Goal: Obtain resource: Download file/media

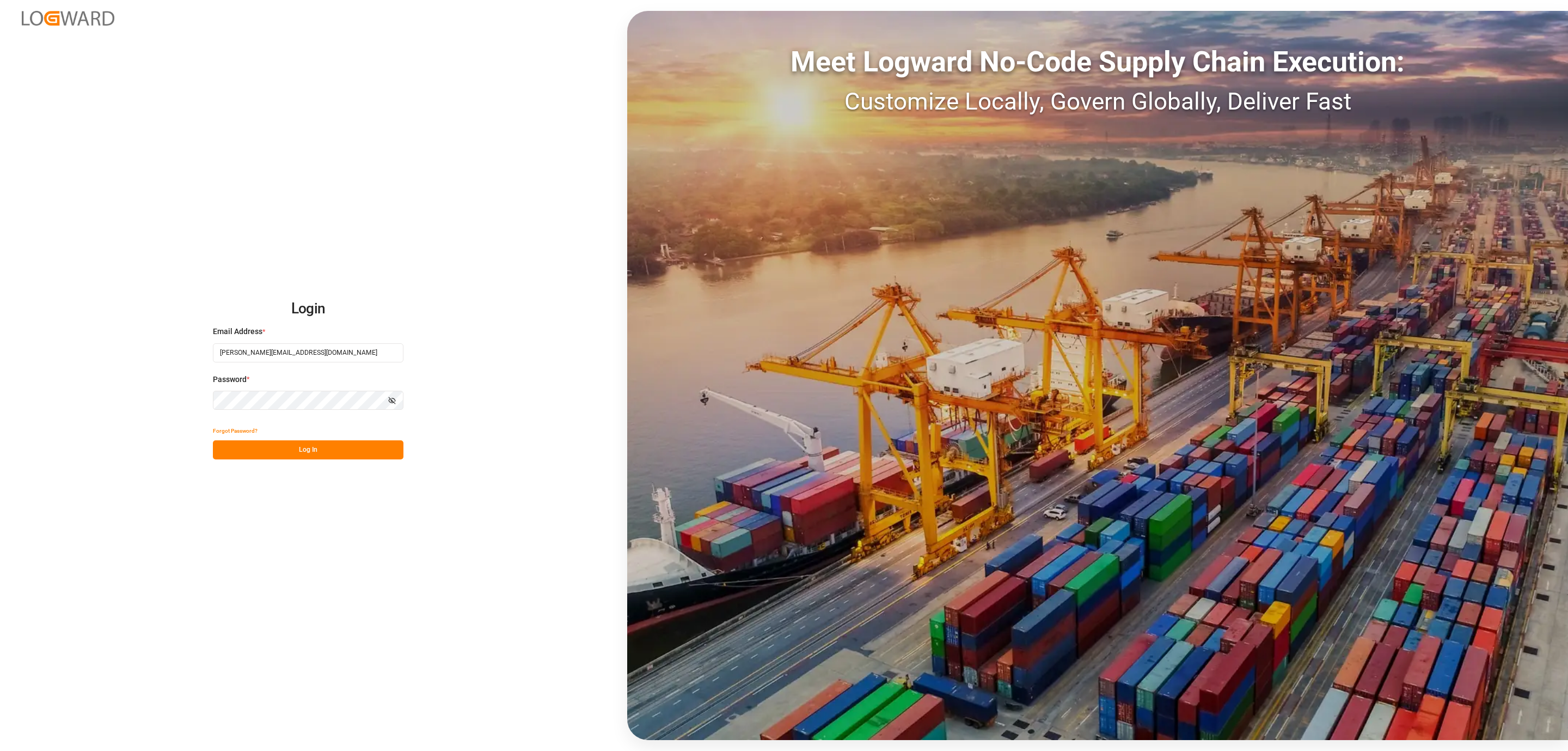
click at [373, 441] on button "Log In" at bounding box center [308, 450] width 191 height 19
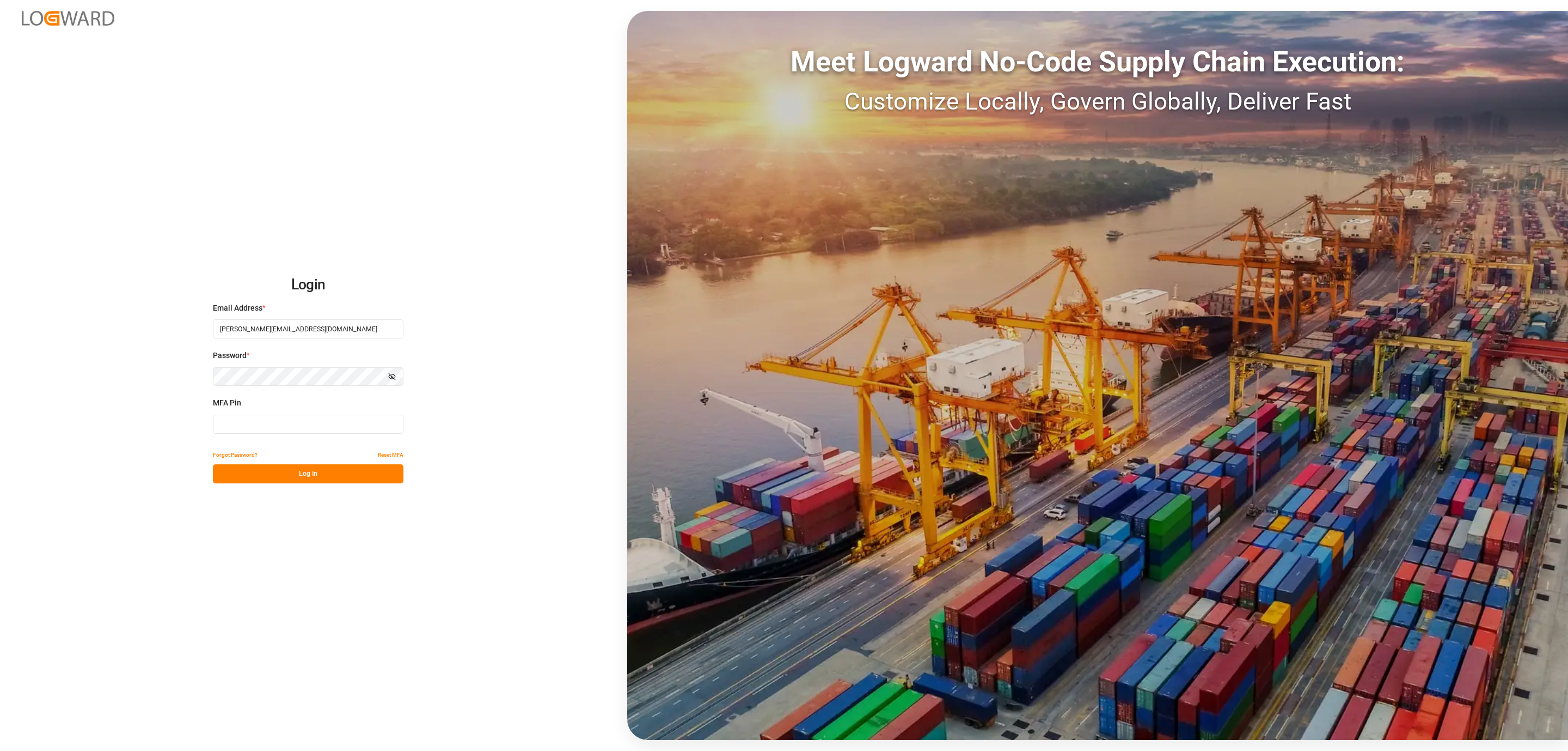
click at [273, 420] on input at bounding box center [308, 424] width 191 height 19
type input "345743"
click at [275, 467] on button "Log In" at bounding box center [308, 473] width 191 height 19
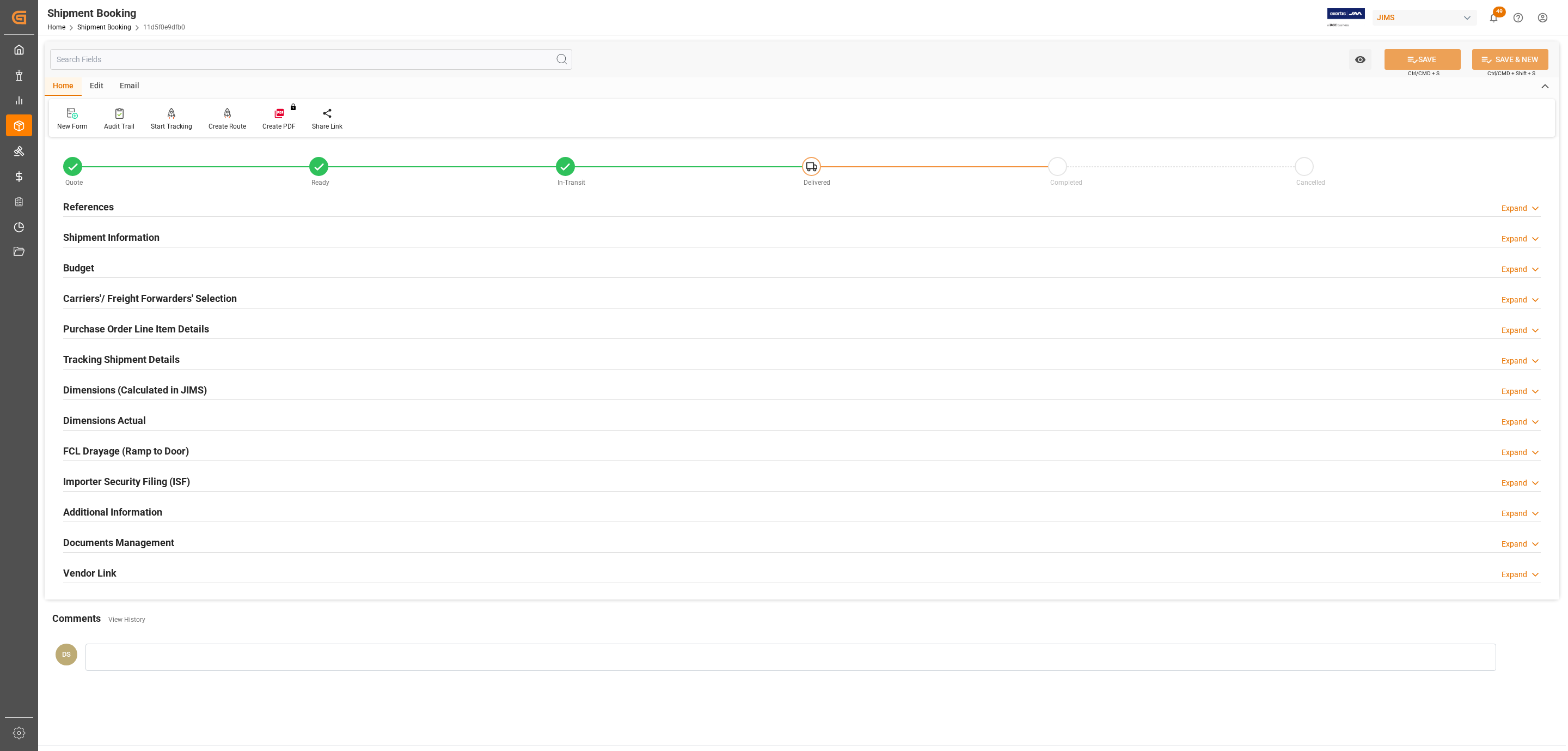
drag, startPoint x: 145, startPoint y: 292, endPoint x: 162, endPoint y: 297, distance: 17.7
click at [145, 292] on h2 "Carriers'/ Freight Forwarders' Selection" at bounding box center [150, 298] width 173 height 15
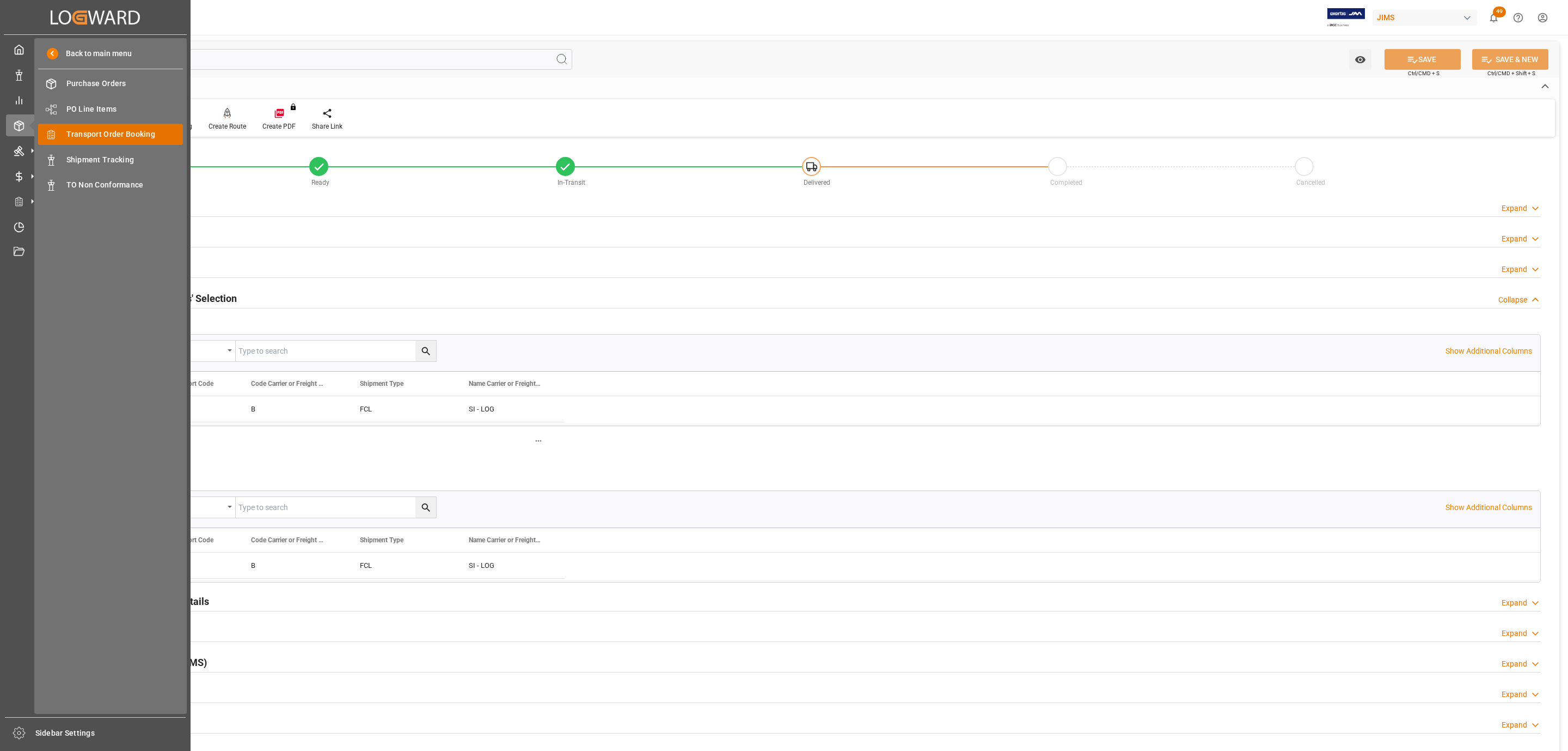
click at [134, 137] on span "Transport Order Booking" at bounding box center [125, 134] width 117 height 12
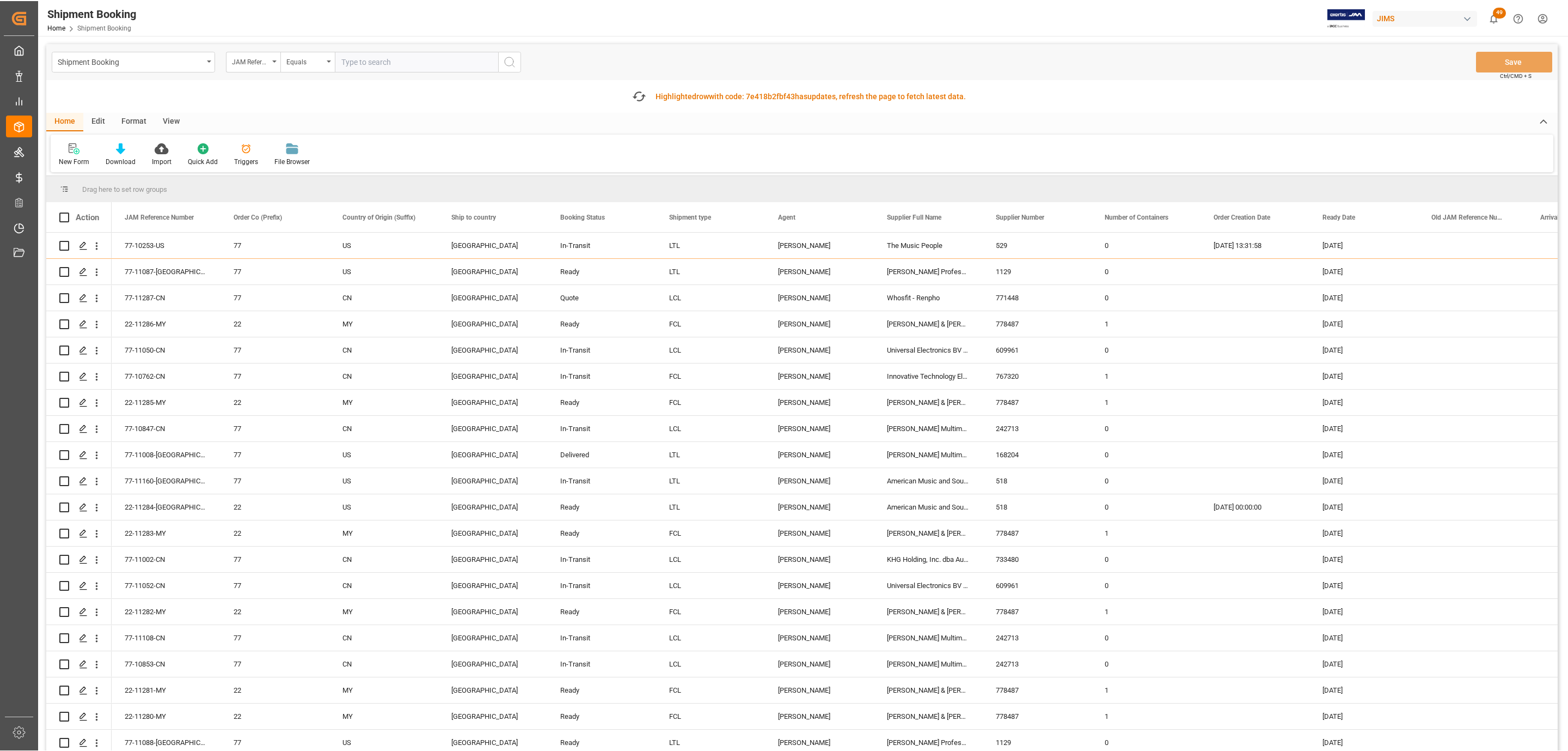
paste input "77-11032-[GEOGRAPHIC_DATA]"
type input "77-11032-[GEOGRAPHIC_DATA]"
click at [512, 62] on icon "search button" at bounding box center [509, 60] width 13 height 13
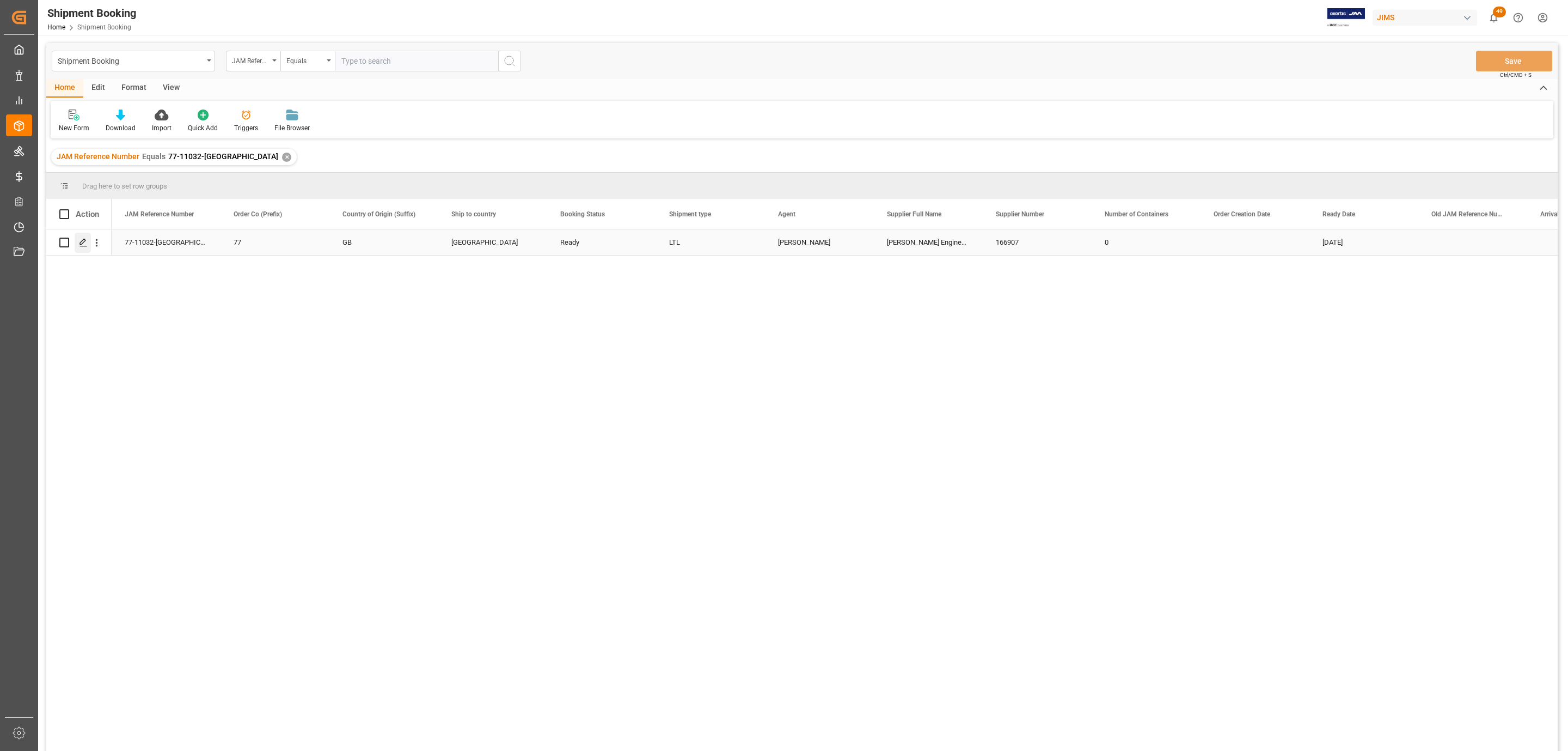
click at [85, 247] on icon "Press SPACE to select this row." at bounding box center [83, 242] width 9 height 9
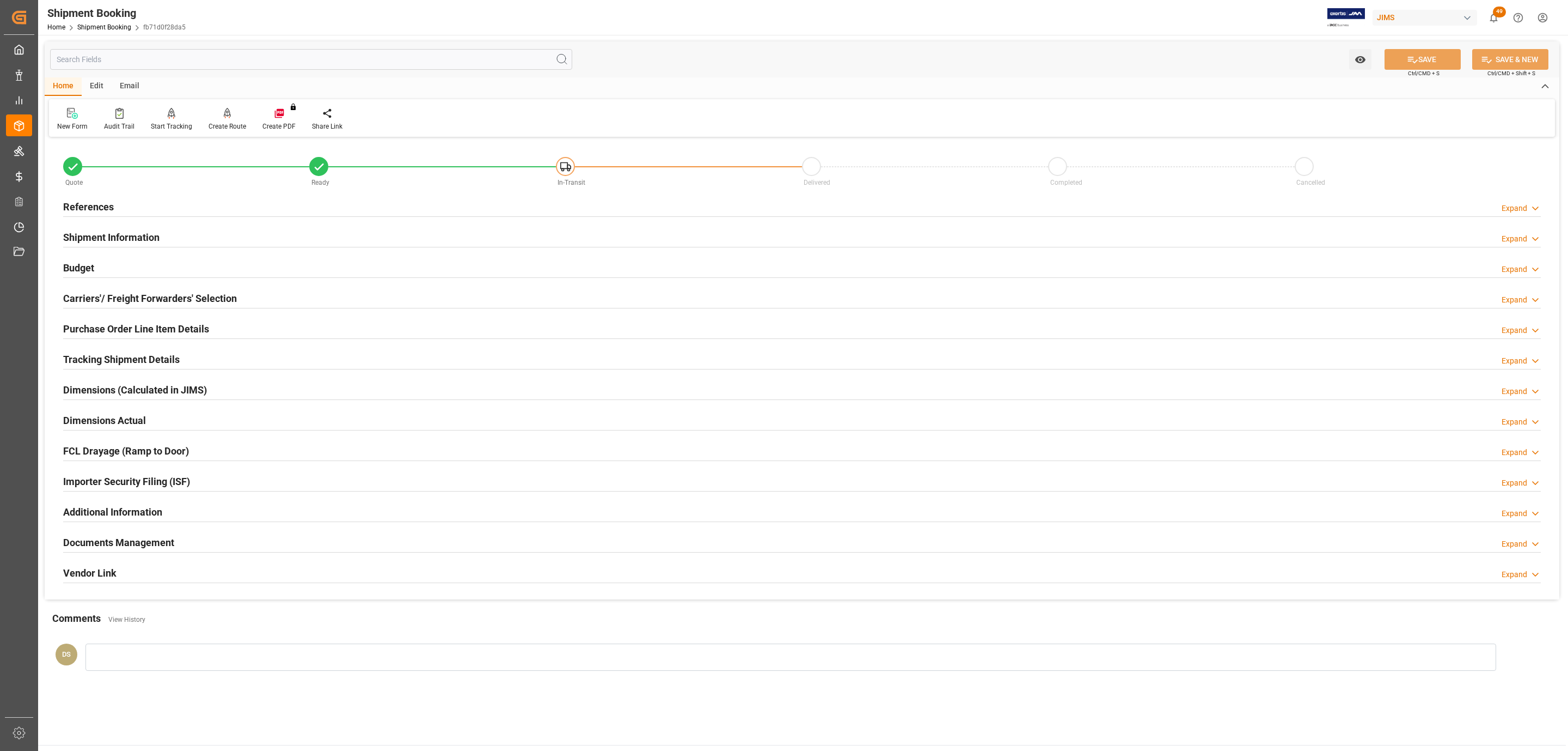
click at [147, 295] on h2 "Carriers'/ Freight Forwarders' Selection" at bounding box center [150, 298] width 173 height 15
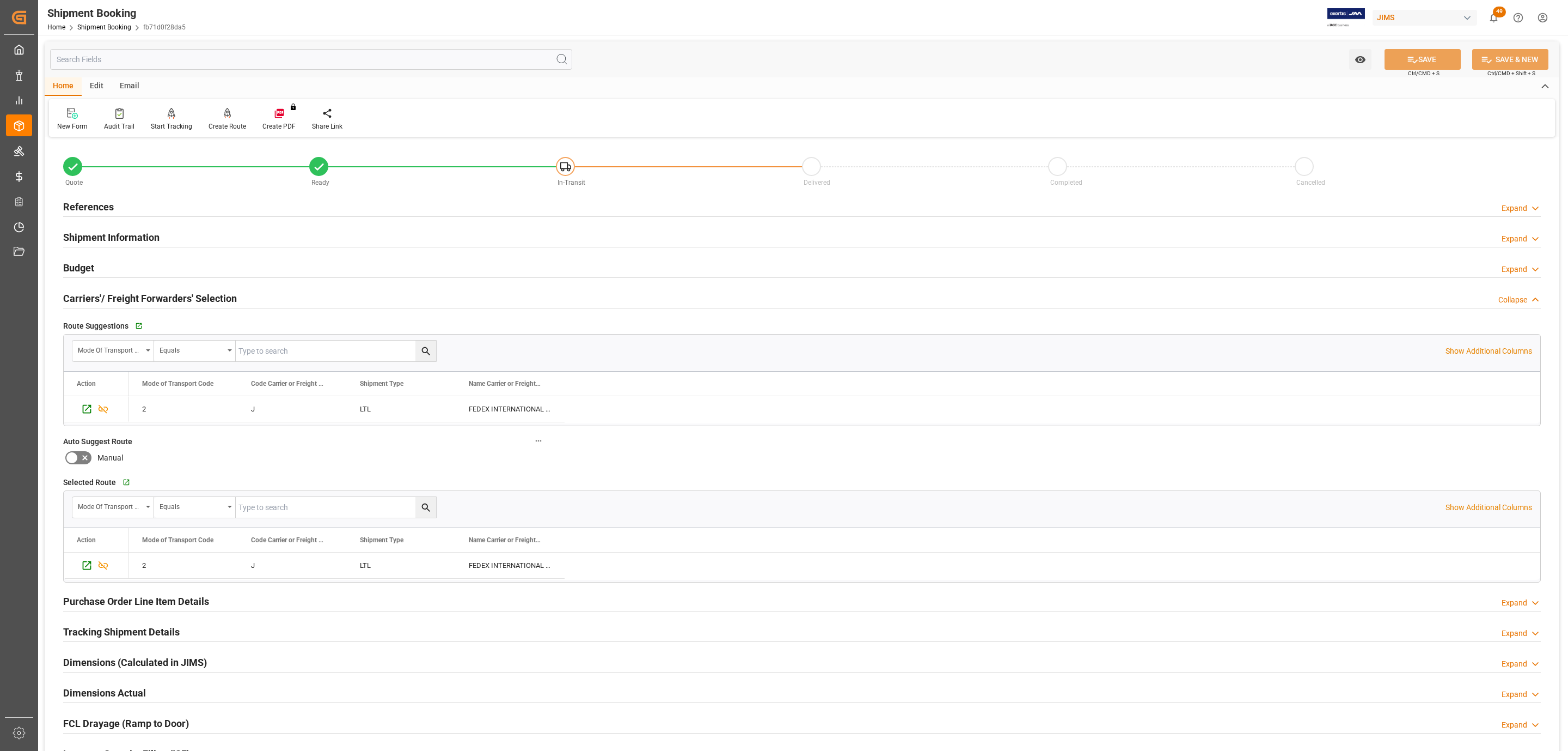
click at [147, 295] on h2 "Carriers'/ Freight Forwarders' Selection" at bounding box center [150, 298] width 173 height 15
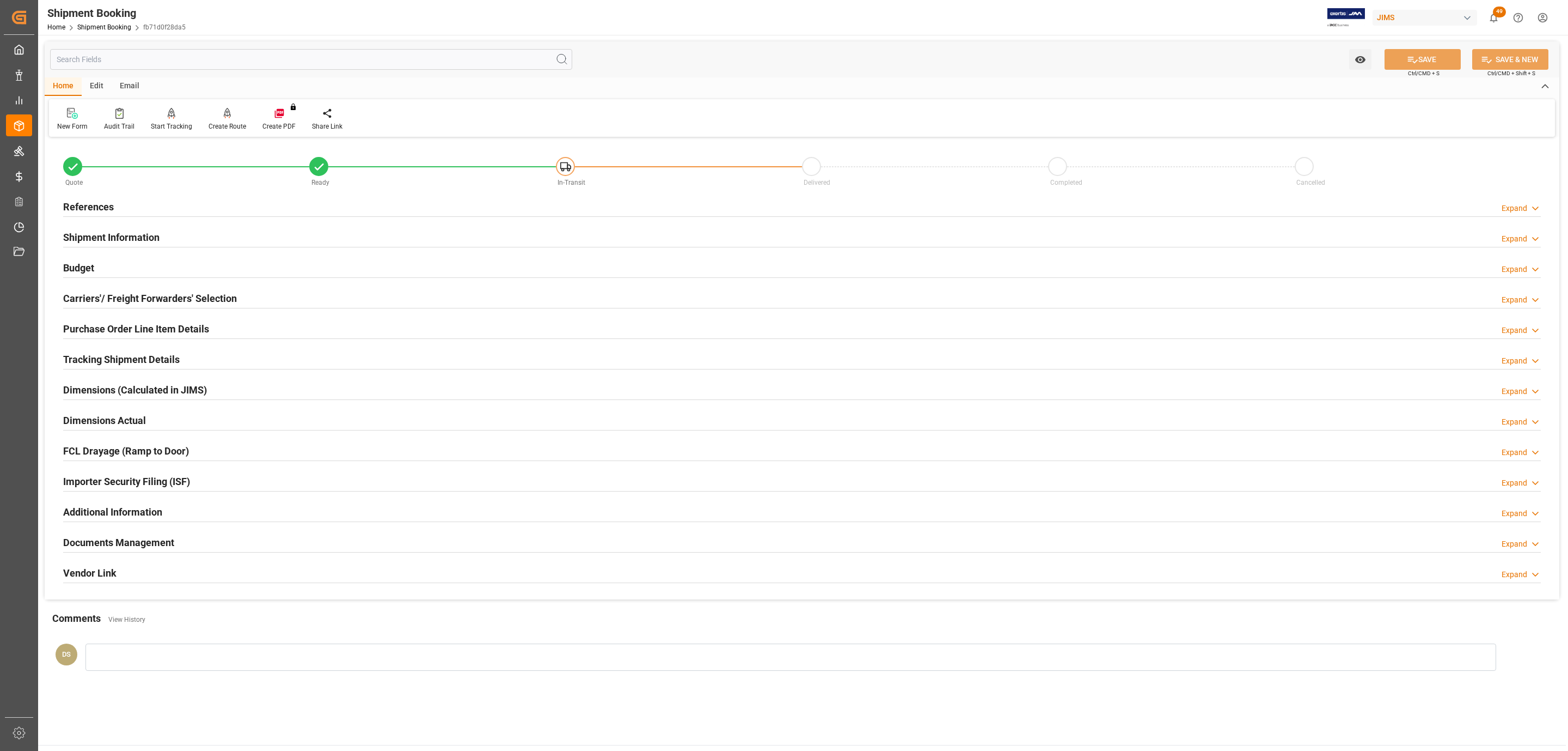
click at [108, 348] on div "Tracking Shipment Details" at bounding box center [121, 359] width 116 height 21
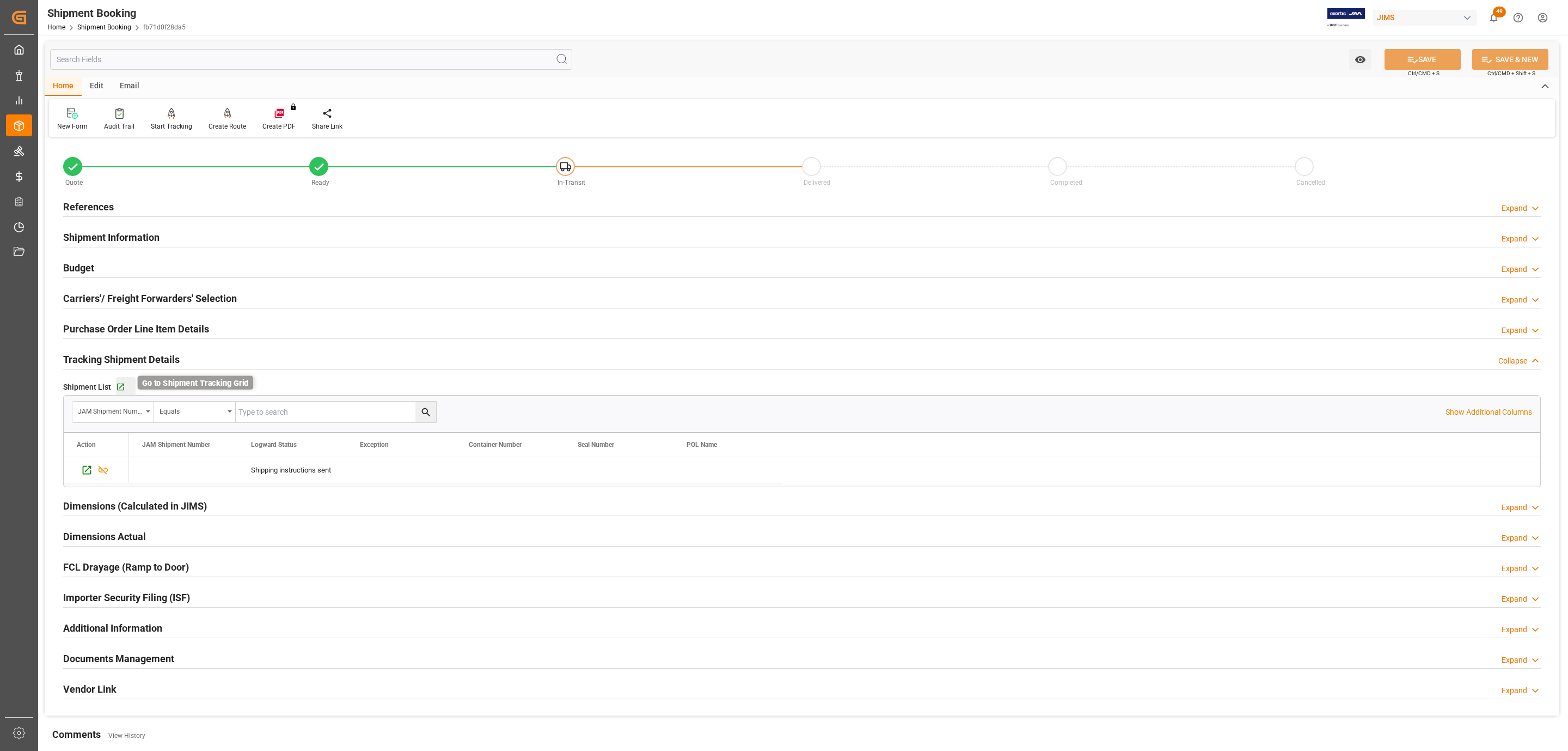
click at [121, 387] on icon "button" at bounding box center [121, 387] width 7 height 7
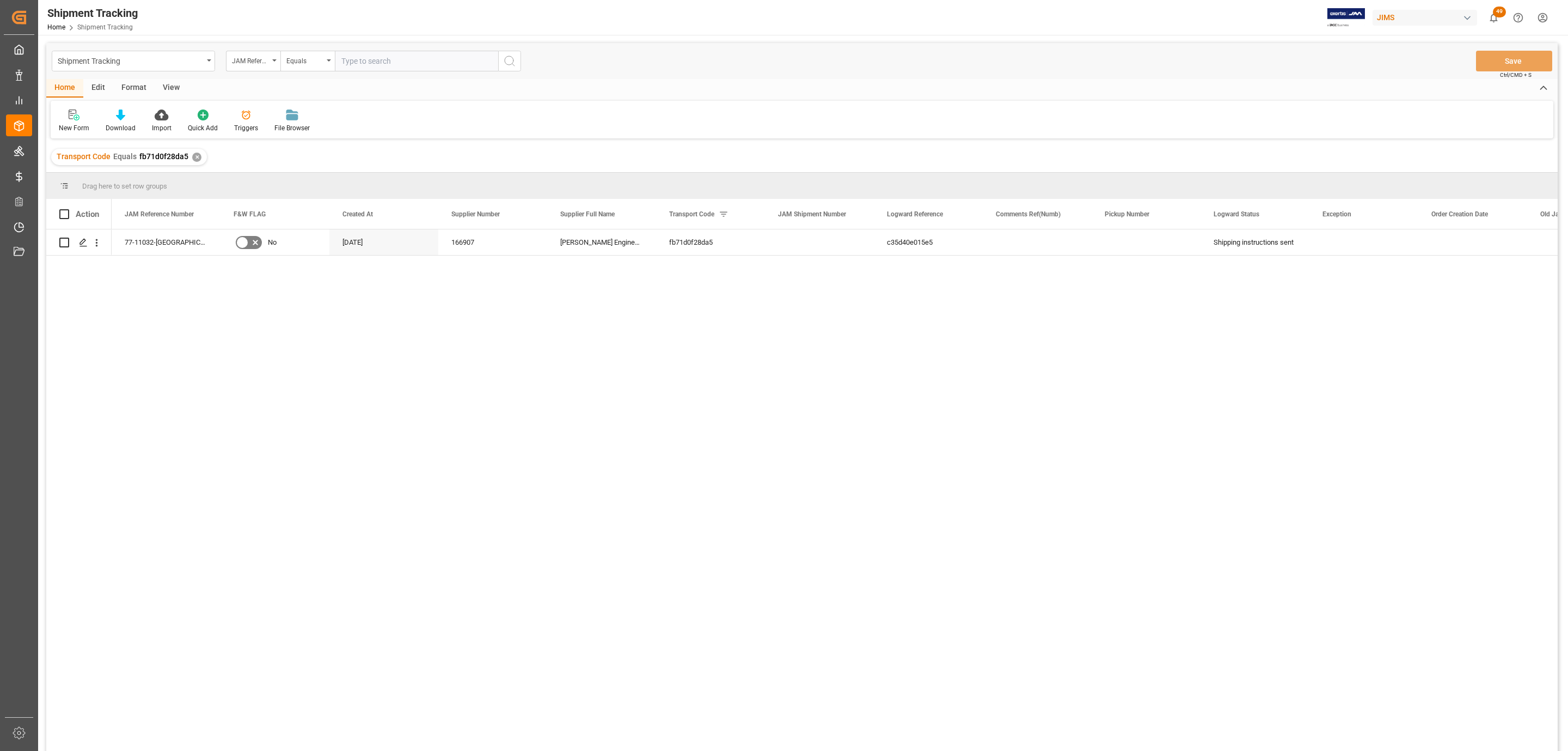
click at [172, 86] on div "View" at bounding box center [171, 88] width 33 height 18
click at [125, 125] on div "Standard Templates" at bounding box center [123, 128] width 54 height 10
drag, startPoint x: 159, startPoint y: 175, endPoint x: 366, endPoint y: 100, distance: 220.2
click at [366, 100] on div "Home Edit Format View Default Standard Templates Dispatch MULTIMEDIA HOLIDAY Tr…" at bounding box center [802, 108] width 1511 height 59
click at [127, 116] on icon at bounding box center [124, 115] width 11 height 11
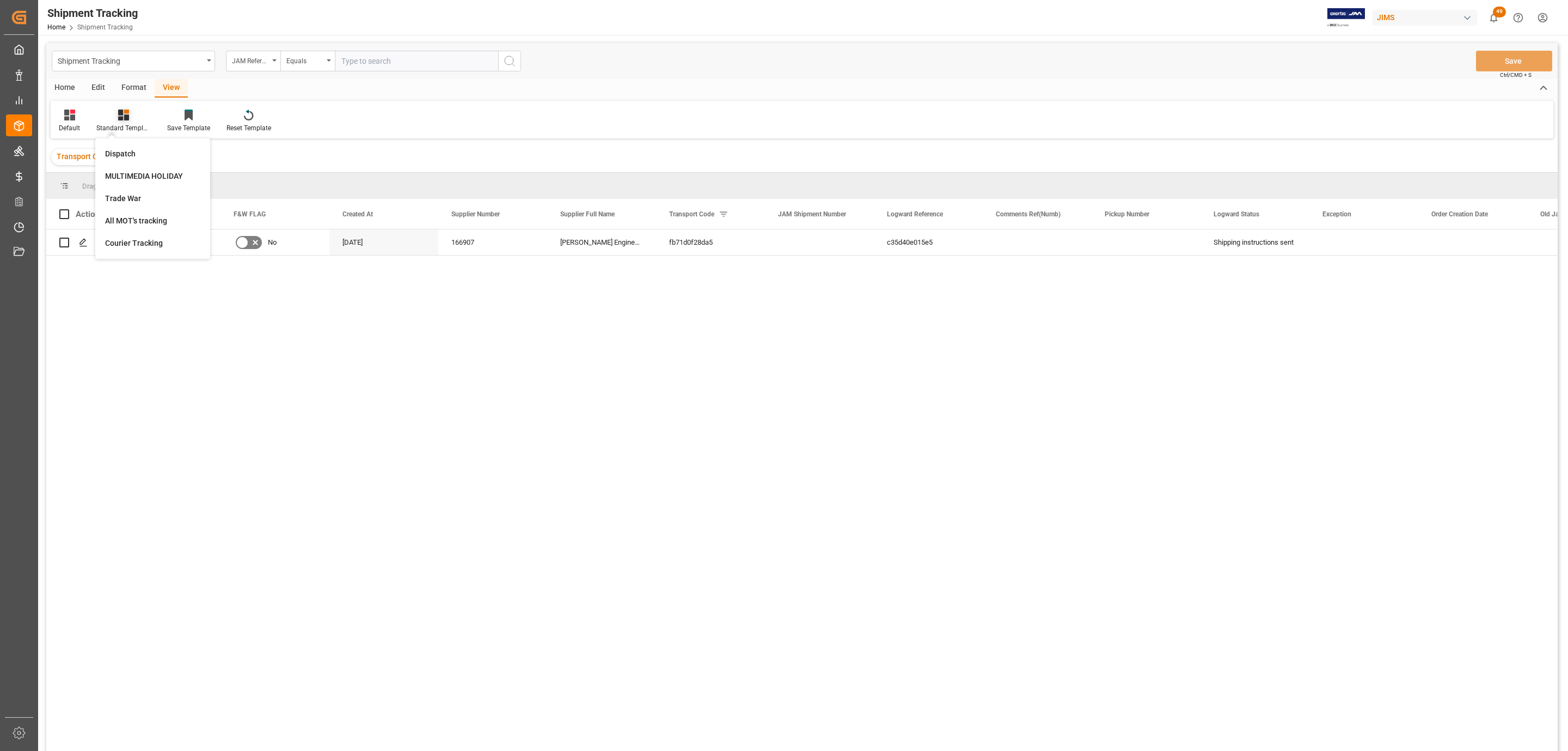
click at [113, 118] on div at bounding box center [123, 115] width 54 height 12
click at [118, 116] on icon at bounding box center [124, 115] width 11 height 11
click at [66, 118] on icon at bounding box center [70, 115] width 11 height 11
click at [103, 111] on div at bounding box center [123, 115] width 54 height 12
click at [129, 82] on div "Format" at bounding box center [134, 88] width 41 height 18
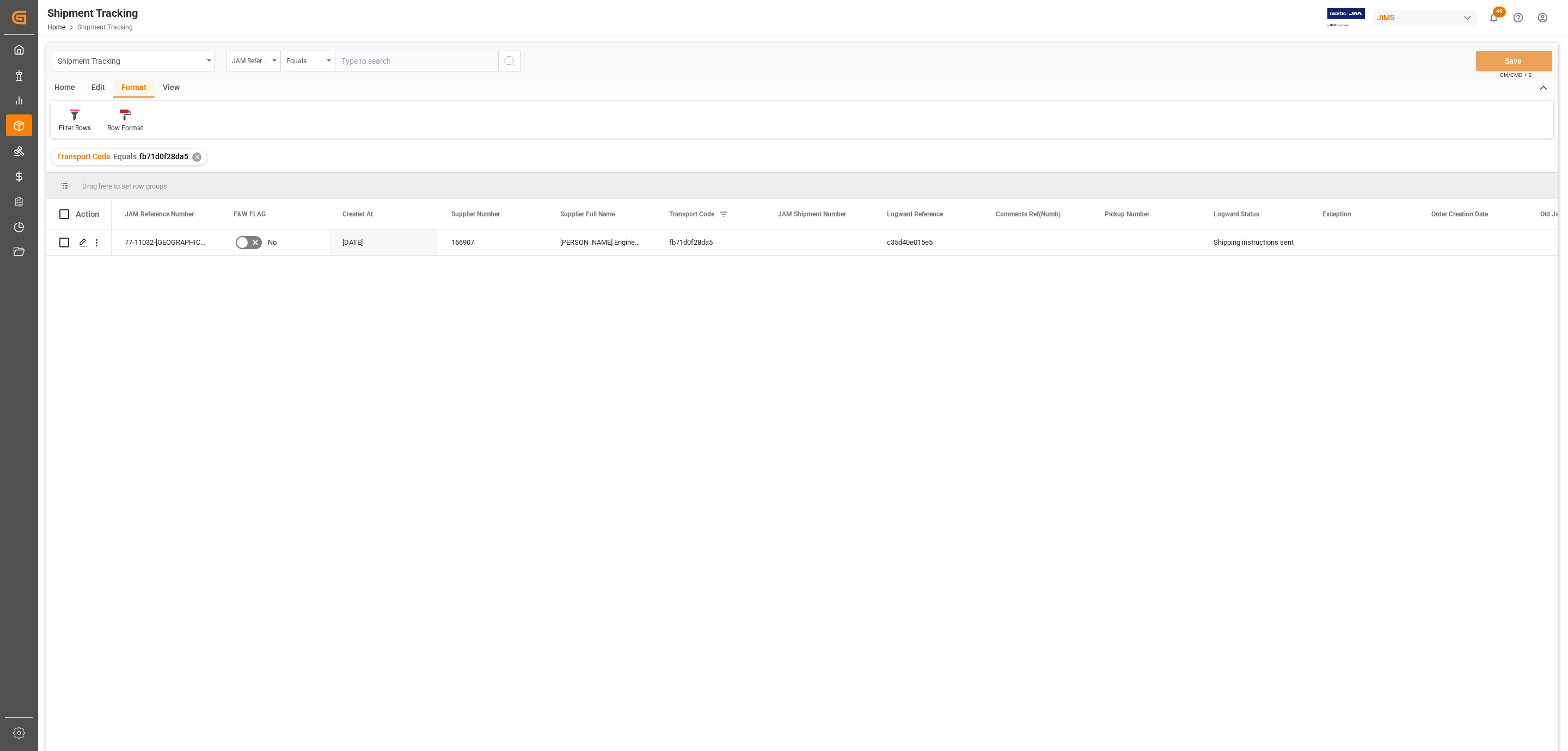
click at [88, 88] on div "Edit" at bounding box center [98, 88] width 30 height 18
click at [75, 88] on div "Home" at bounding box center [65, 88] width 37 height 18
click at [80, 247] on icon "Press SPACE to select this row." at bounding box center [83, 242] width 9 height 9
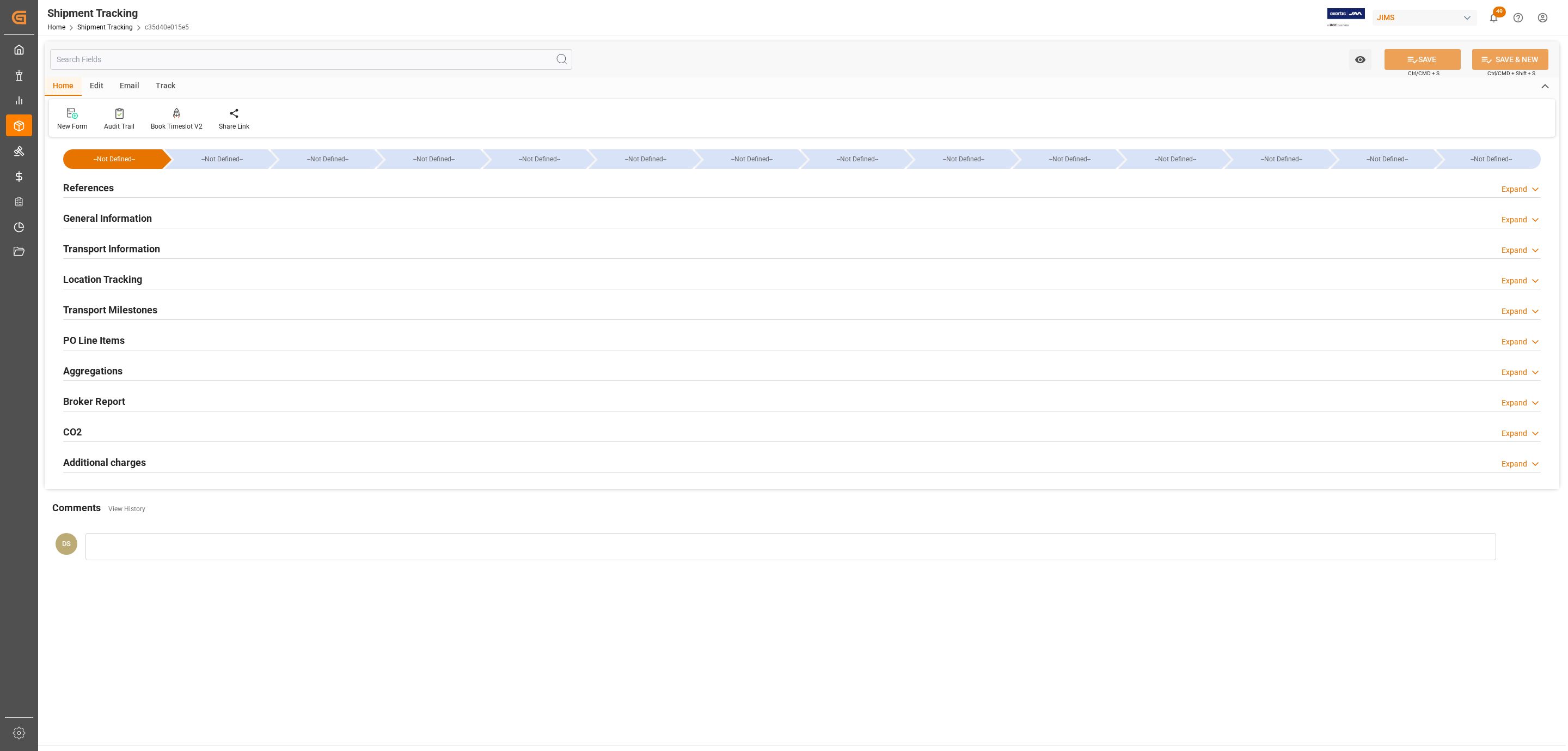
click at [103, 194] on h2 "References" at bounding box center [88, 188] width 51 height 15
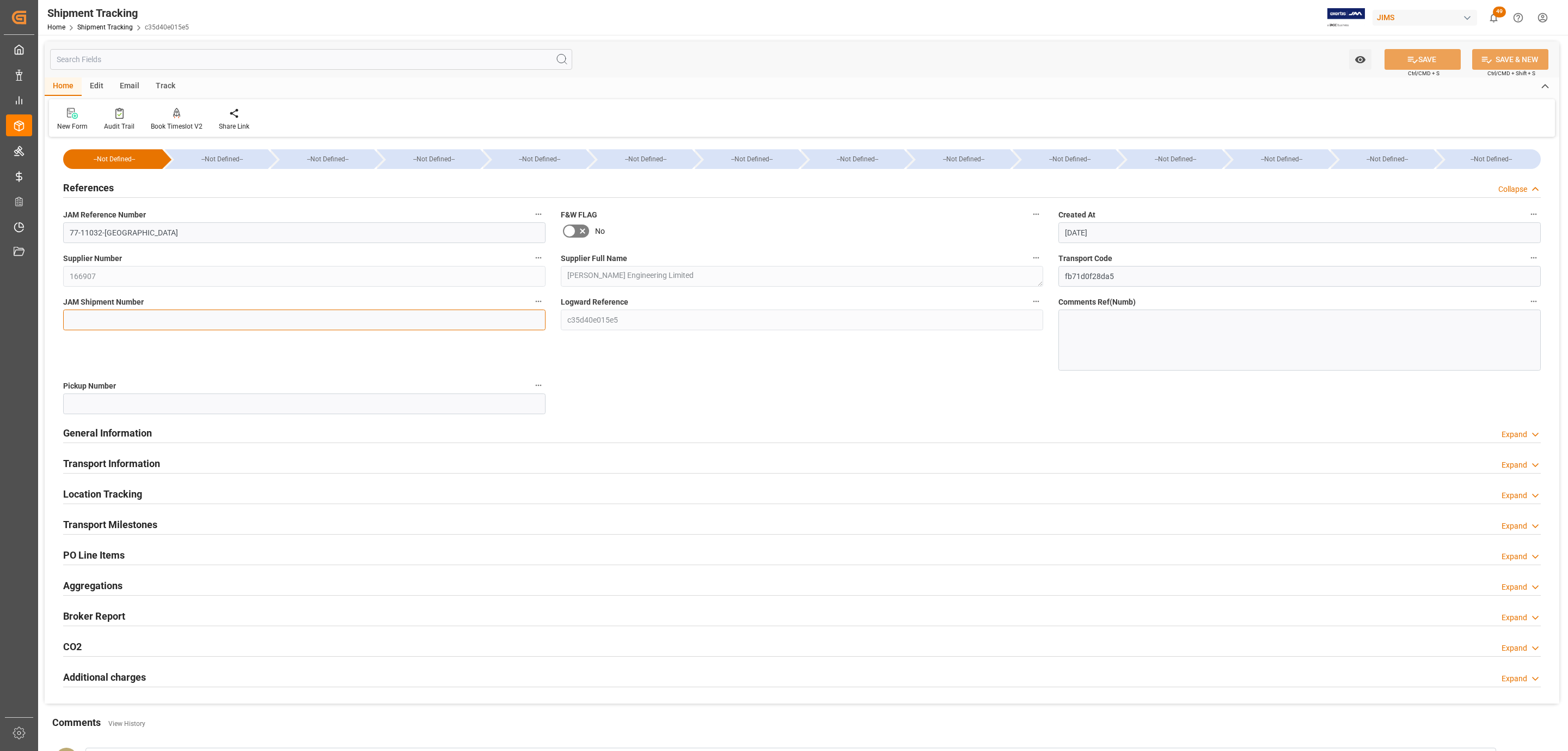
click at [100, 328] on input at bounding box center [304, 320] width 482 height 21
paste input "73220"
type input "73220"
click at [1418, 66] on button "SAVE" at bounding box center [1423, 59] width 76 height 21
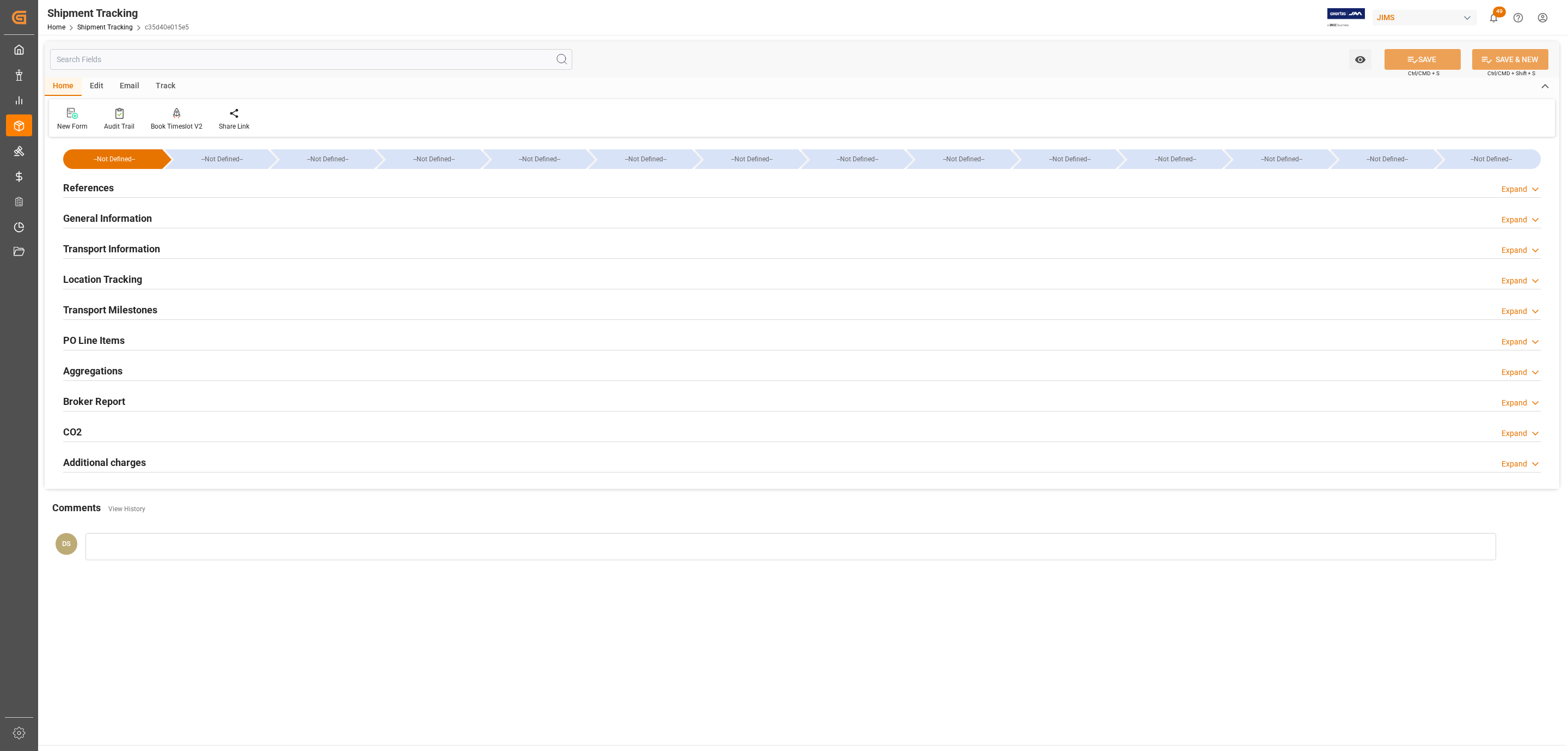
click at [111, 303] on h2 "Transport Milestones" at bounding box center [110, 309] width 94 height 15
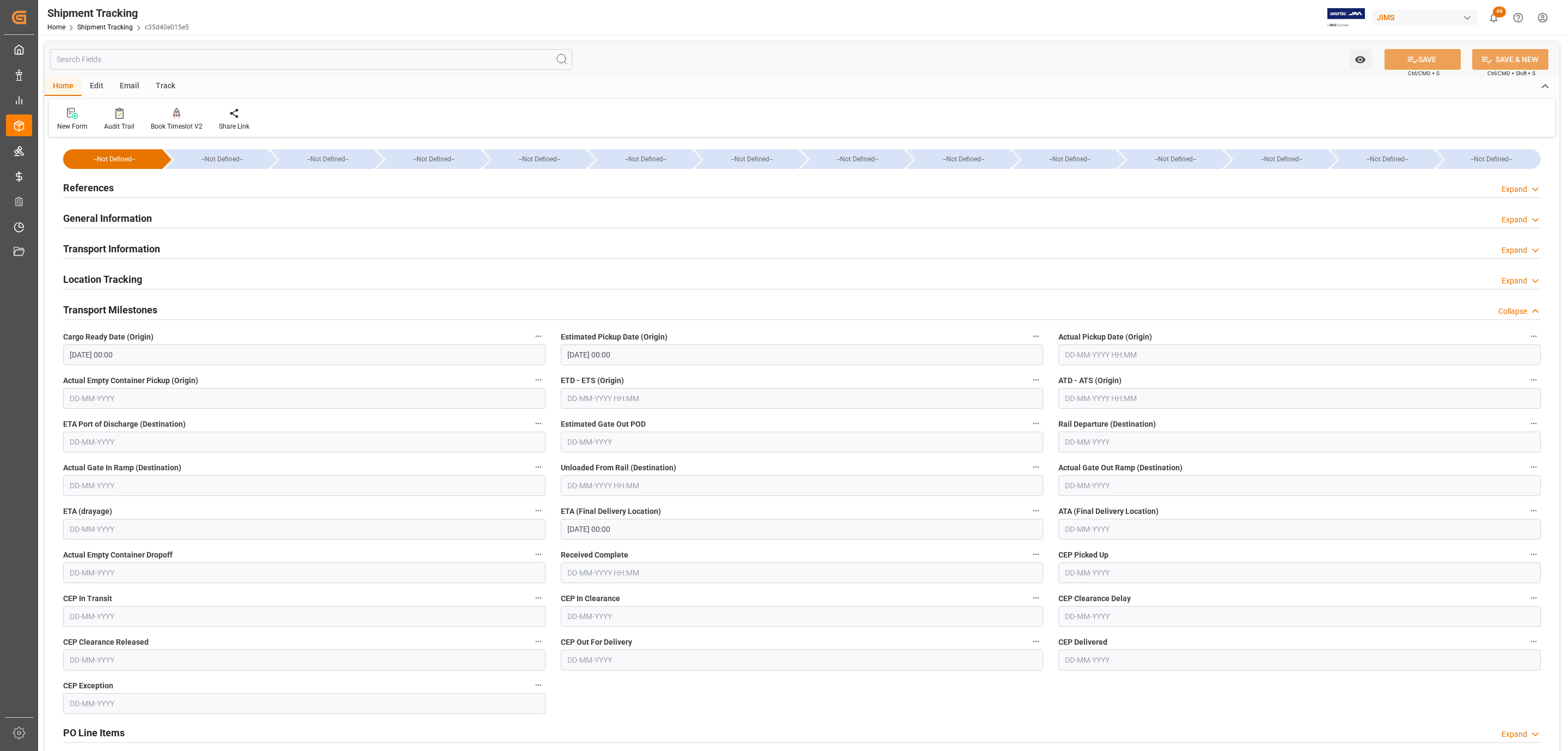
click at [1144, 353] on input "text" at bounding box center [1300, 354] width 482 height 21
click at [1102, 384] on div "September 2025" at bounding box center [1136, 382] width 155 height 11
click at [1158, 486] on span "26" at bounding box center [1157, 485] width 7 height 8
type input "26-09-2025 00:00"
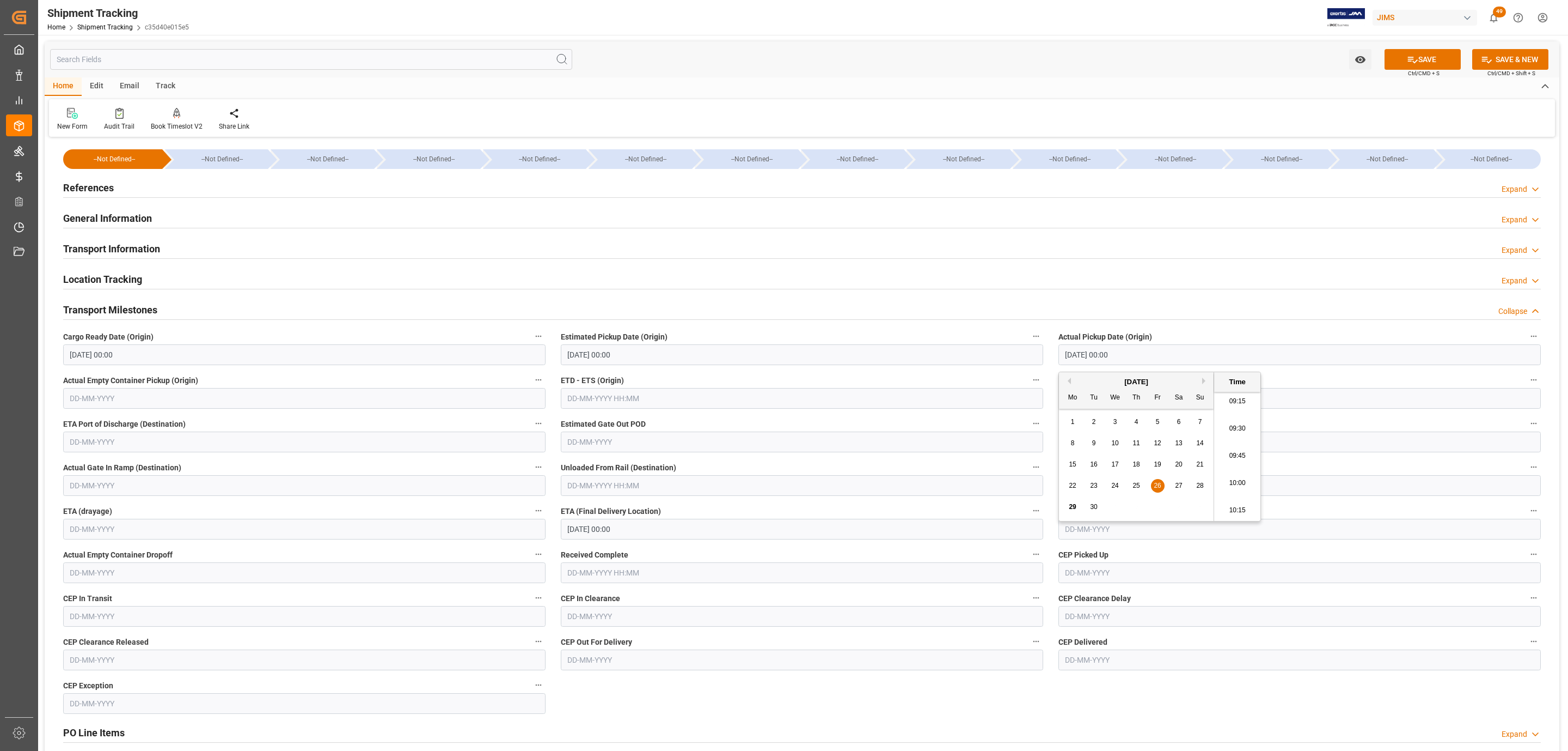
click at [642, 535] on input "03-10-2025 00:00" at bounding box center [802, 529] width 482 height 21
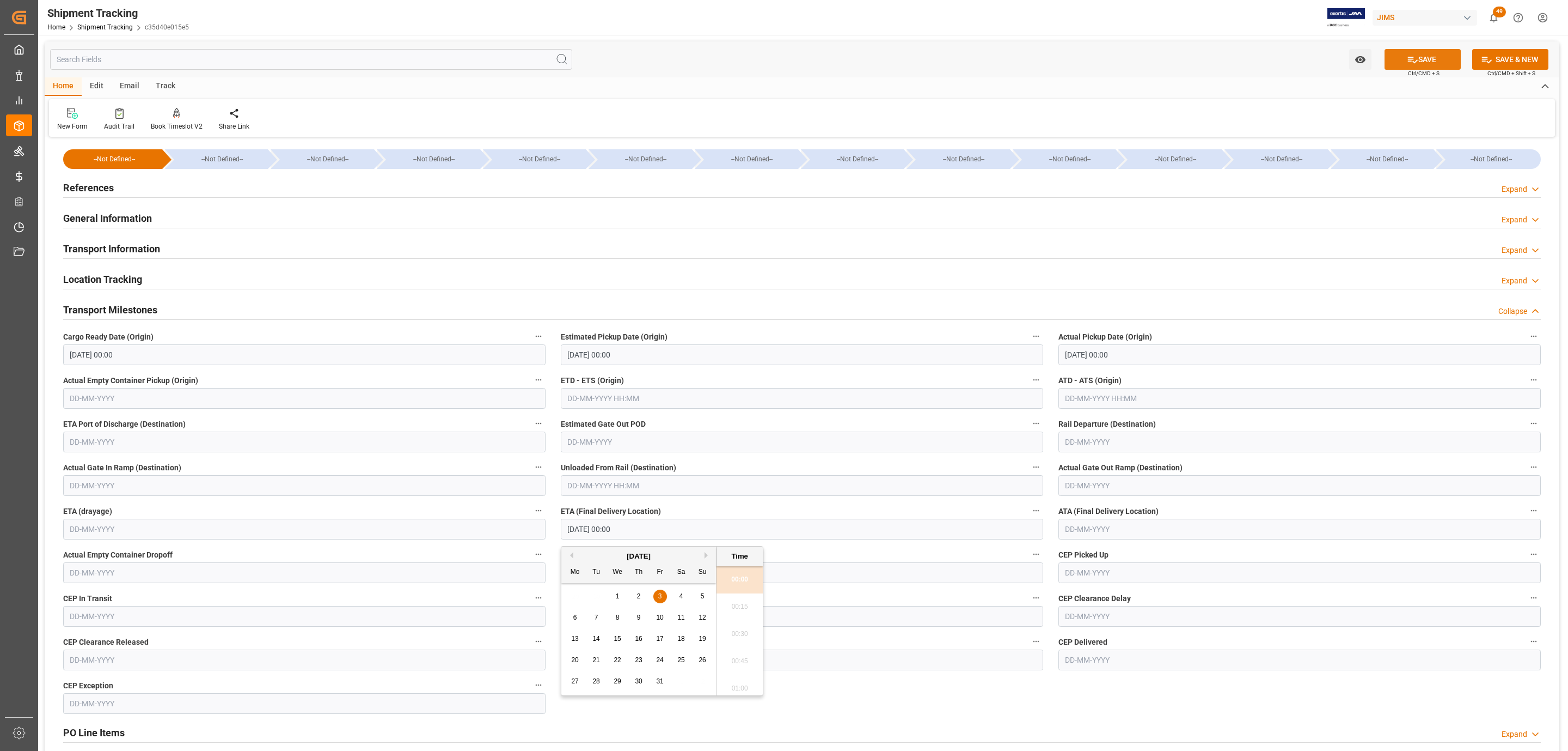
click at [1415, 54] on button "SAVE" at bounding box center [1423, 59] width 76 height 21
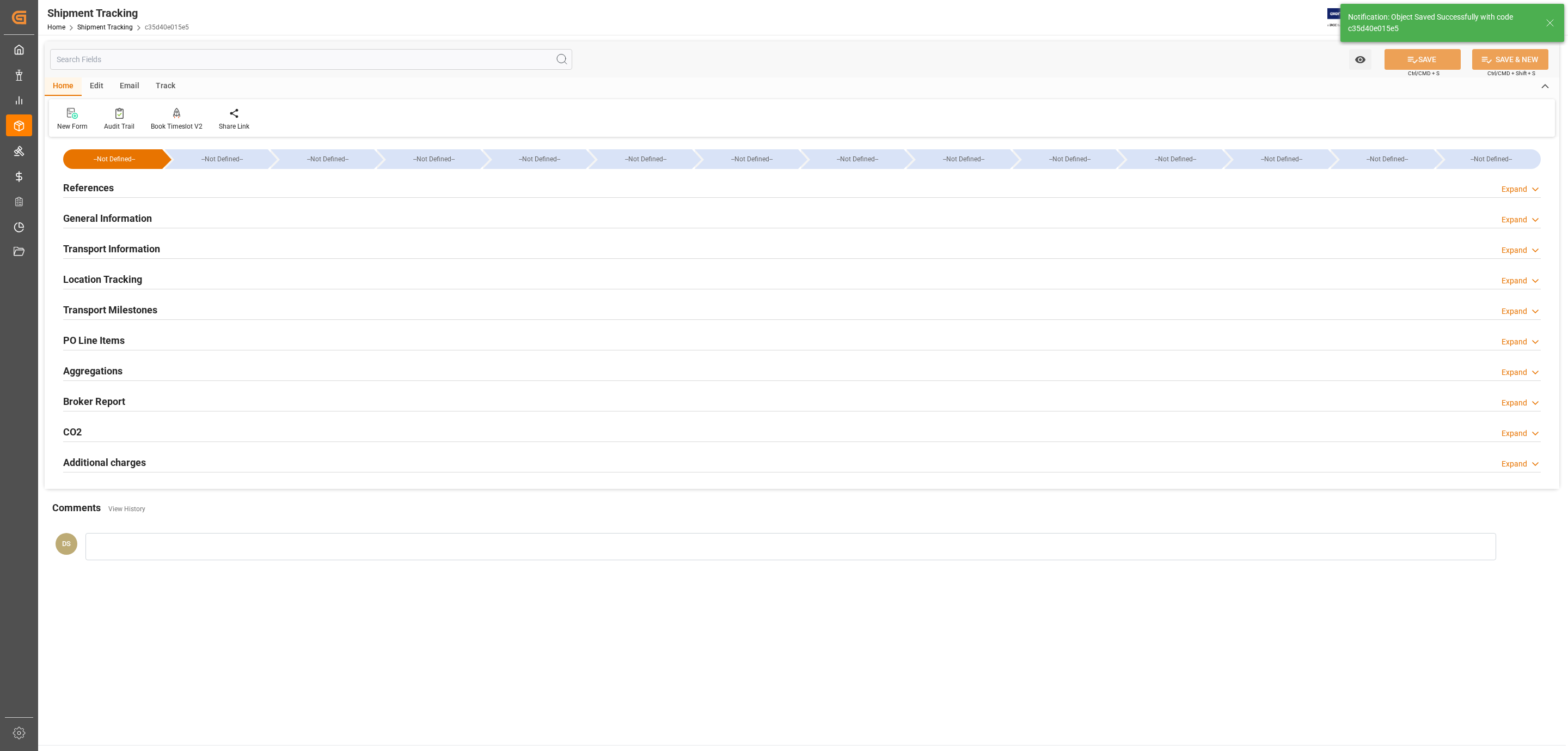
click at [160, 247] on h2 "Transport Information" at bounding box center [111, 249] width 97 height 15
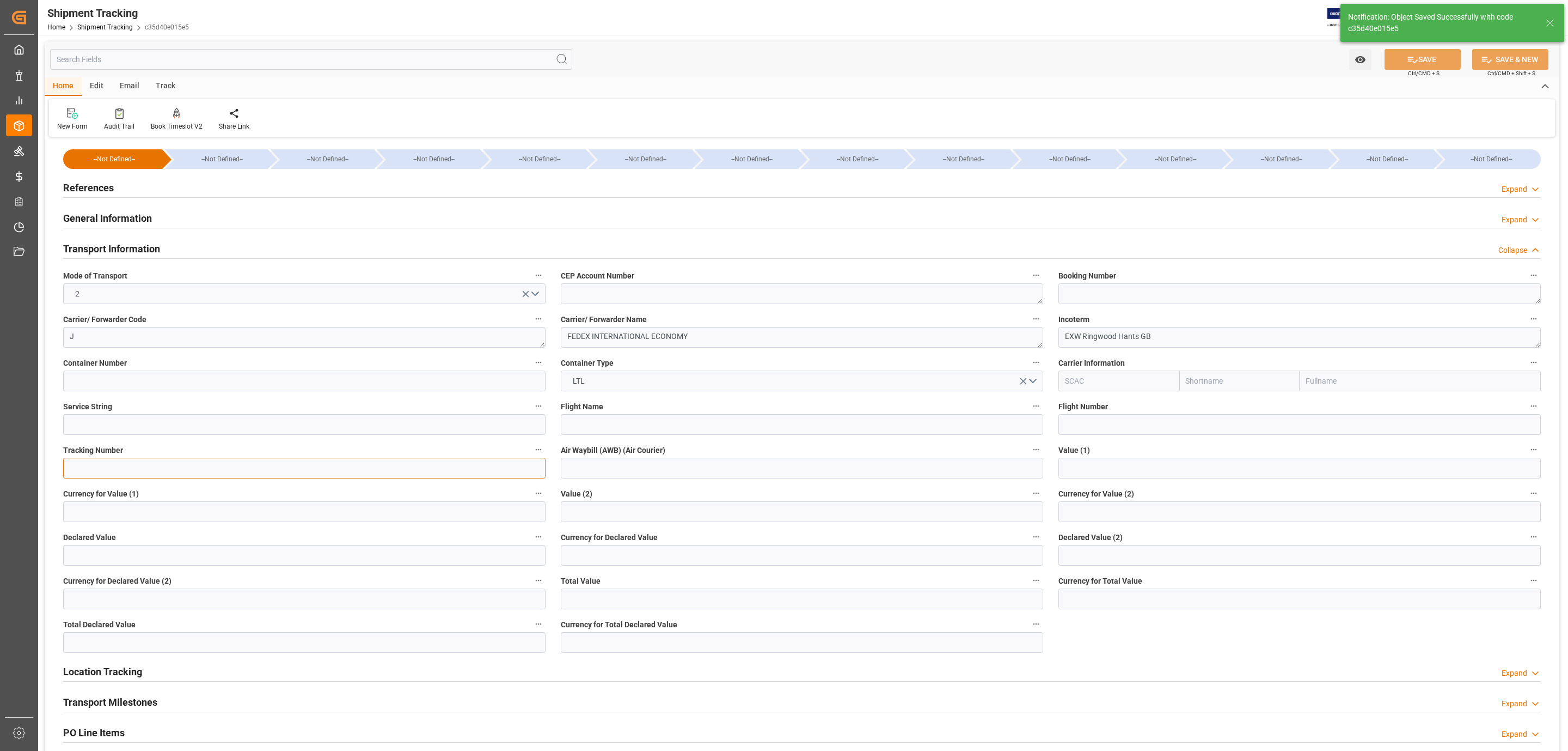
click at [180, 473] on input at bounding box center [304, 468] width 482 height 21
paste input "884744130752"
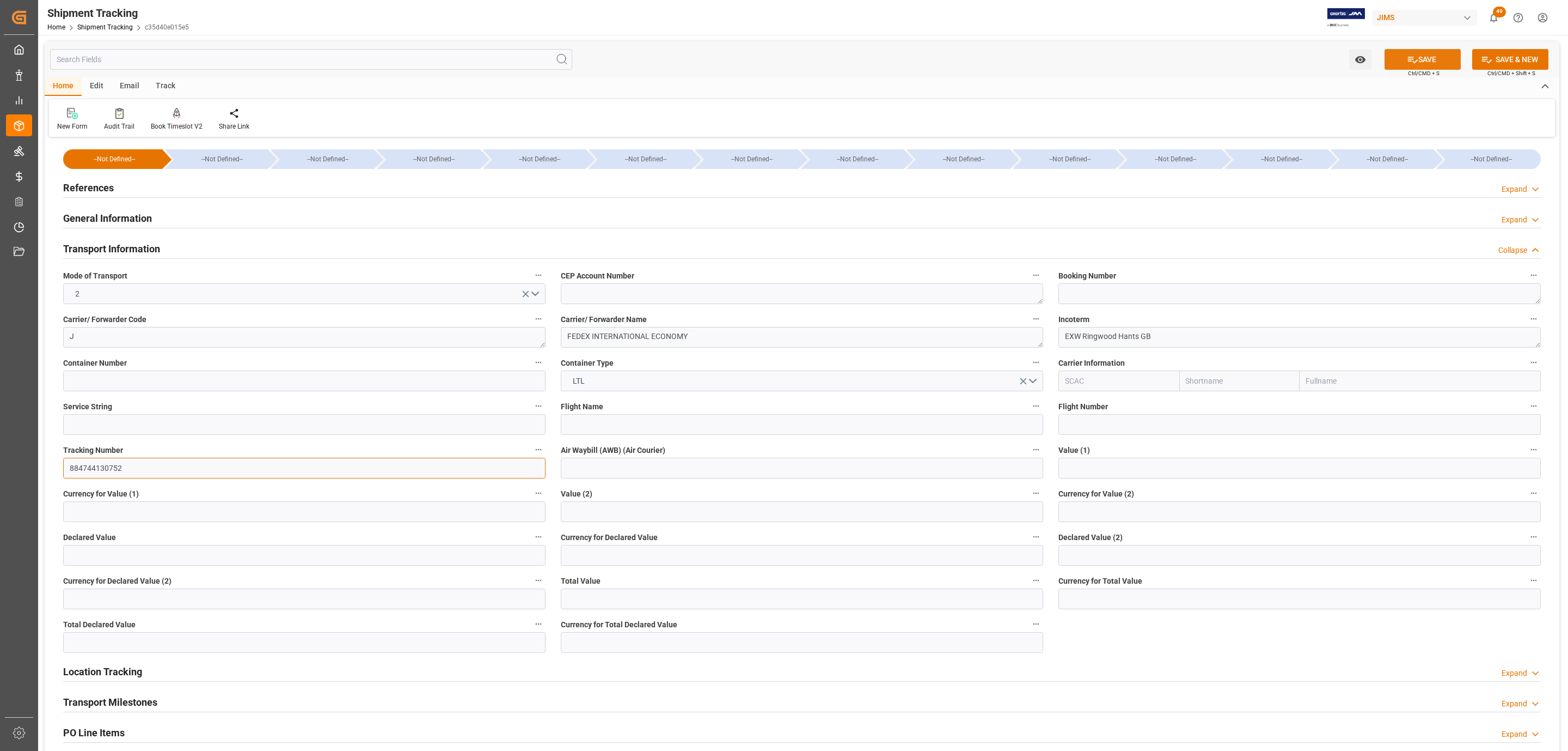
type input "884744130752"
click at [1404, 60] on button "SAVE" at bounding box center [1423, 59] width 76 height 21
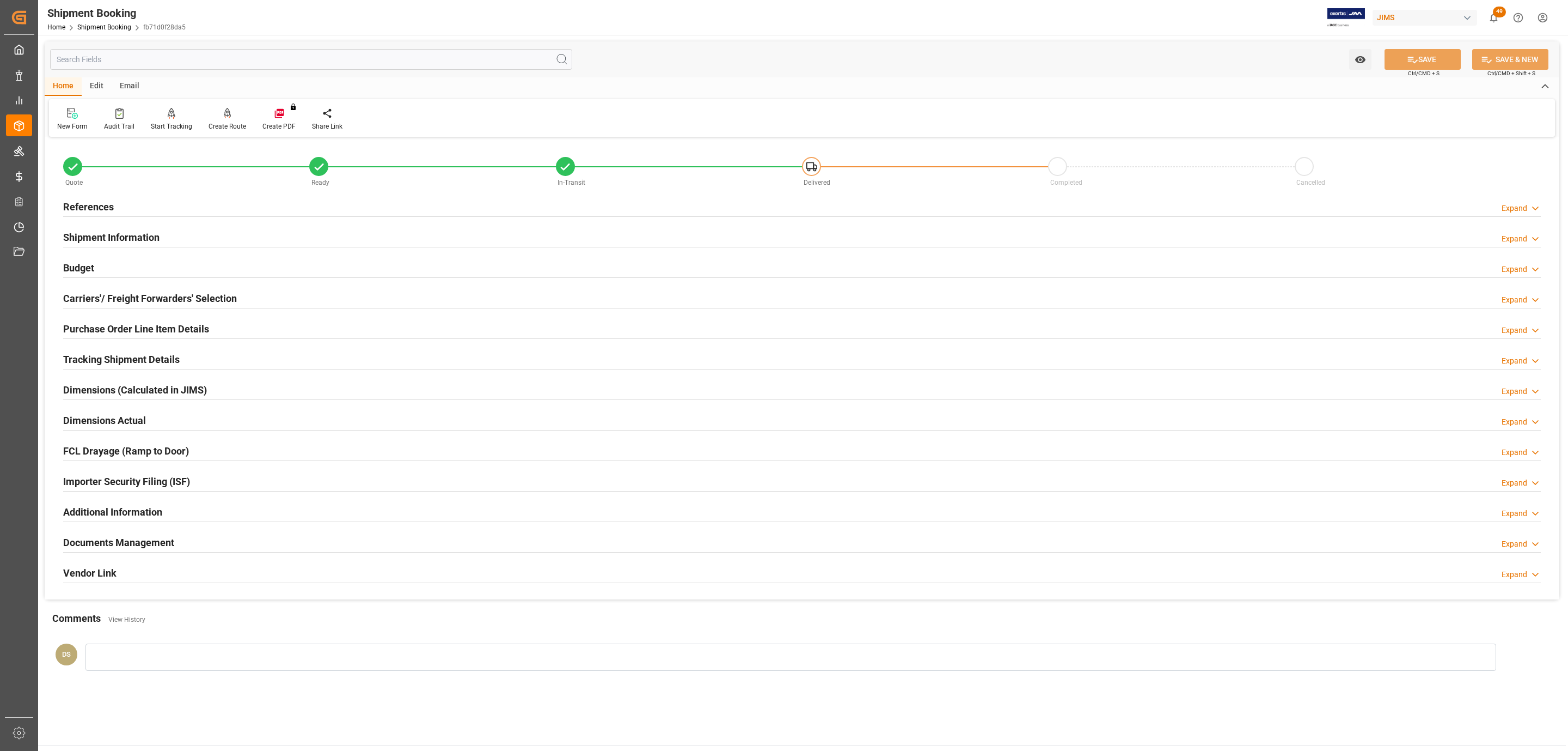
click at [229, 304] on h2 "Carriers'/ Freight Forwarders' Selection" at bounding box center [150, 298] width 173 height 15
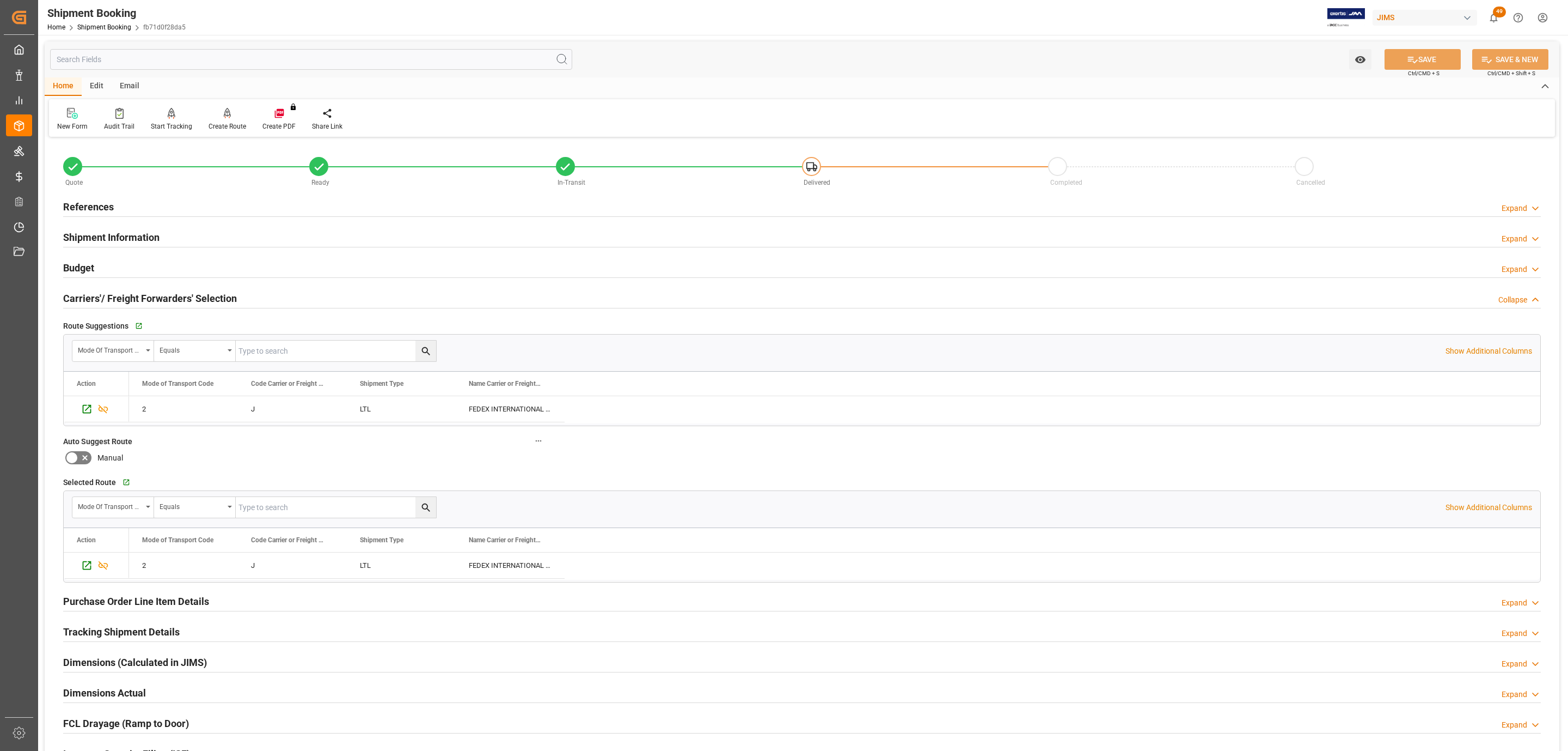
click at [229, 304] on h2 "Carriers'/ Freight Forwarders' Selection" at bounding box center [150, 298] width 173 height 15
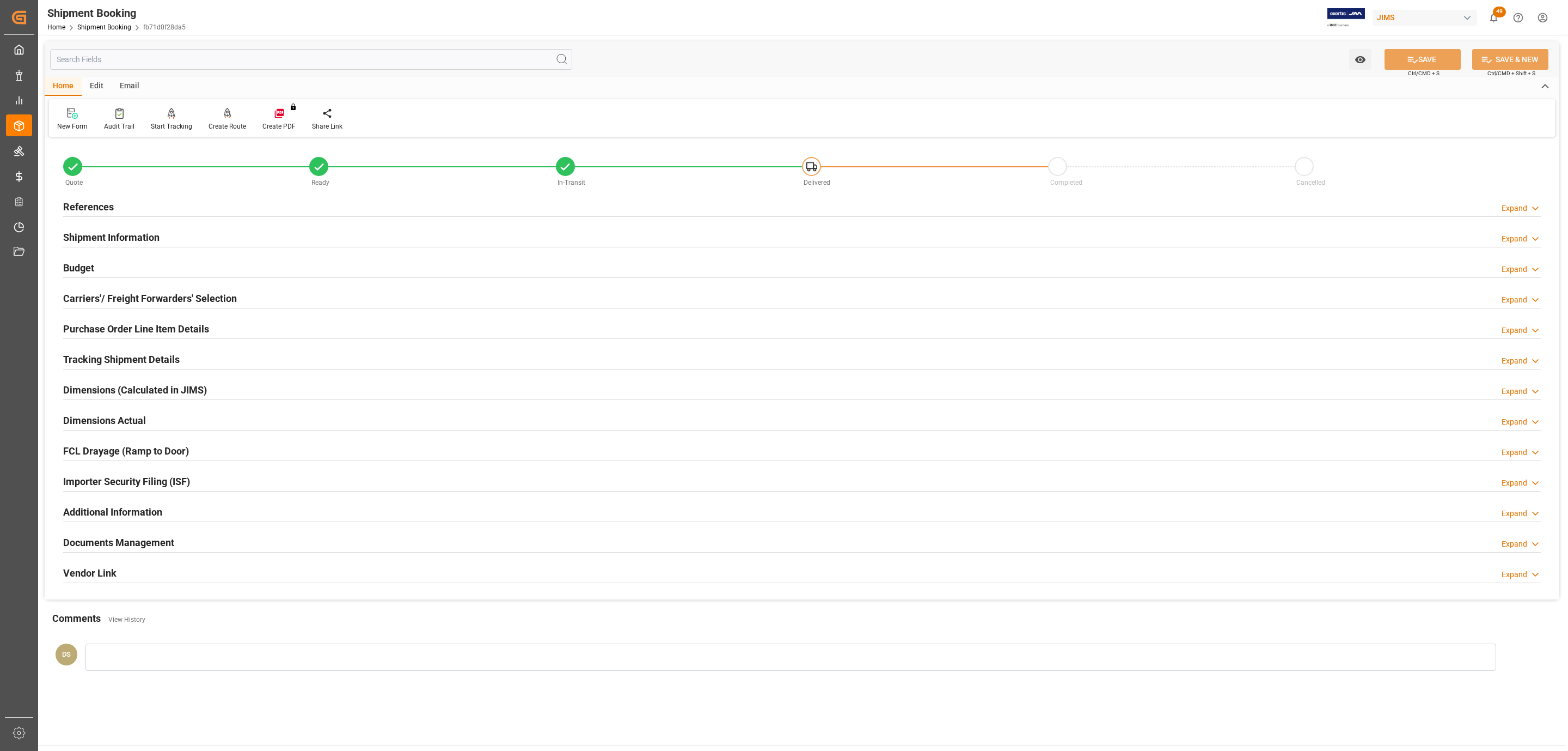
click at [144, 270] on div "Budget Expand" at bounding box center [802, 267] width 1478 height 21
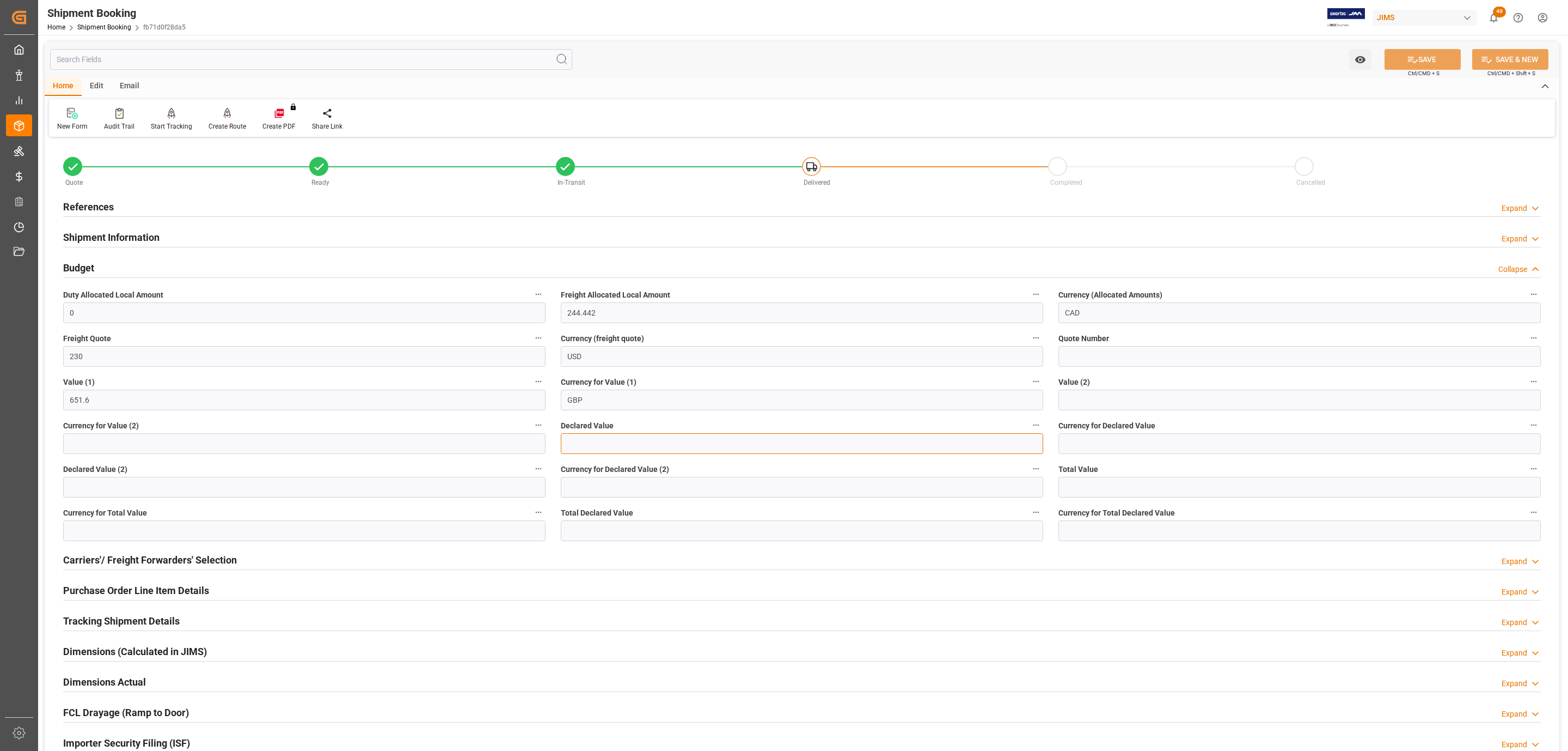
click at [603, 439] on input "text" at bounding box center [802, 443] width 482 height 21
type input "651.60"
type input "gbp"
click at [1435, 59] on button "SAVE" at bounding box center [1423, 59] width 76 height 21
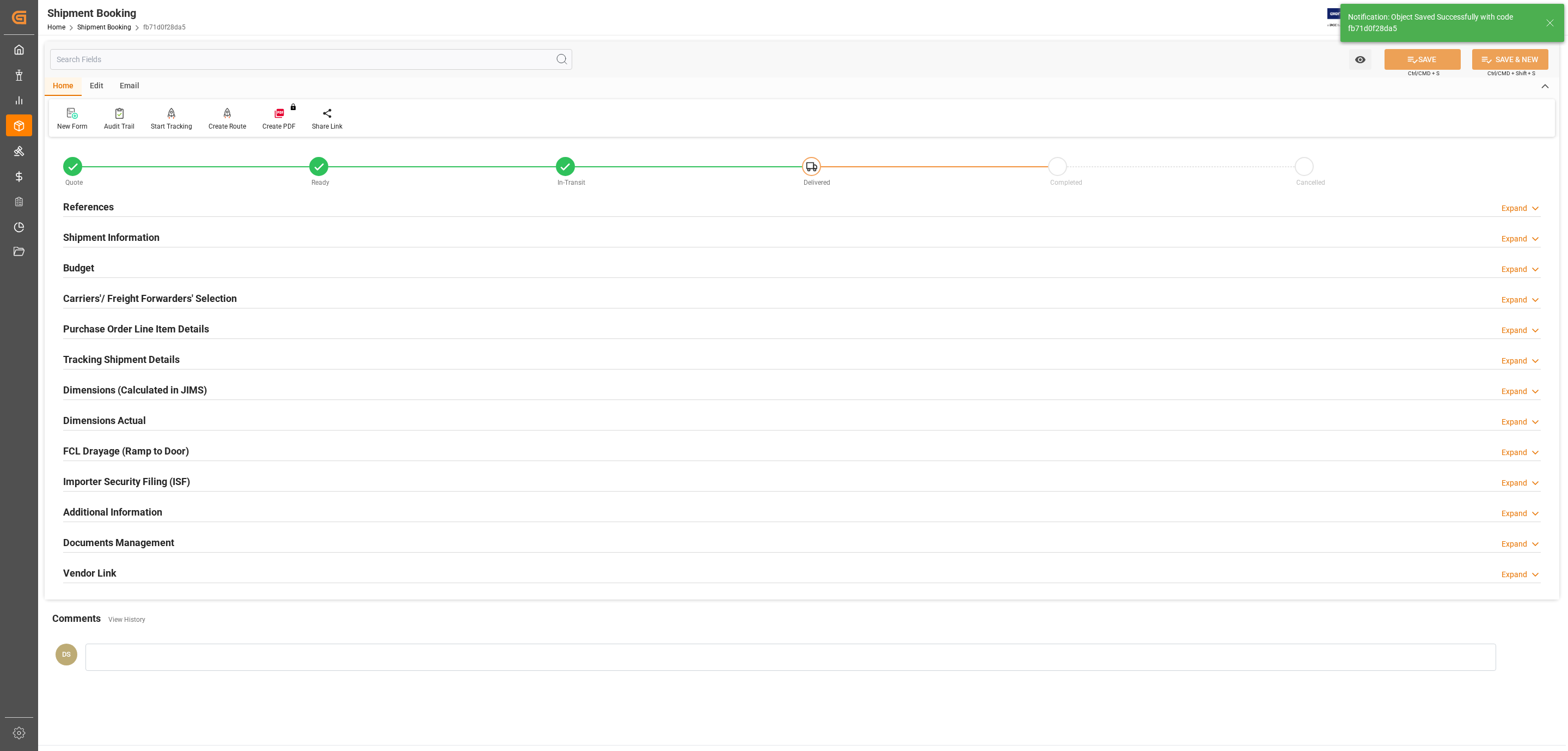
click at [124, 538] on h2 "Documents Management" at bounding box center [119, 542] width 111 height 15
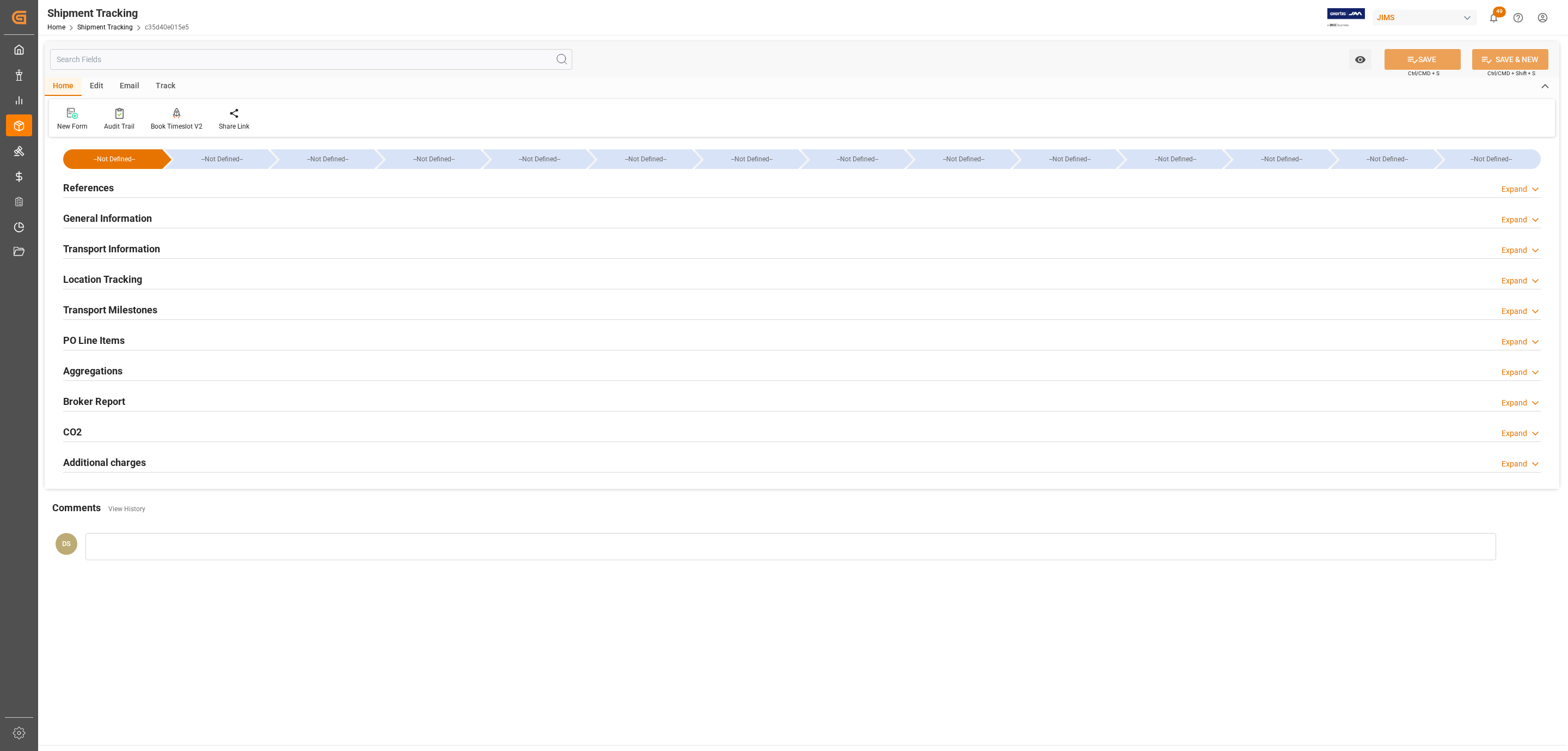
type input "[DATE] 00:00"
click at [139, 304] on h2 "Transport Milestones" at bounding box center [110, 309] width 94 height 15
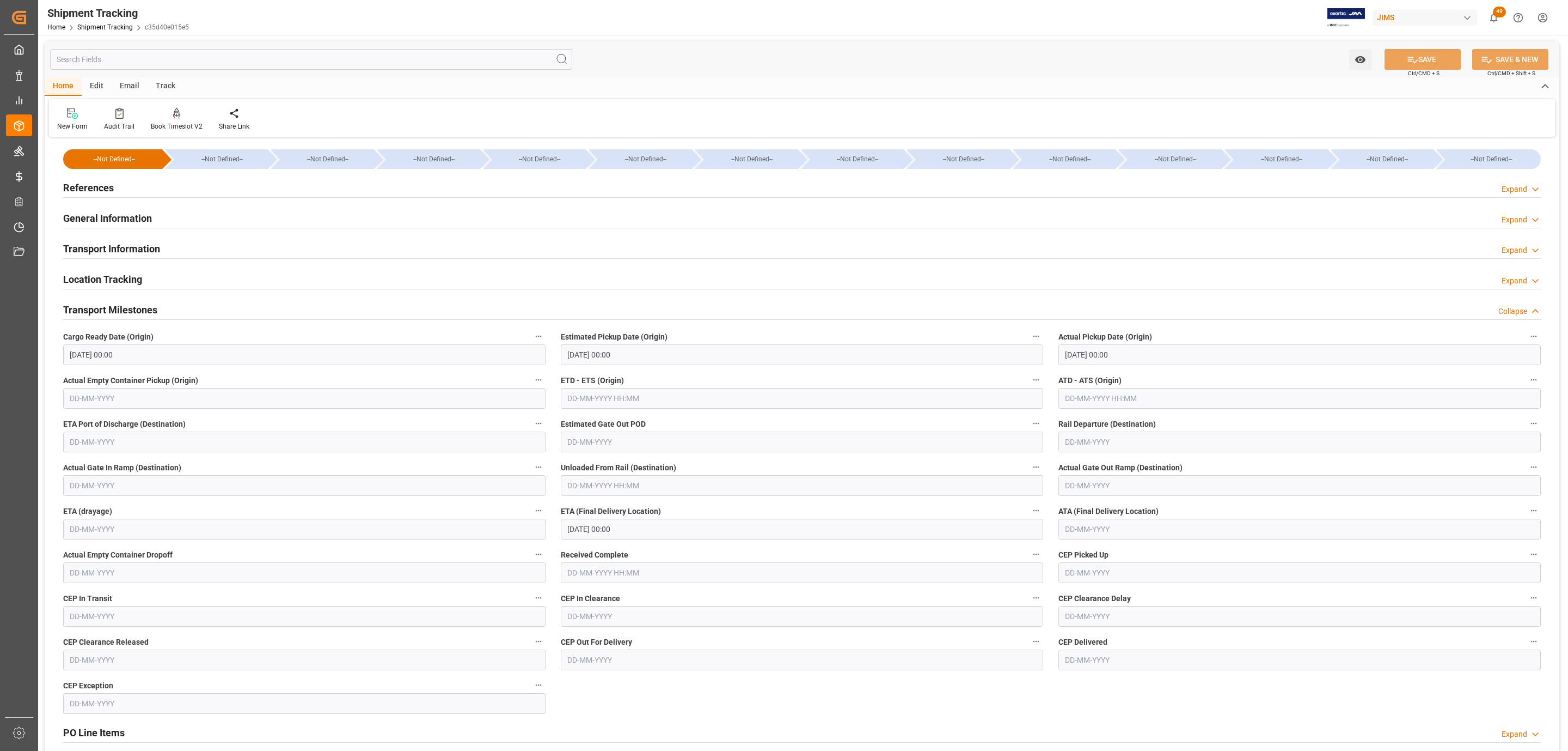
click at [139, 252] on h2 "Transport Information" at bounding box center [111, 249] width 97 height 15
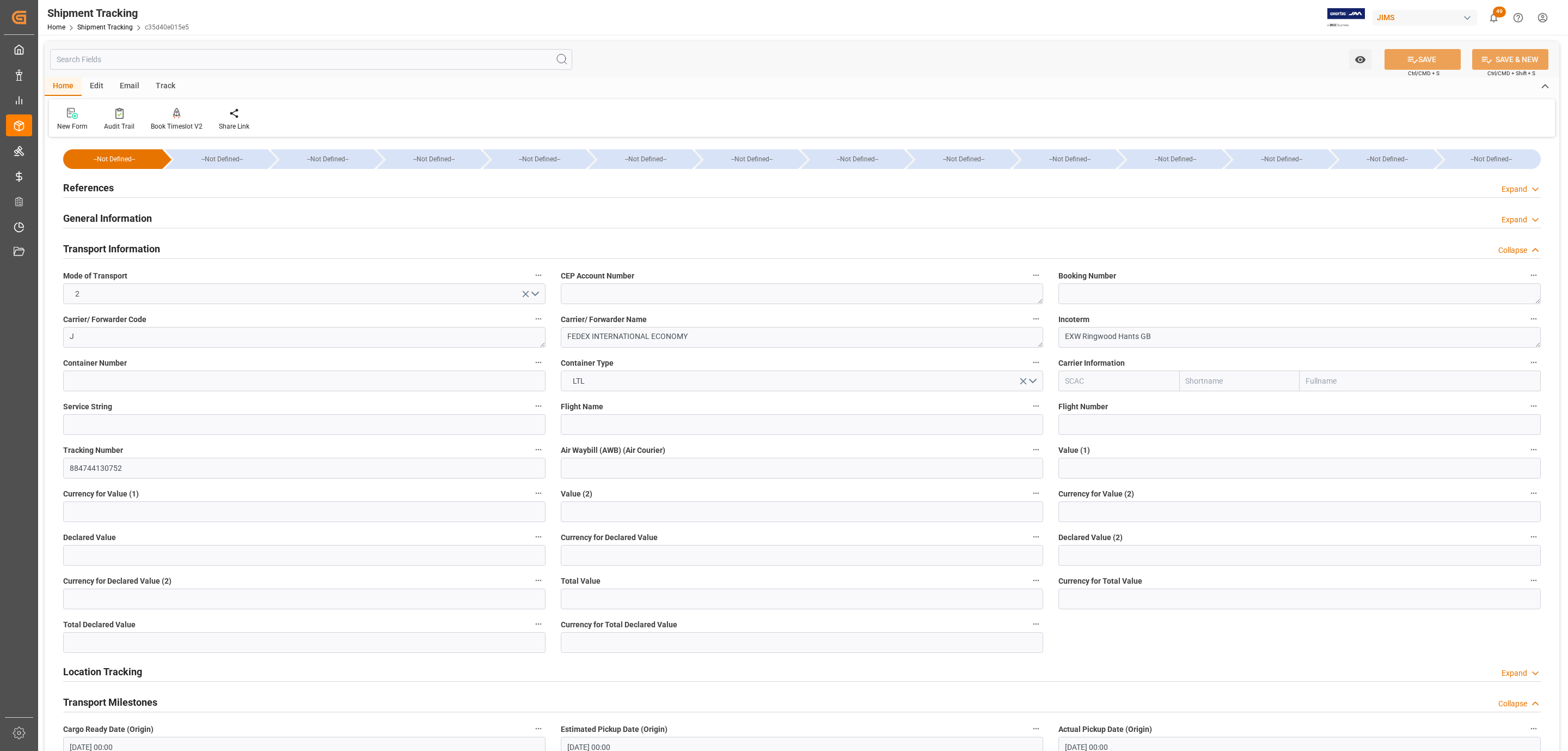
click at [131, 213] on h2 "General Information" at bounding box center [108, 218] width 89 height 15
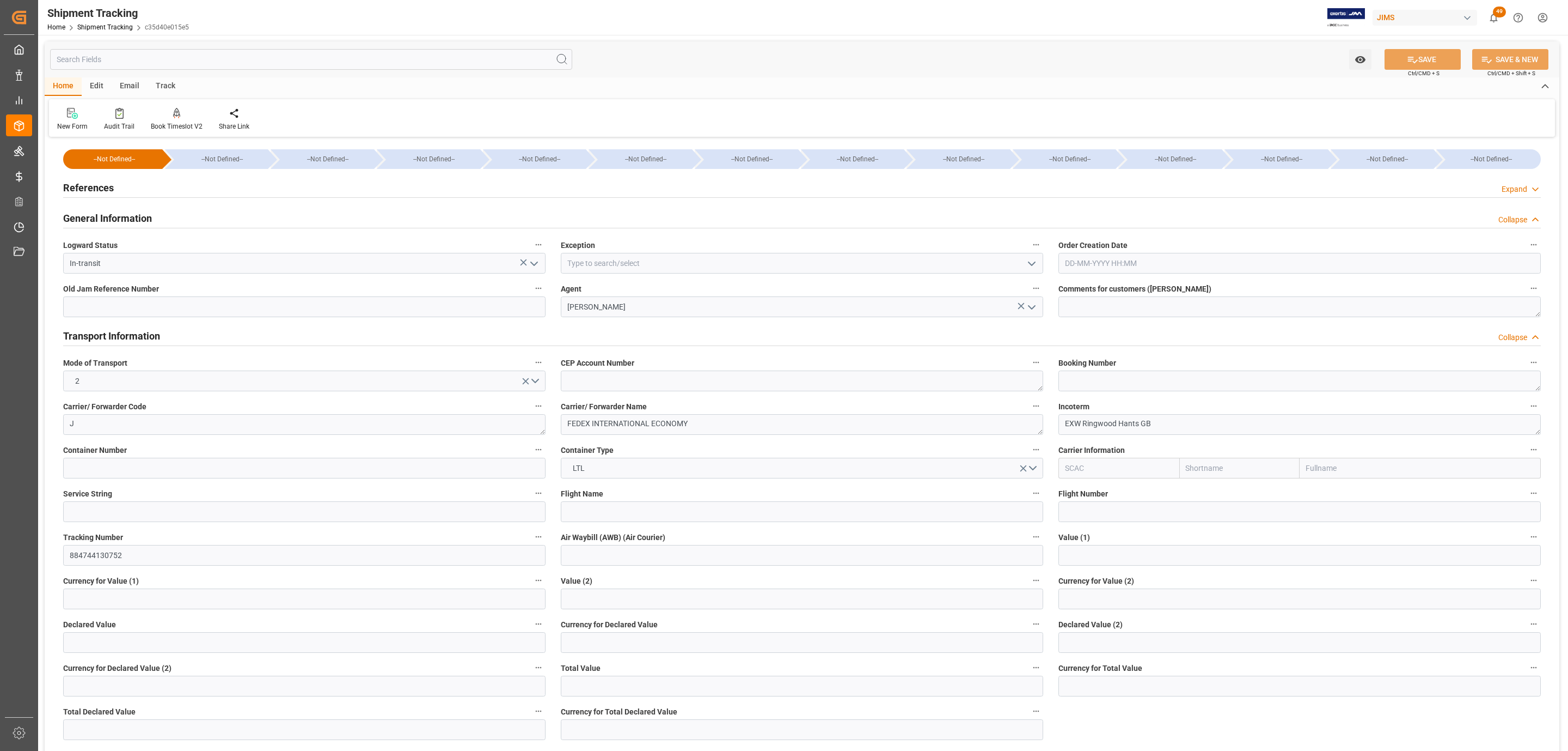
click at [128, 183] on div "References Expand" at bounding box center [802, 187] width 1478 height 21
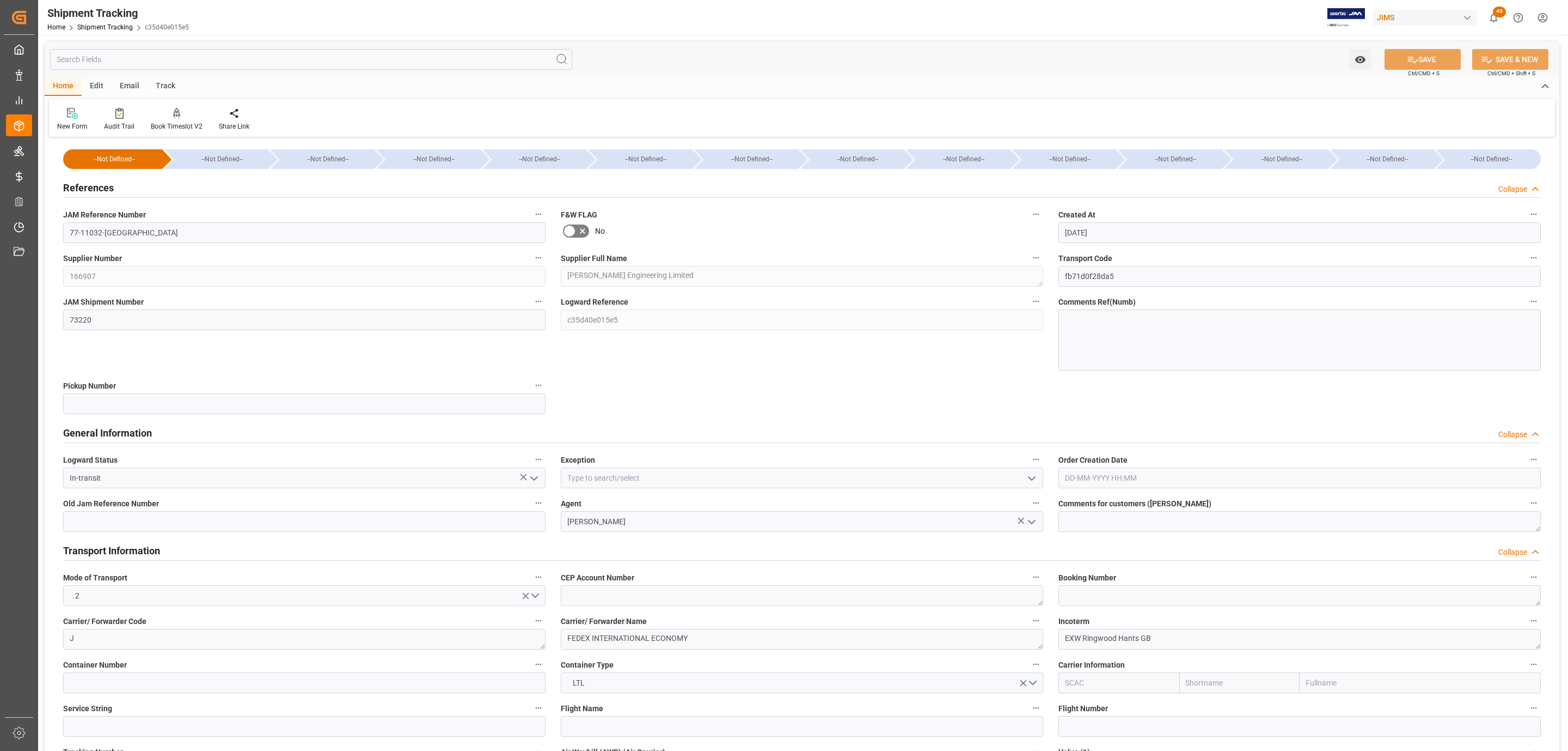
click at [128, 183] on div "References Collapse" at bounding box center [802, 187] width 1478 height 21
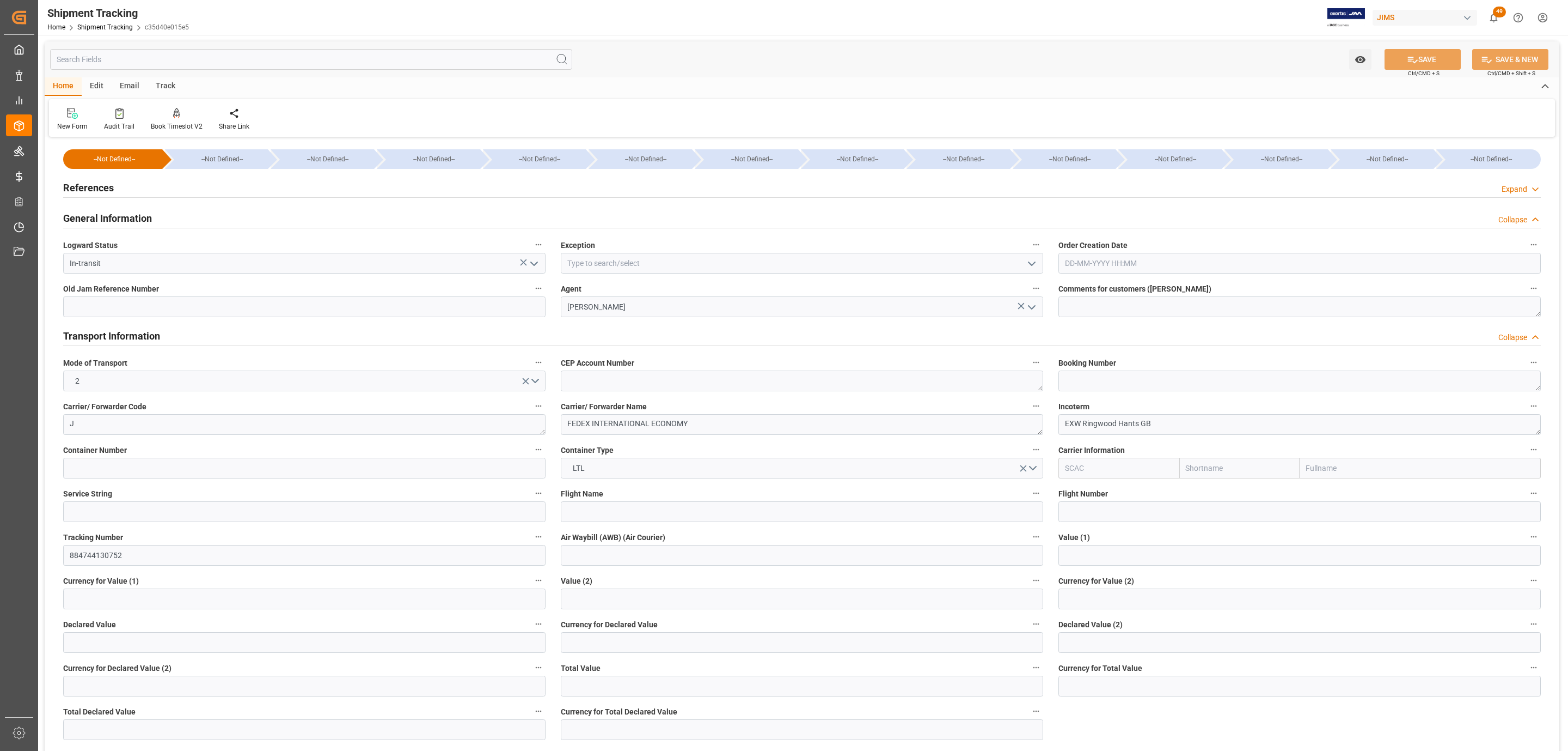
click at [121, 217] on h2 "General Information" at bounding box center [108, 218] width 89 height 15
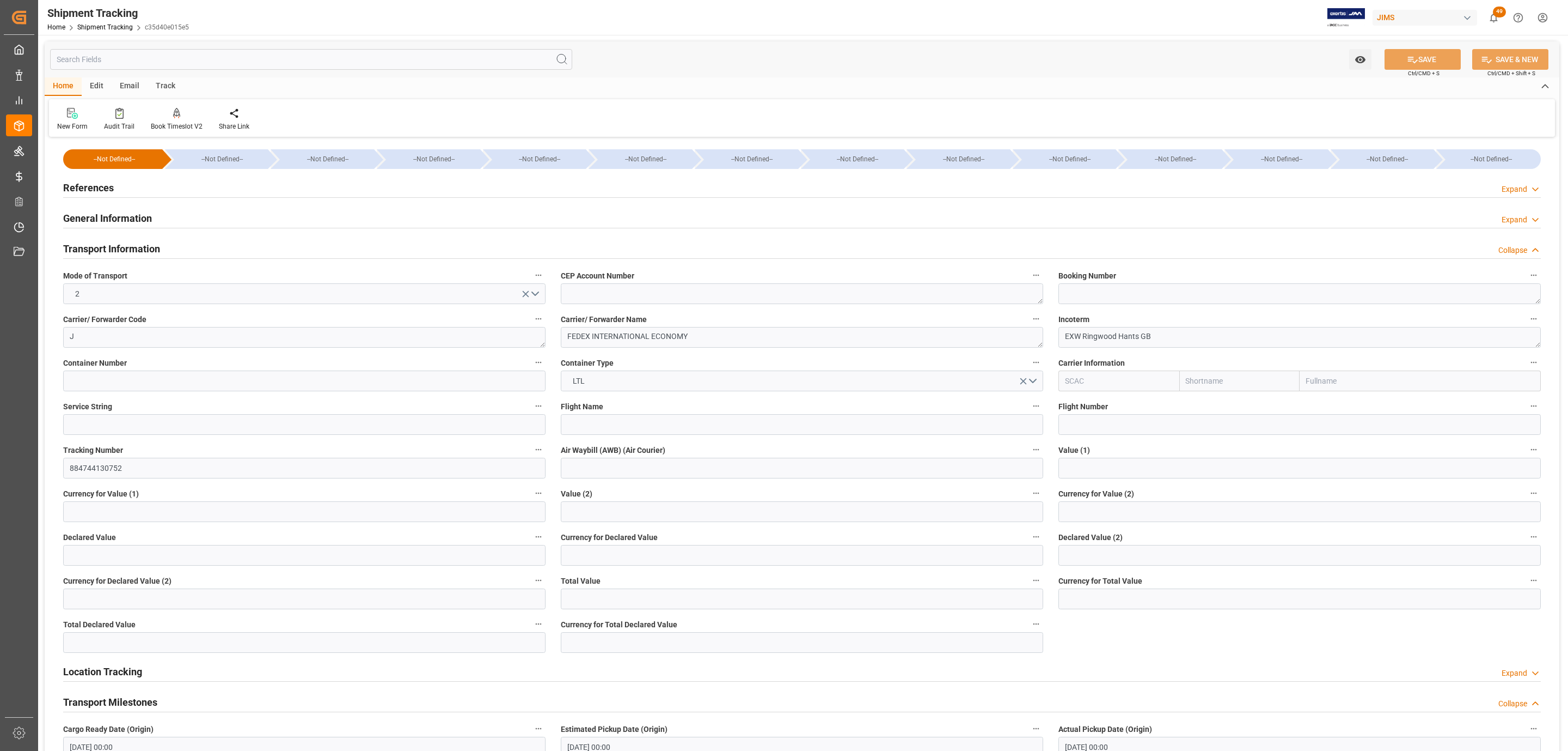
click at [111, 247] on h2 "Transport Information" at bounding box center [111, 249] width 97 height 15
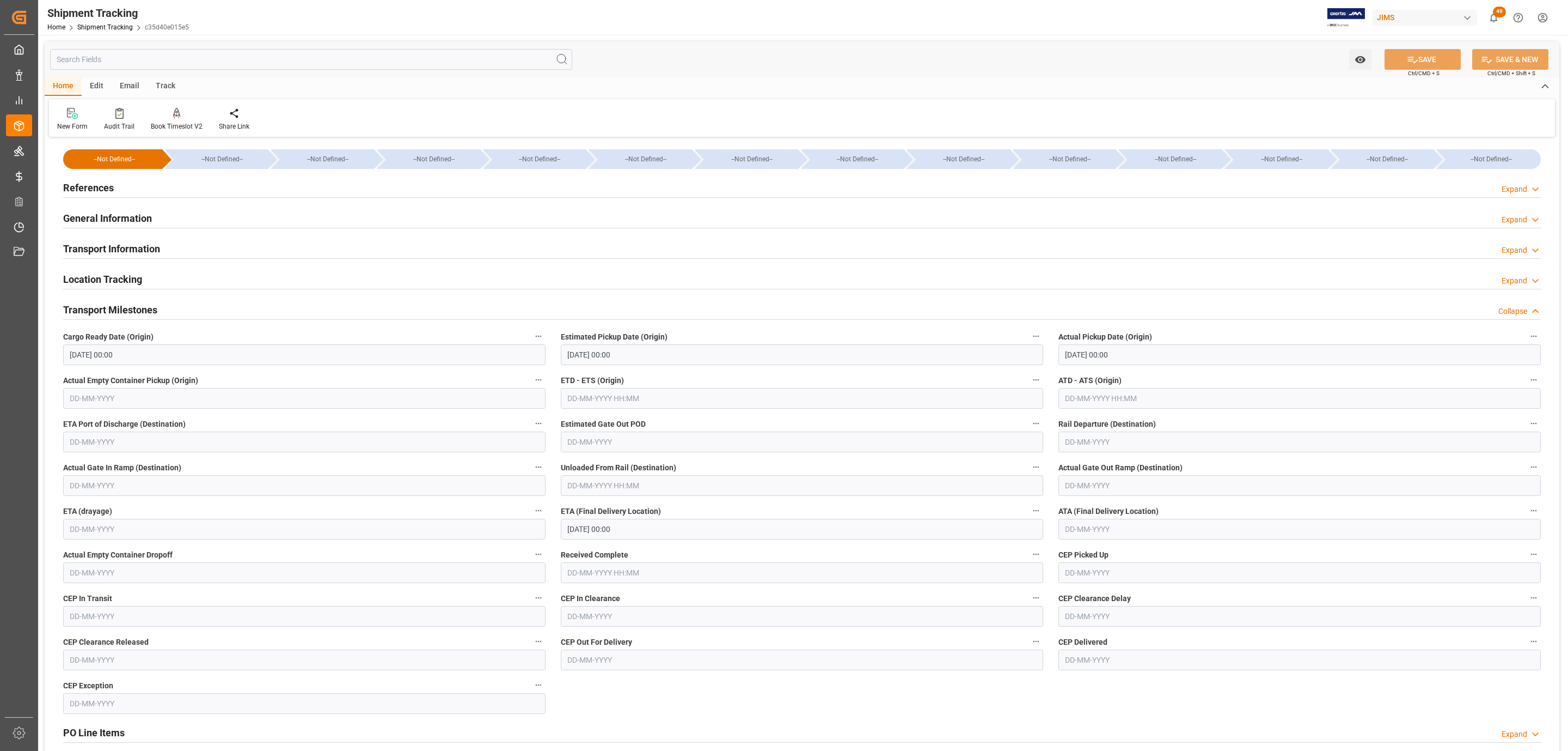
click at [110, 309] on h2 "Transport Milestones" at bounding box center [110, 309] width 94 height 15
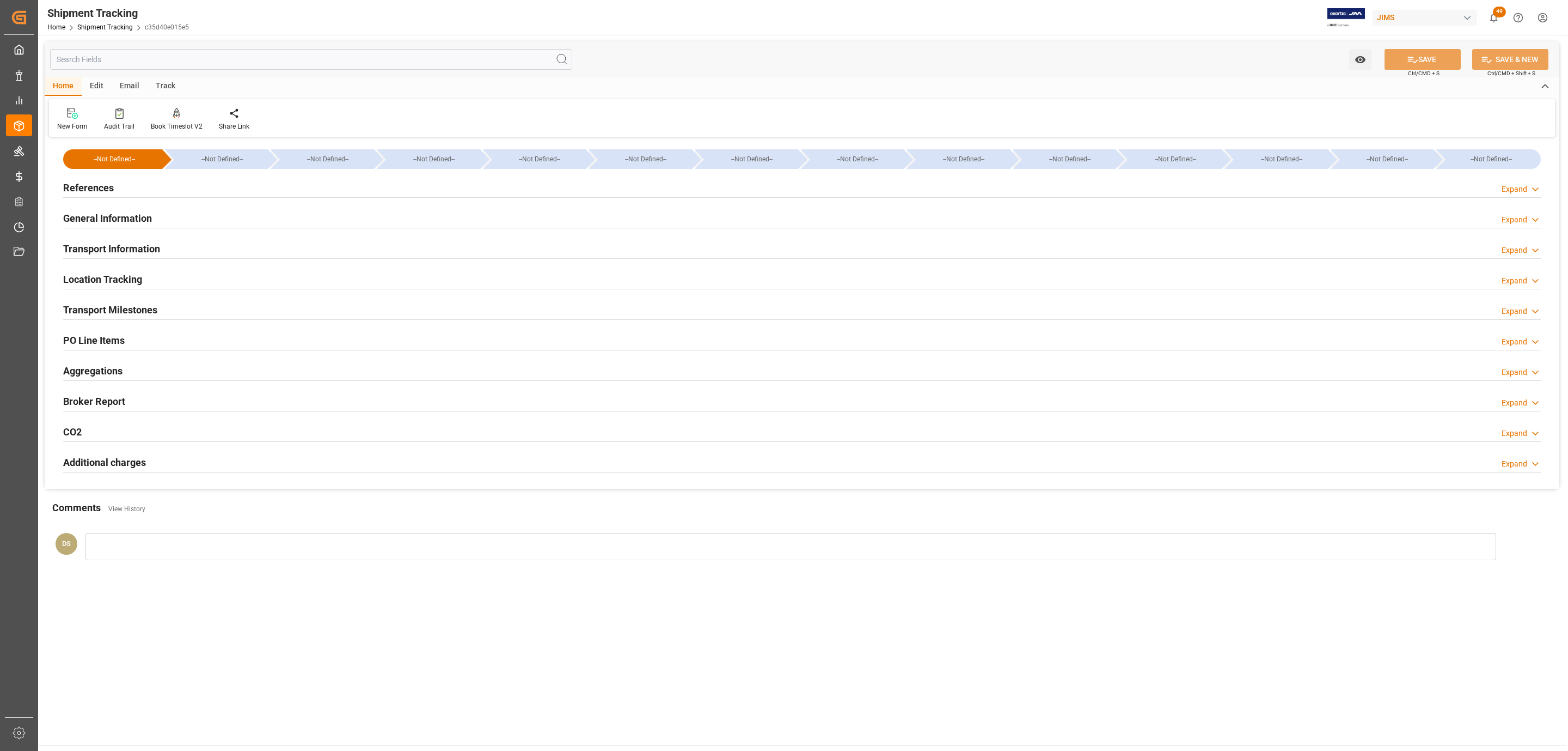
click at [111, 253] on h2 "Transport Information" at bounding box center [111, 249] width 97 height 15
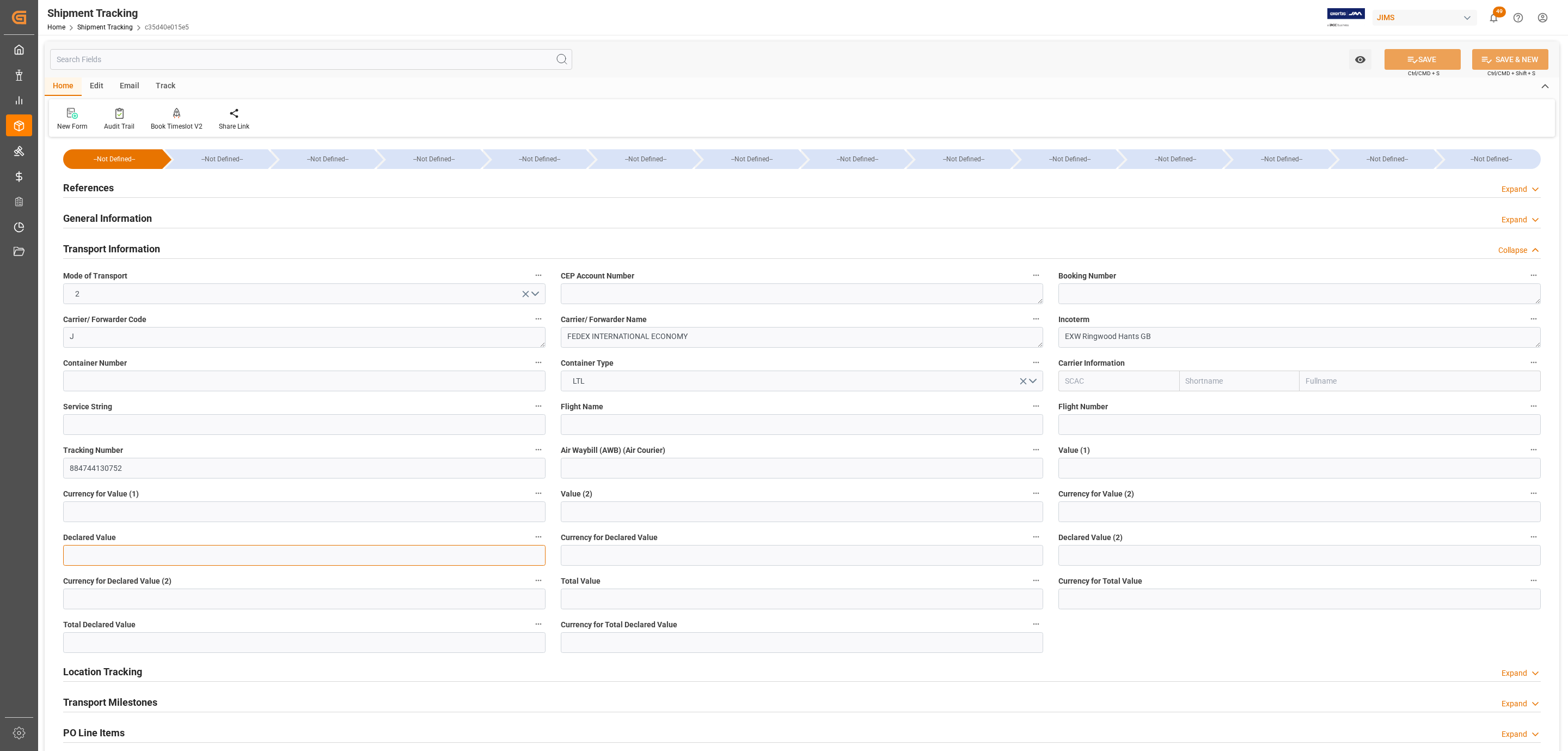
click at [130, 556] on input "text" at bounding box center [304, 555] width 482 height 21
type input "651.6"
type input "GBP"
click at [1396, 64] on button "SAVE" at bounding box center [1423, 59] width 76 height 21
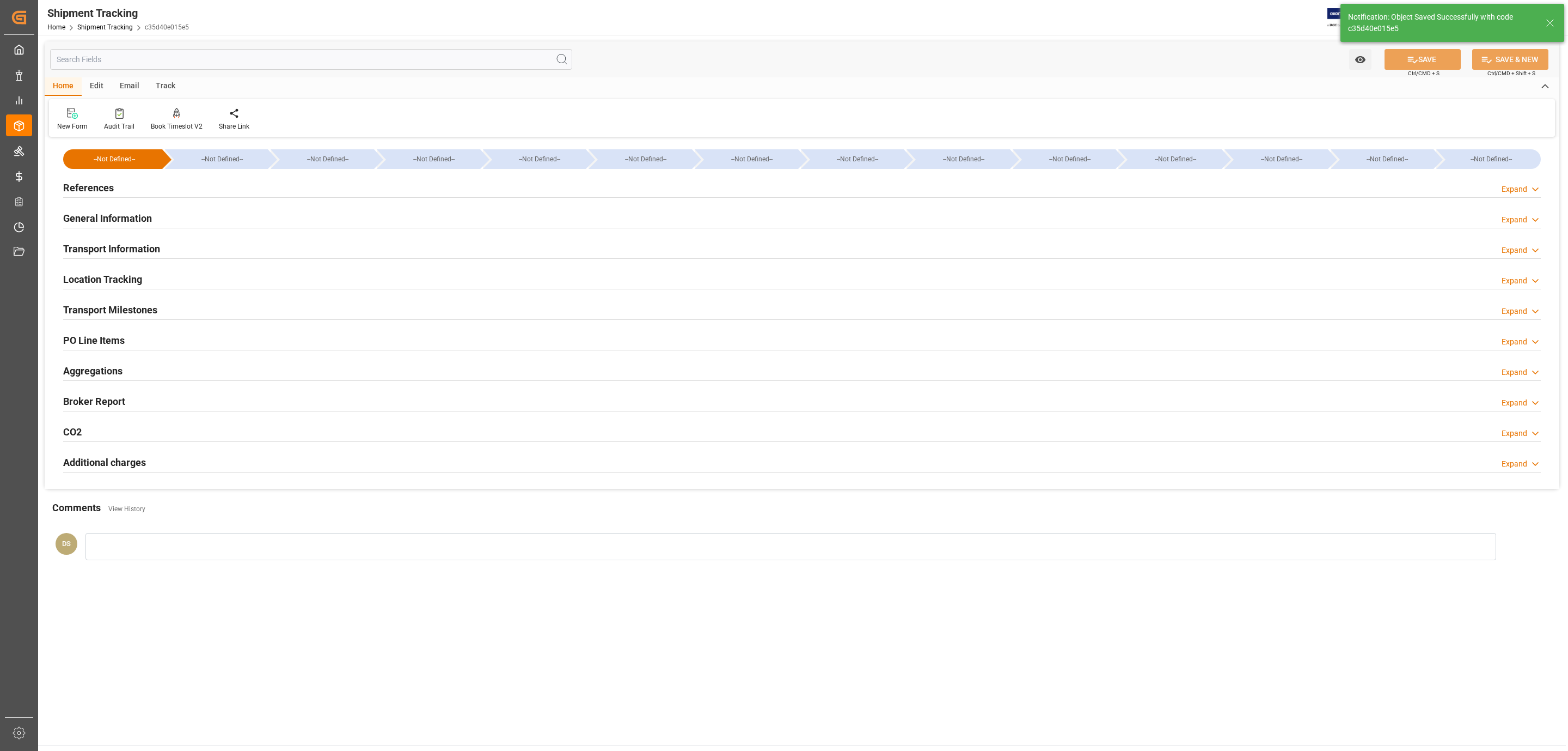
click at [190, 309] on div "Transport Milestones Expand" at bounding box center [802, 309] width 1478 height 21
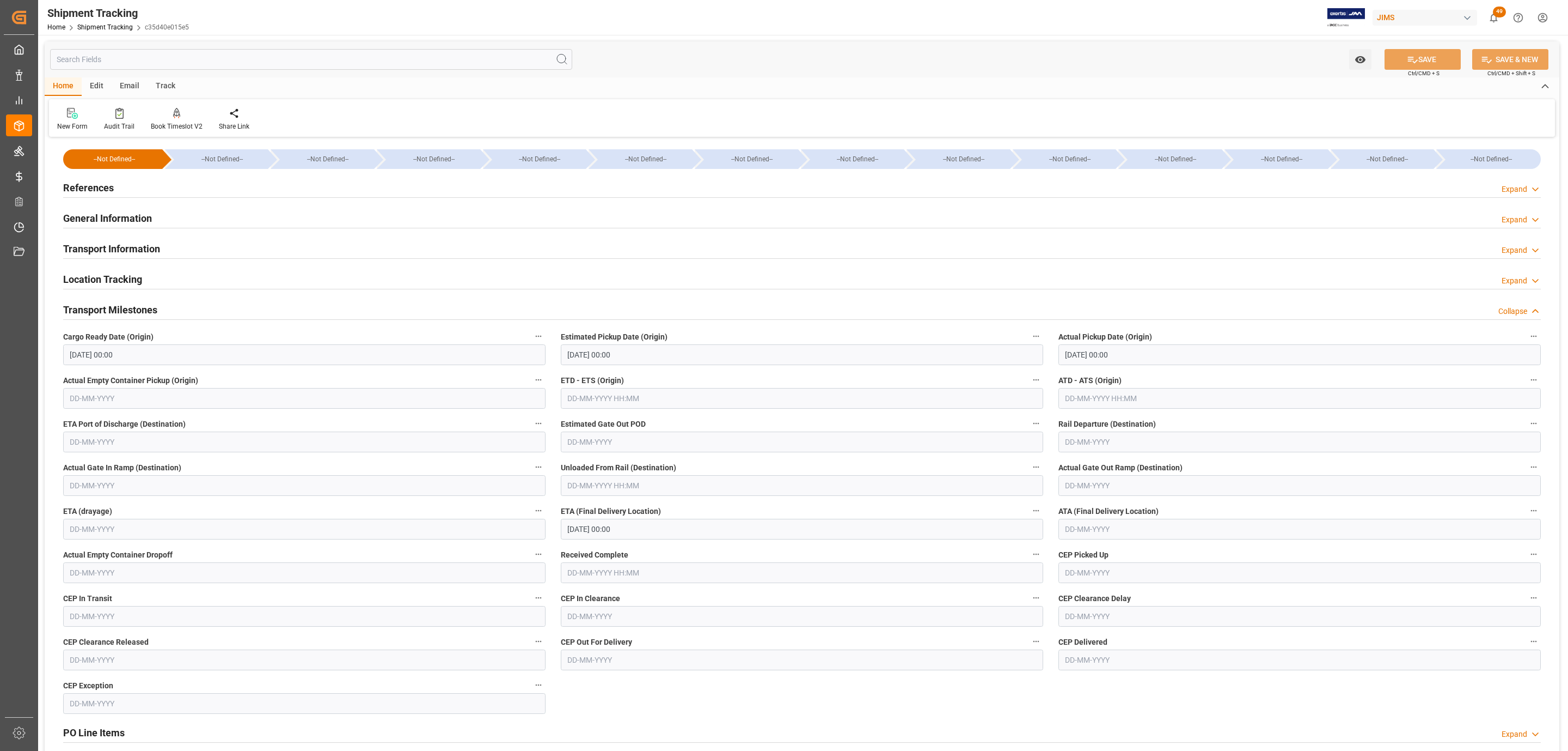
click at [160, 276] on div "Location Tracking Expand" at bounding box center [802, 278] width 1478 height 21
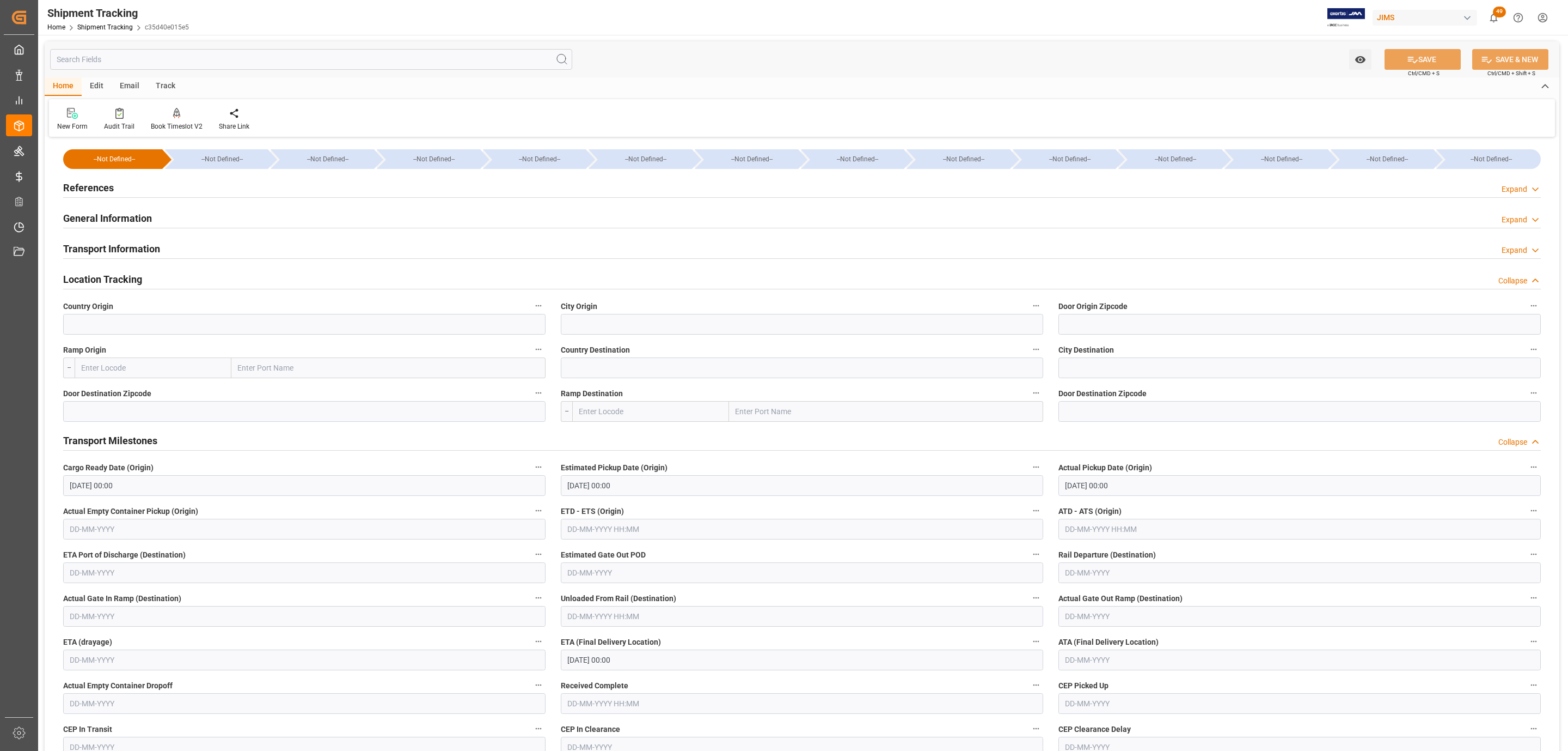
click at [160, 276] on div "Location Tracking Collapse" at bounding box center [802, 278] width 1478 height 21
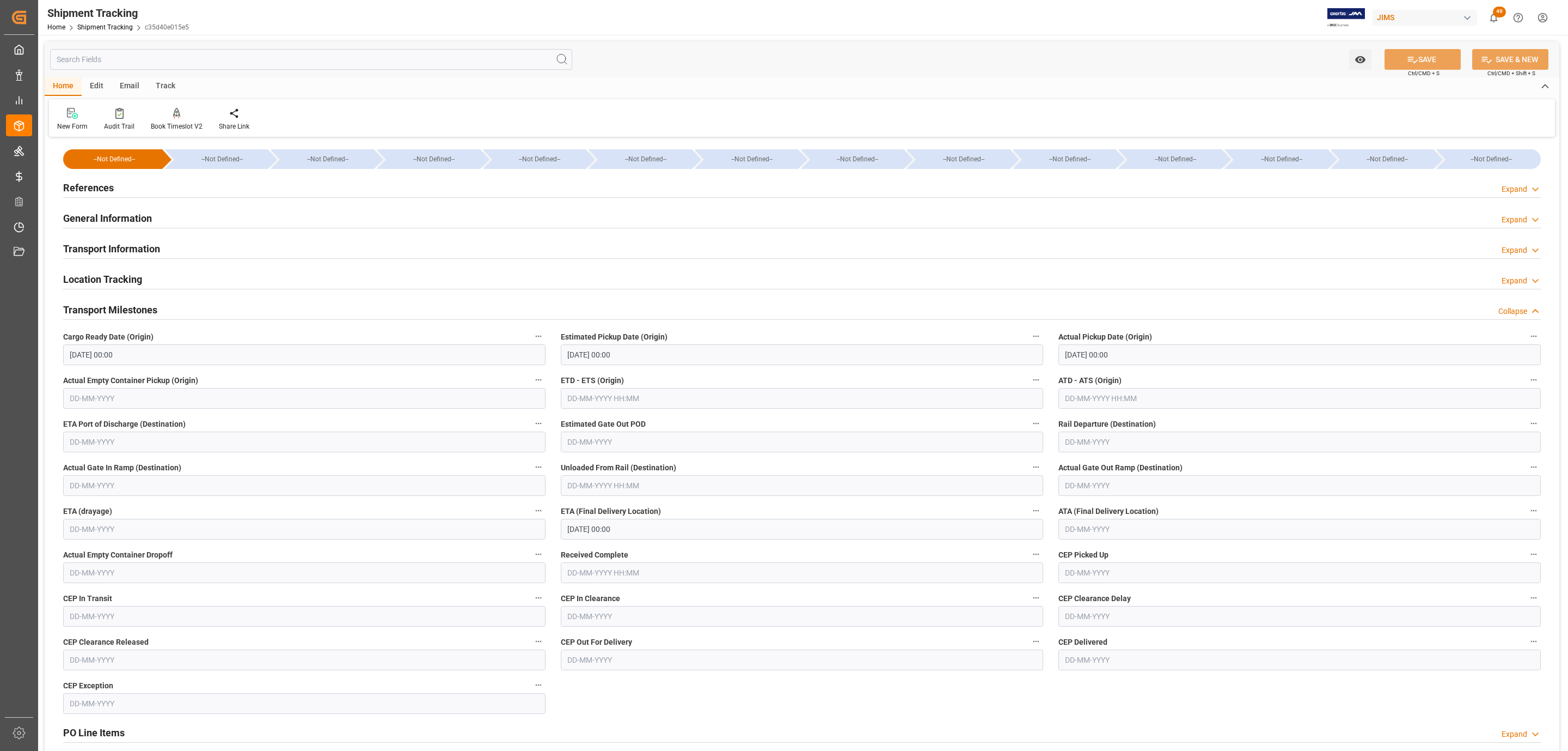
click at [119, 312] on h2 "Transport Milestones" at bounding box center [110, 309] width 94 height 15
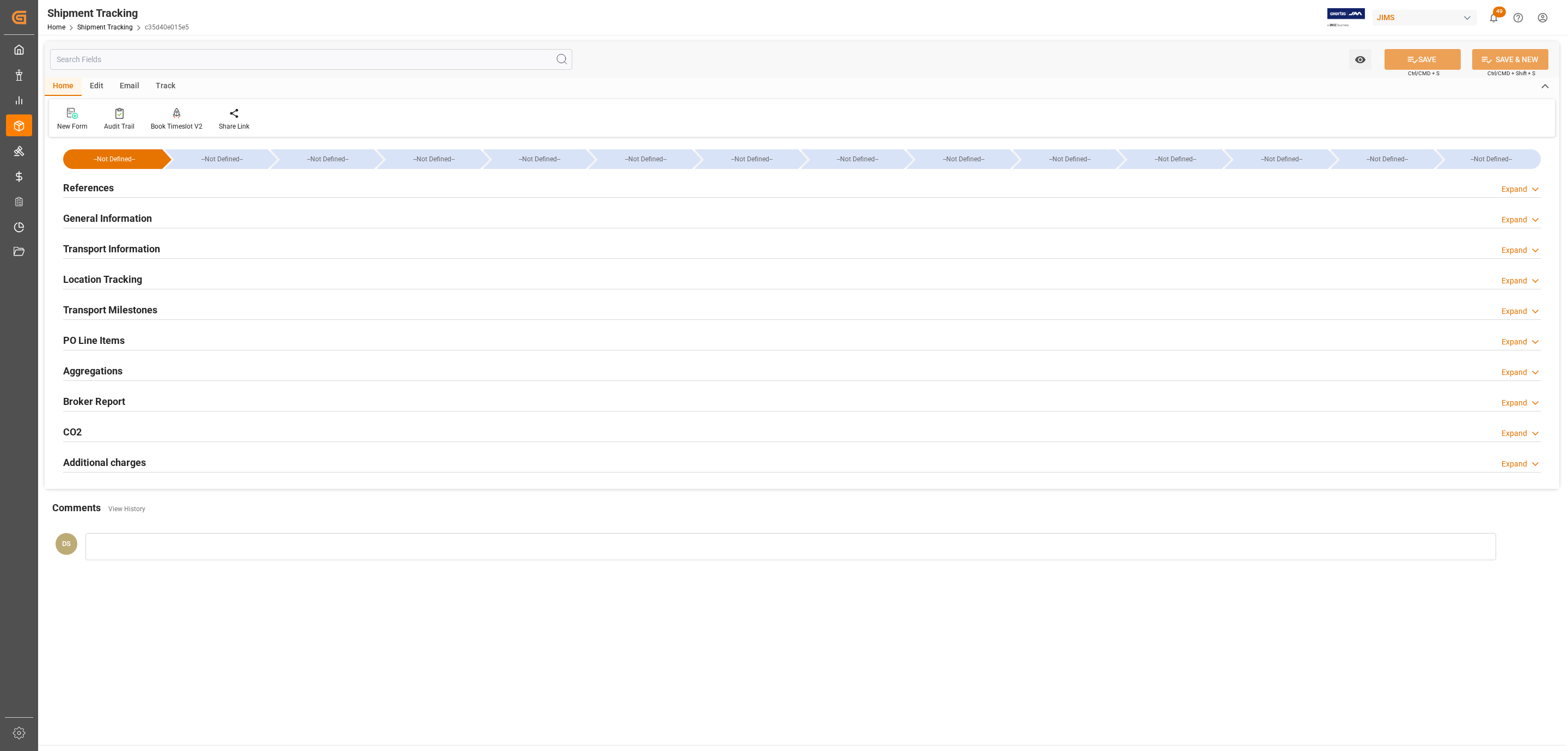
click at [123, 342] on h2 "PO Line Items" at bounding box center [94, 340] width 61 height 15
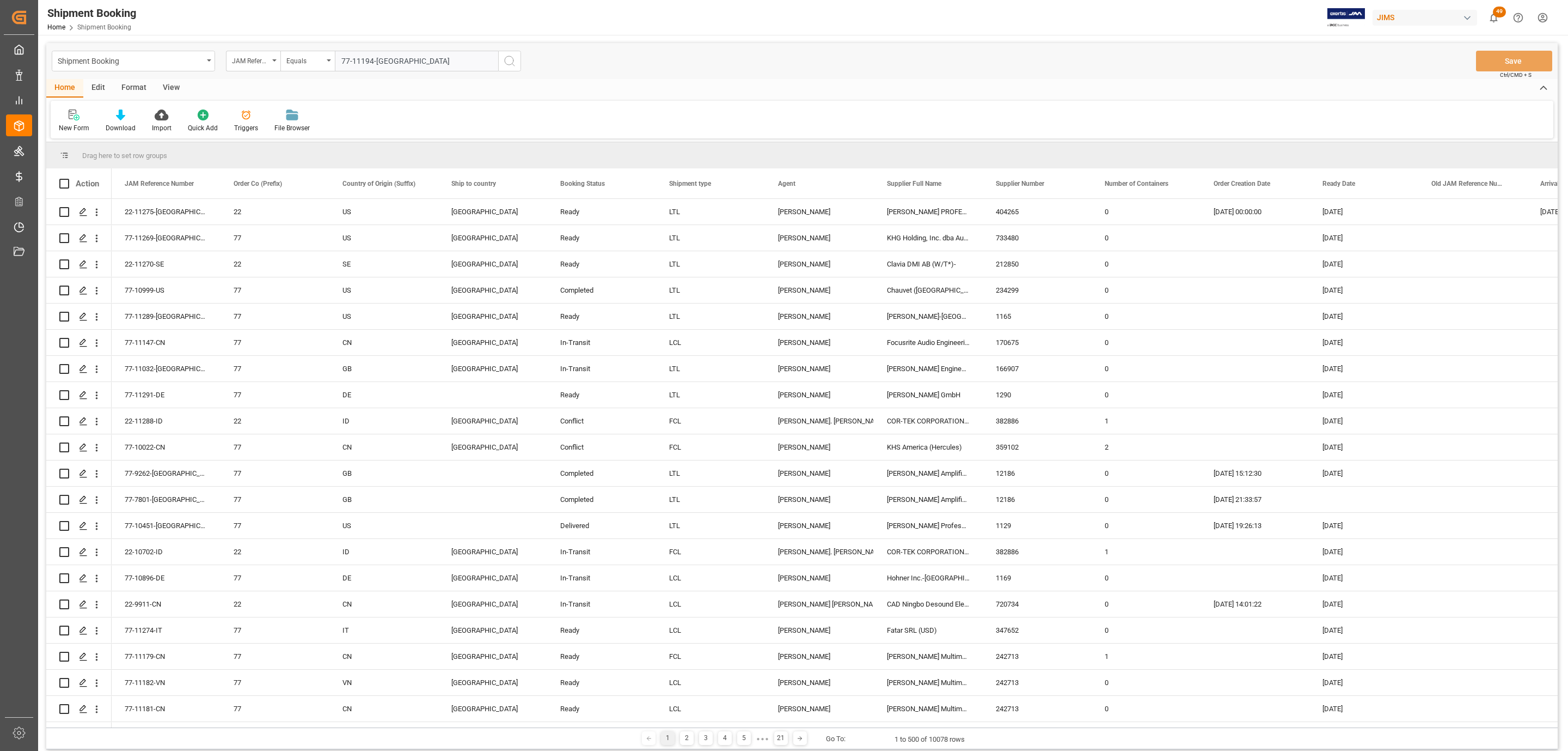
type input "77-11194-[GEOGRAPHIC_DATA]"
click at [511, 61] on icon "search button" at bounding box center [509, 60] width 13 height 13
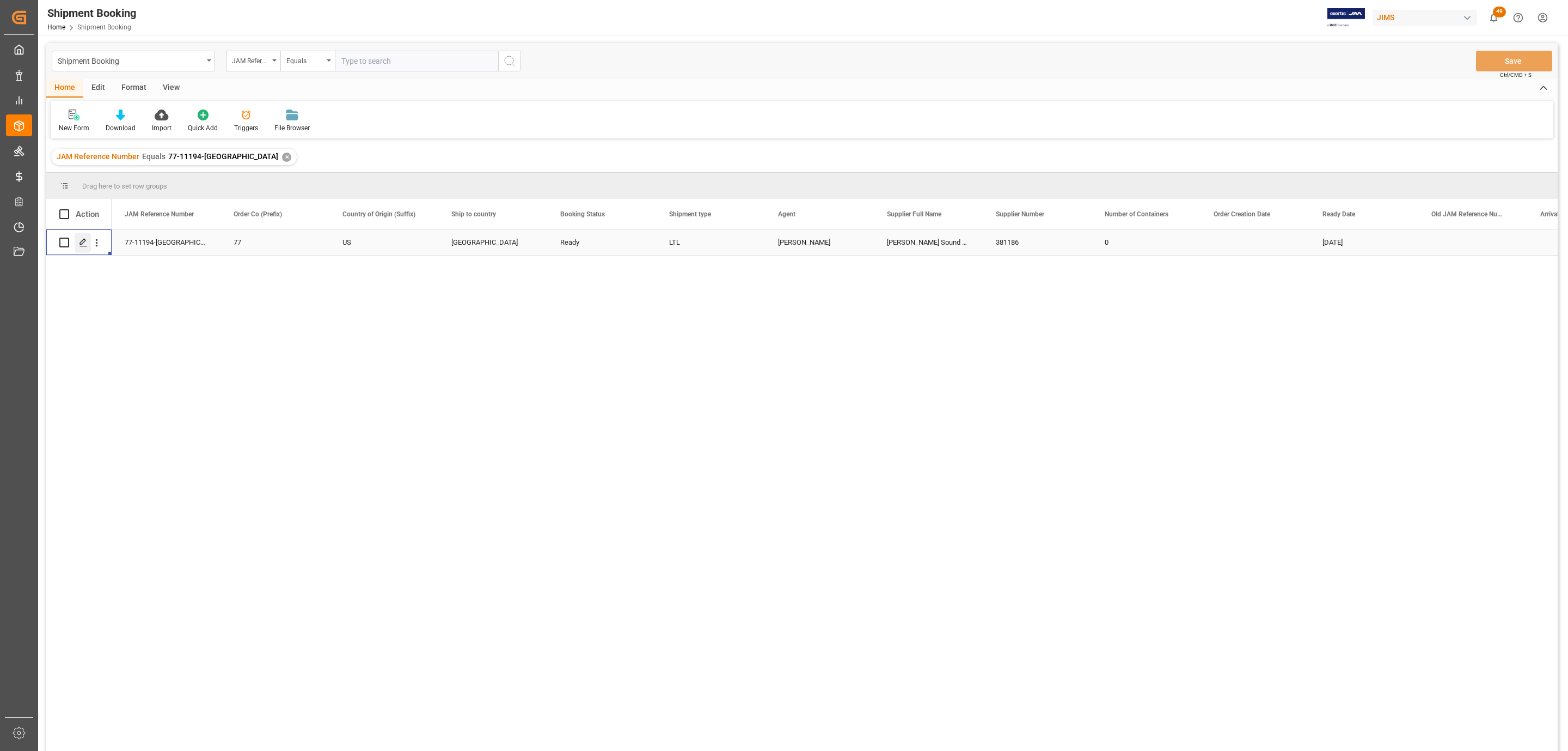
click at [80, 246] on line "Press SPACE to select this row." at bounding box center [83, 246] width 7 height 0
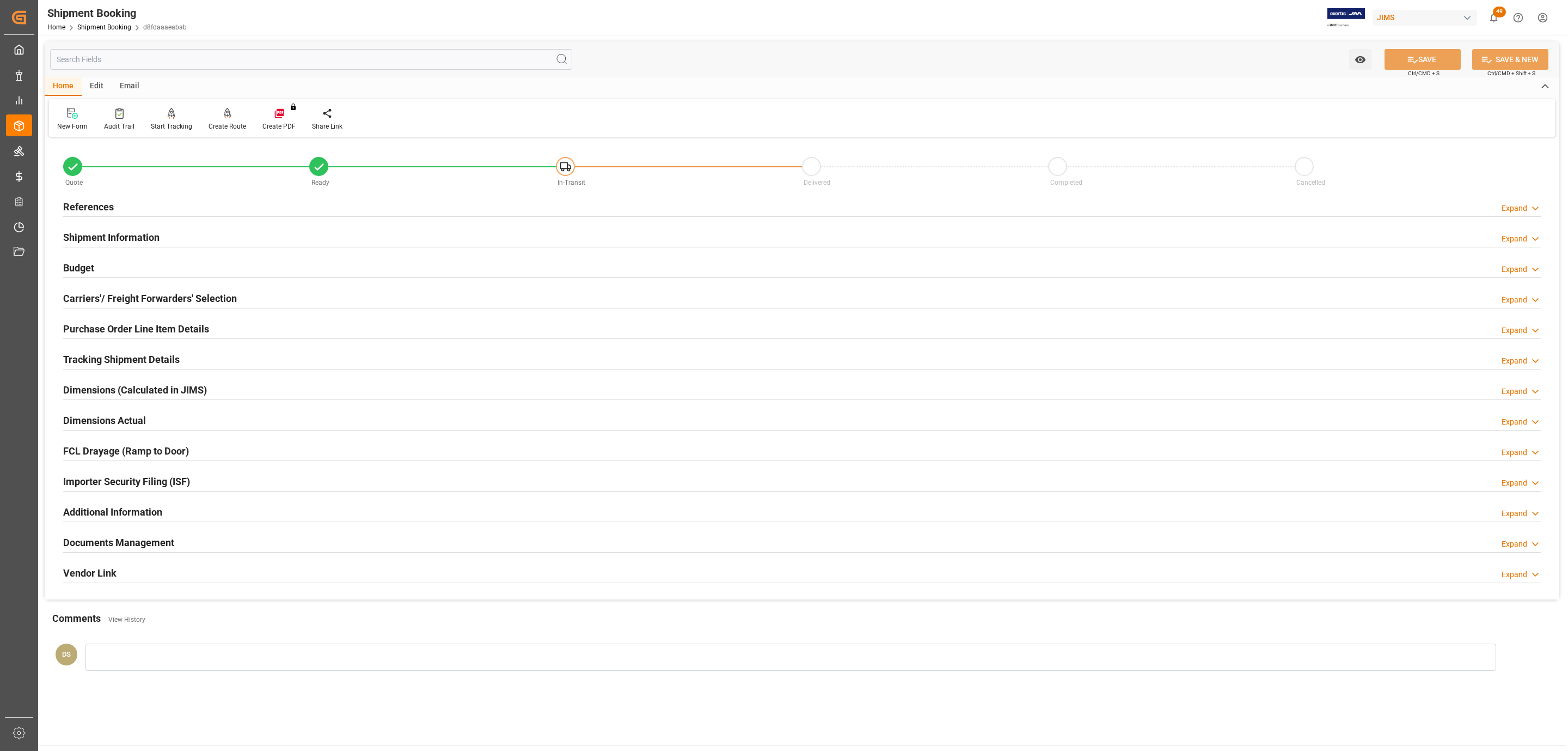
type input "0"
type input "24-09-2025"
click at [149, 203] on div "References Expand" at bounding box center [802, 206] width 1478 height 21
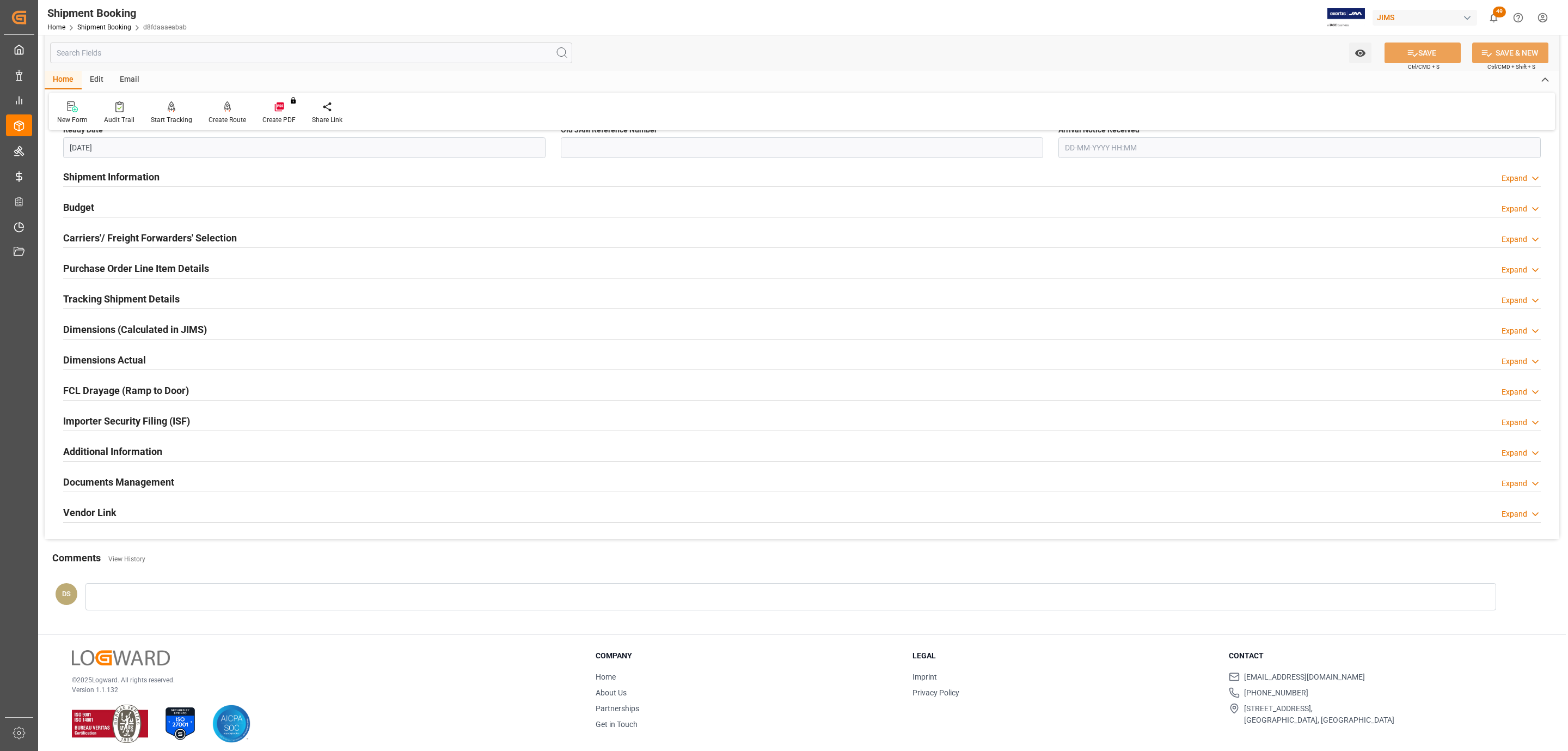
scroll to position [288, 0]
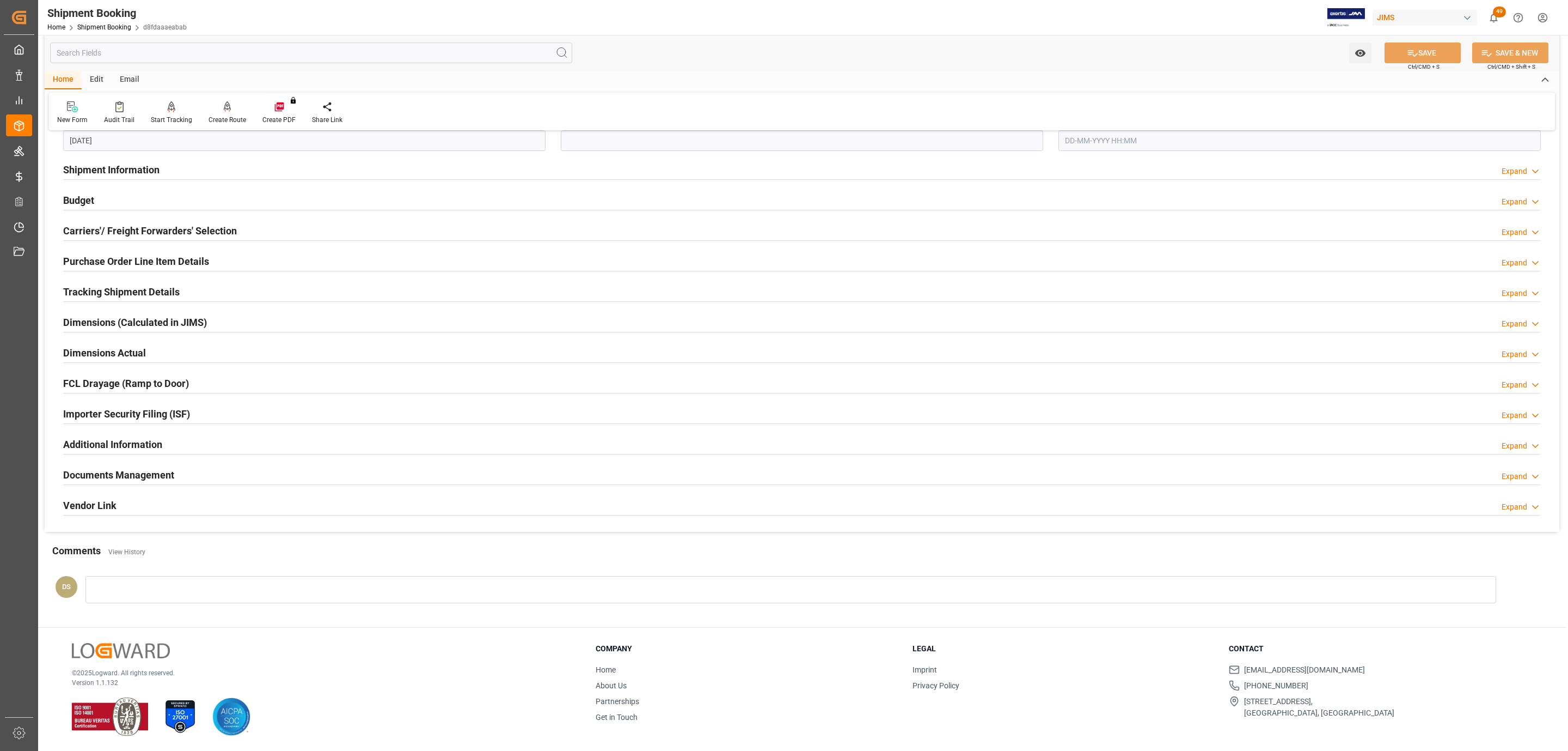
click at [151, 474] on h2 "Documents Management" at bounding box center [119, 474] width 111 height 15
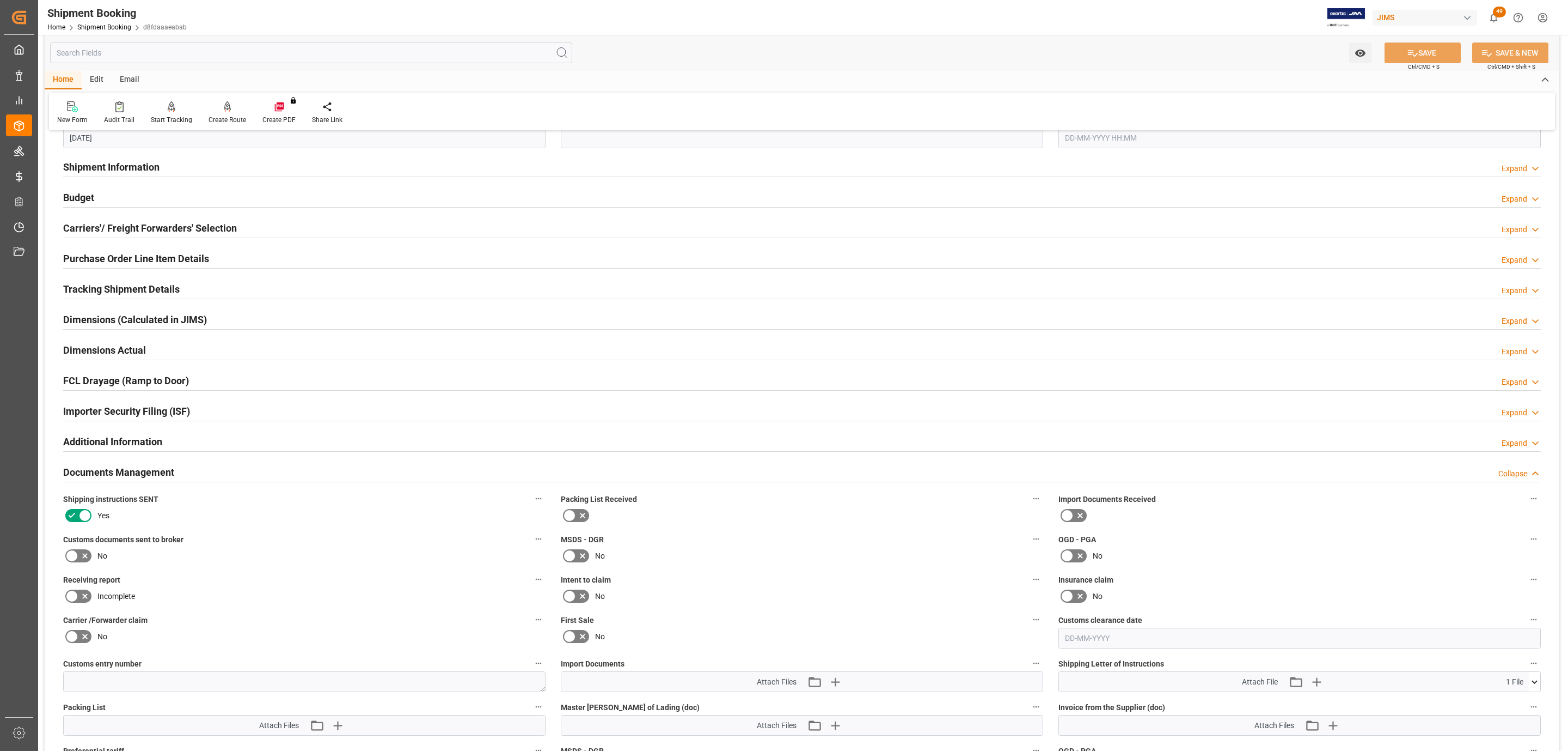
click at [92, 476] on h2 "Documents Management" at bounding box center [119, 472] width 111 height 15
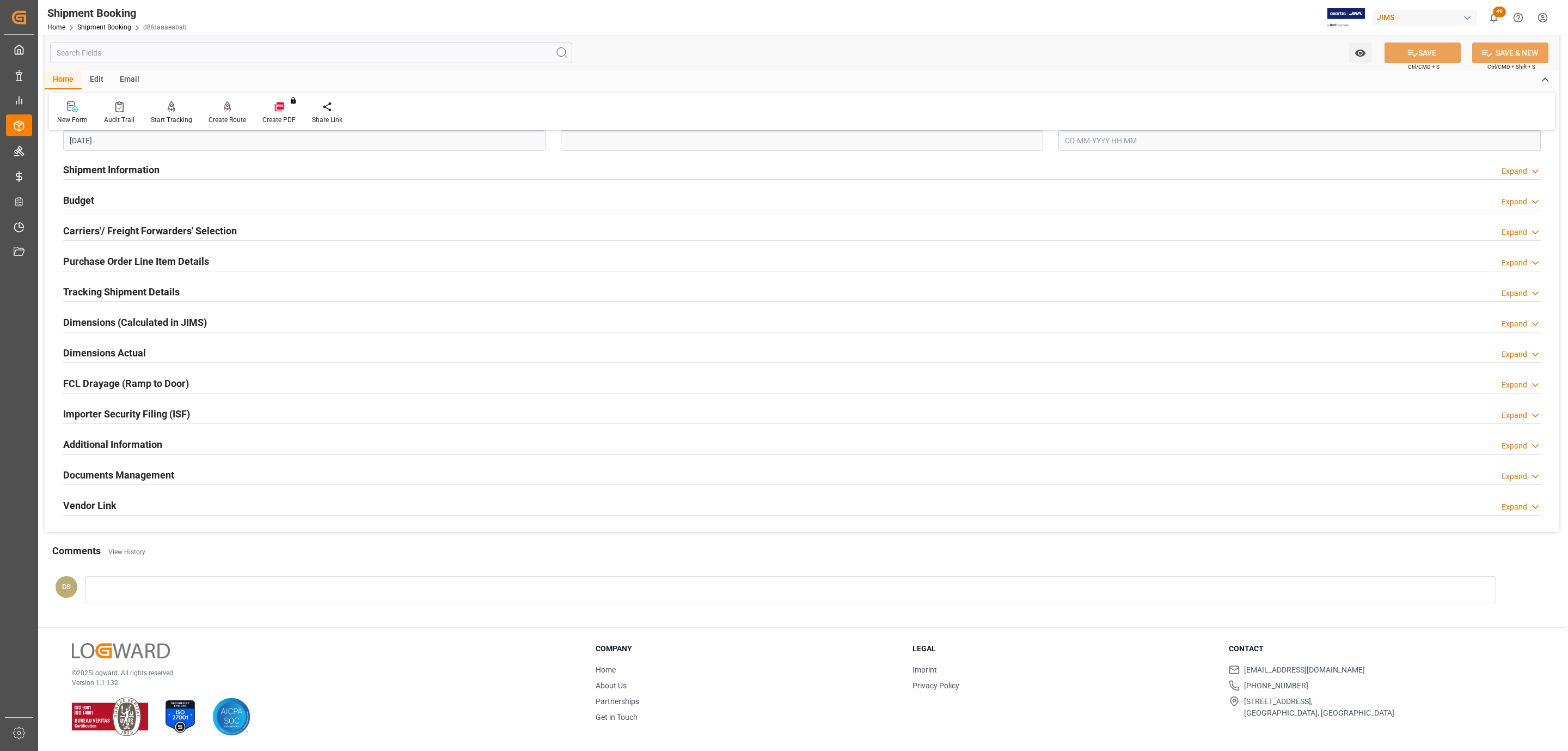
click at [105, 224] on h2 "Carriers'/ Freight Forwarders' Selection" at bounding box center [150, 231] width 173 height 15
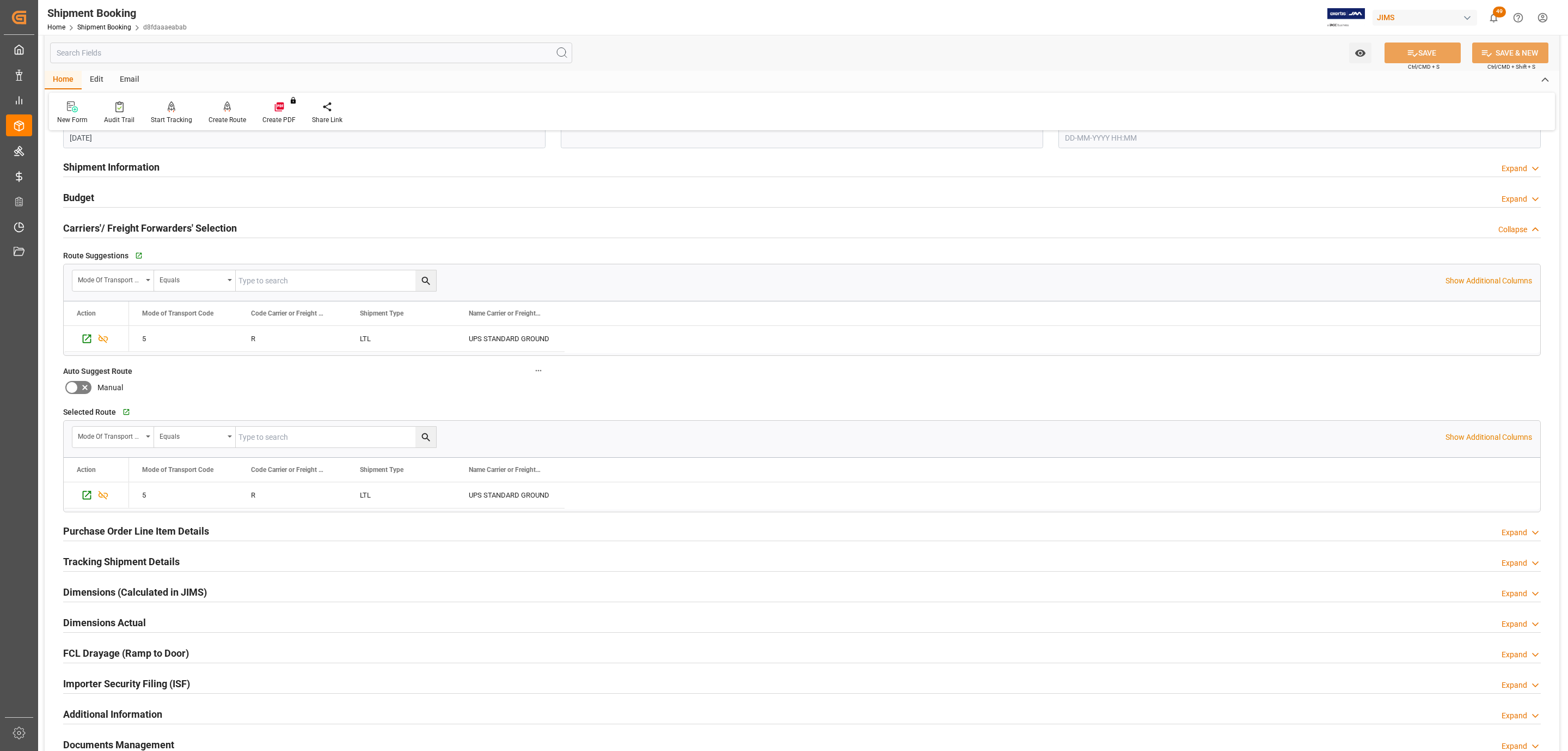
click at [105, 222] on h2 "Carriers'/ Freight Forwarders' Selection" at bounding box center [150, 228] width 173 height 15
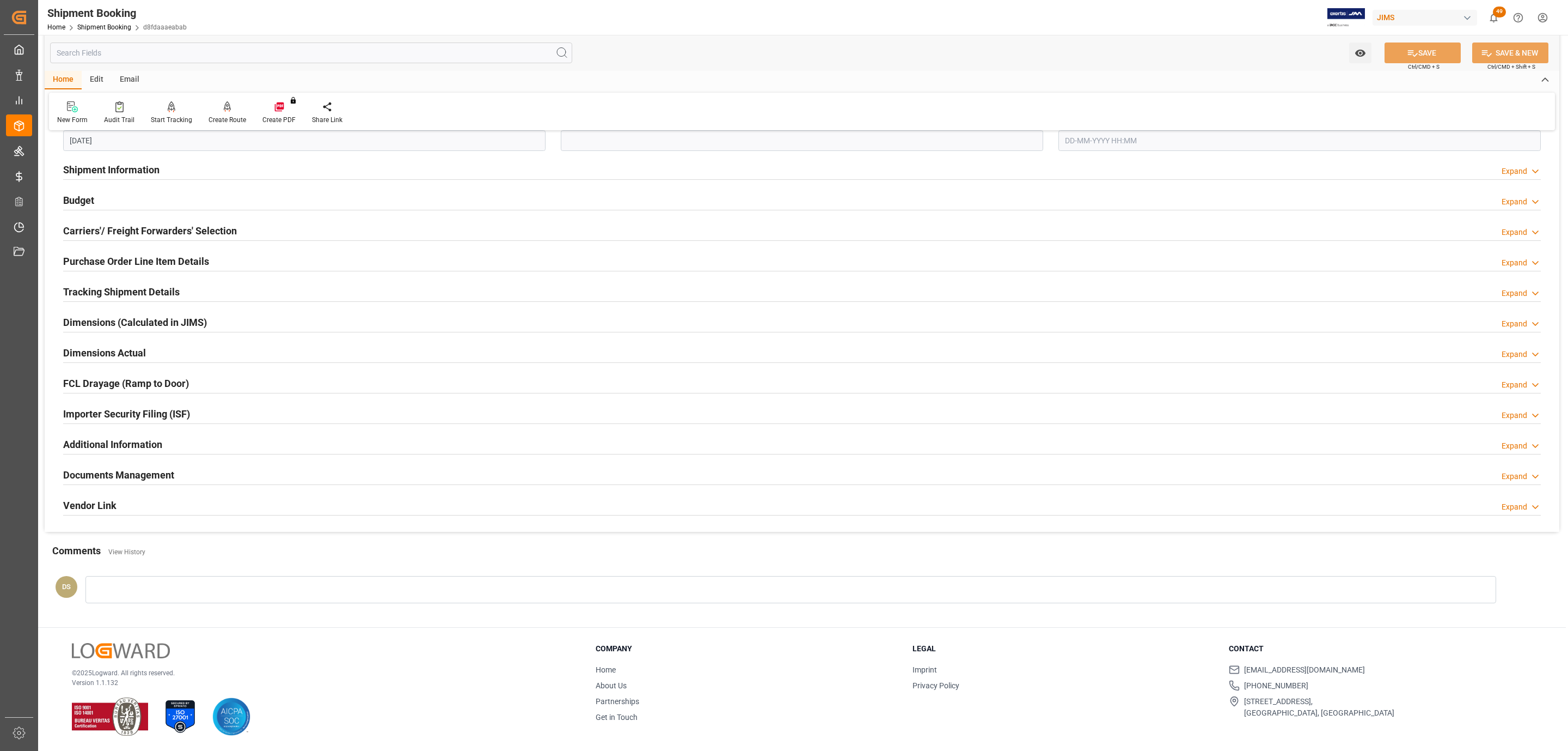
click at [92, 287] on h2 "Tracking Shipment Details" at bounding box center [121, 292] width 116 height 15
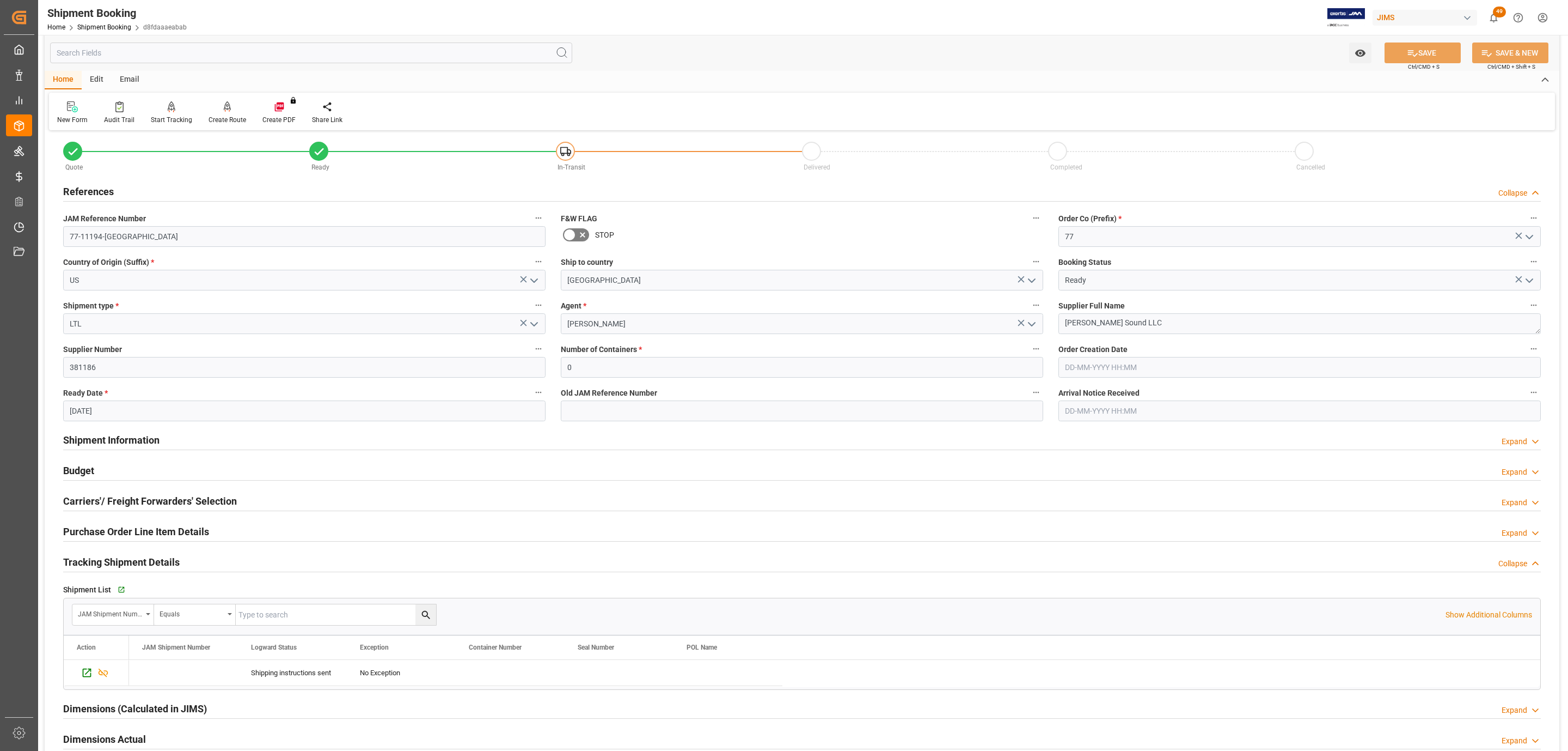
scroll to position [0, 0]
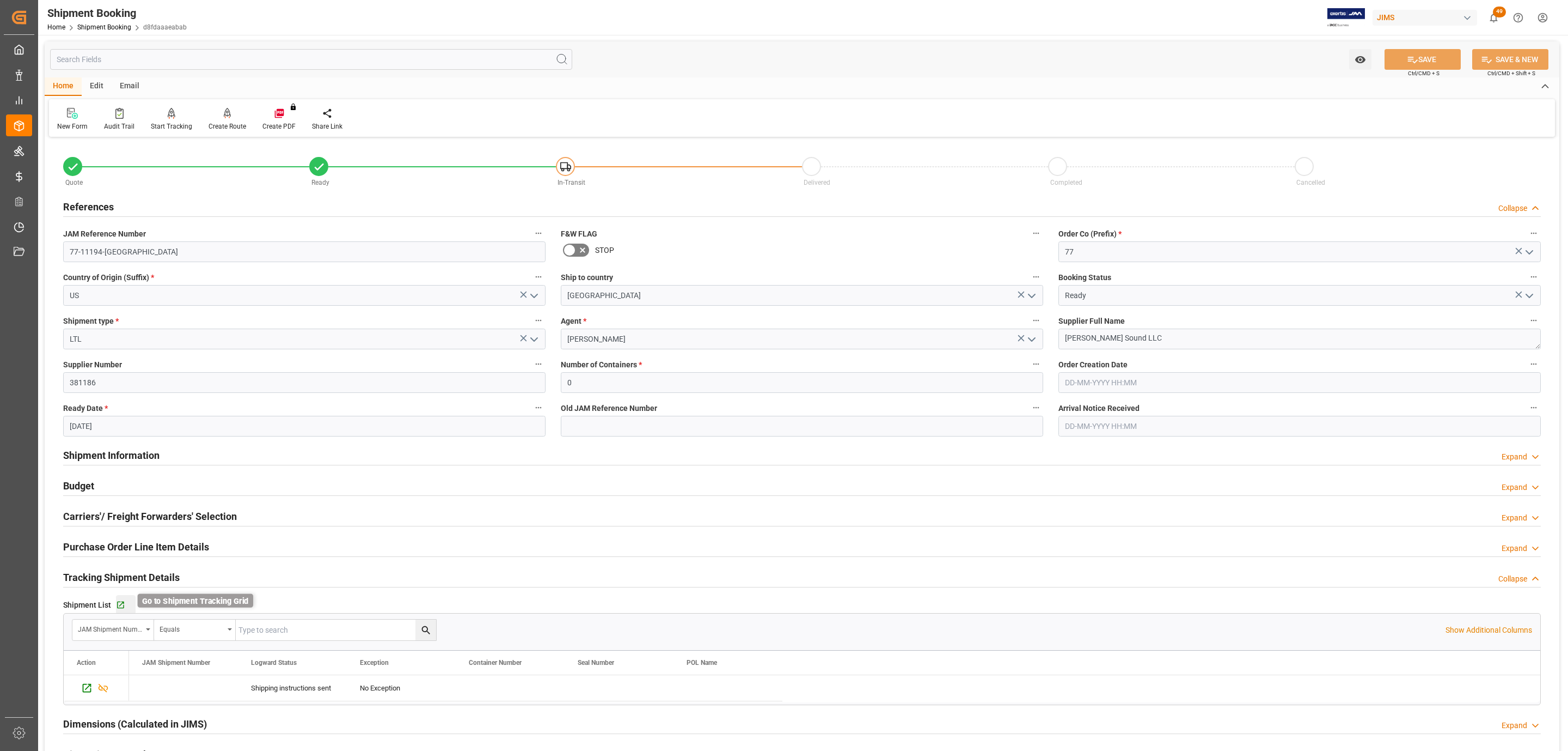
click at [124, 602] on icon "button" at bounding box center [121, 605] width 9 height 9
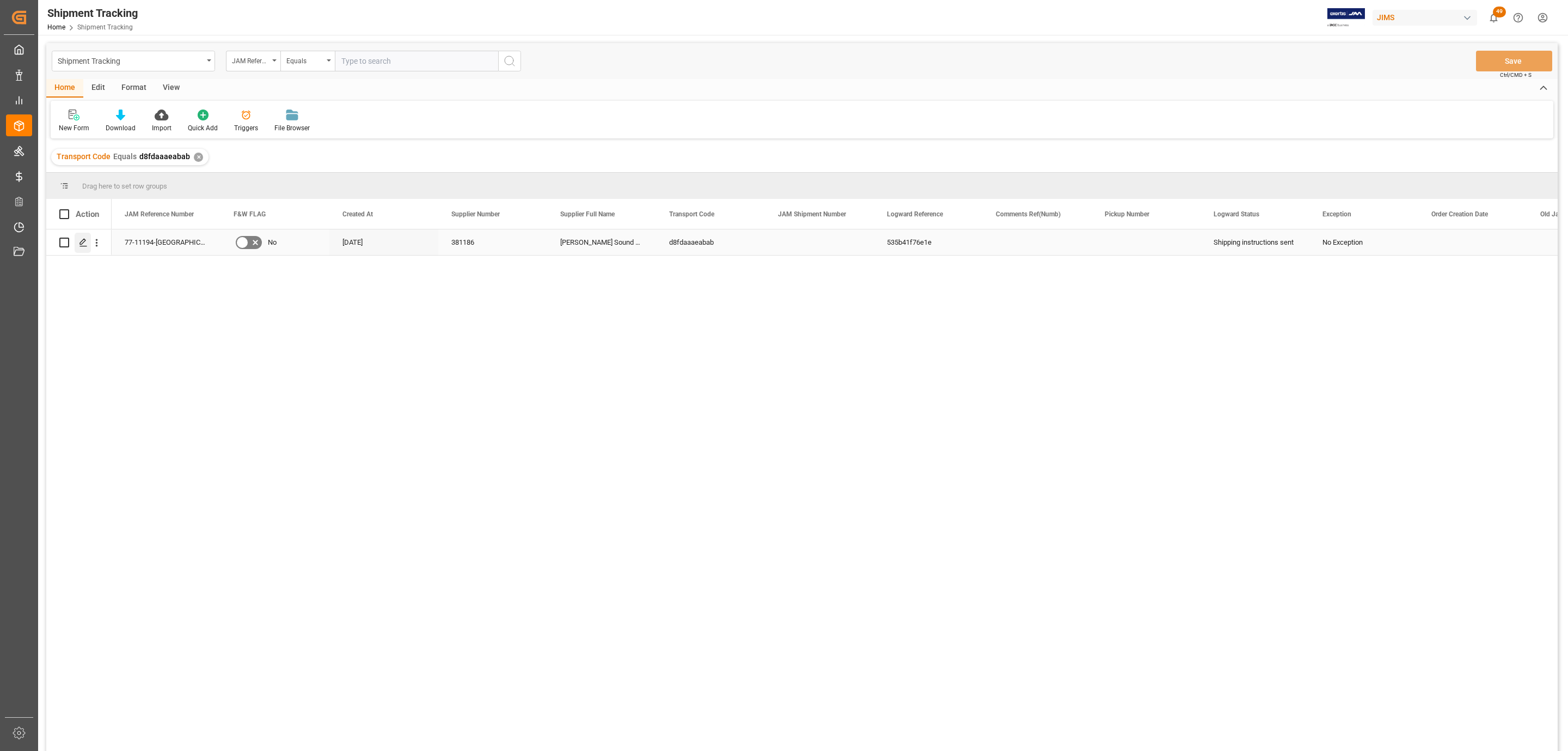
click at [80, 249] on div "Press SPACE to select this row." at bounding box center [83, 242] width 16 height 20
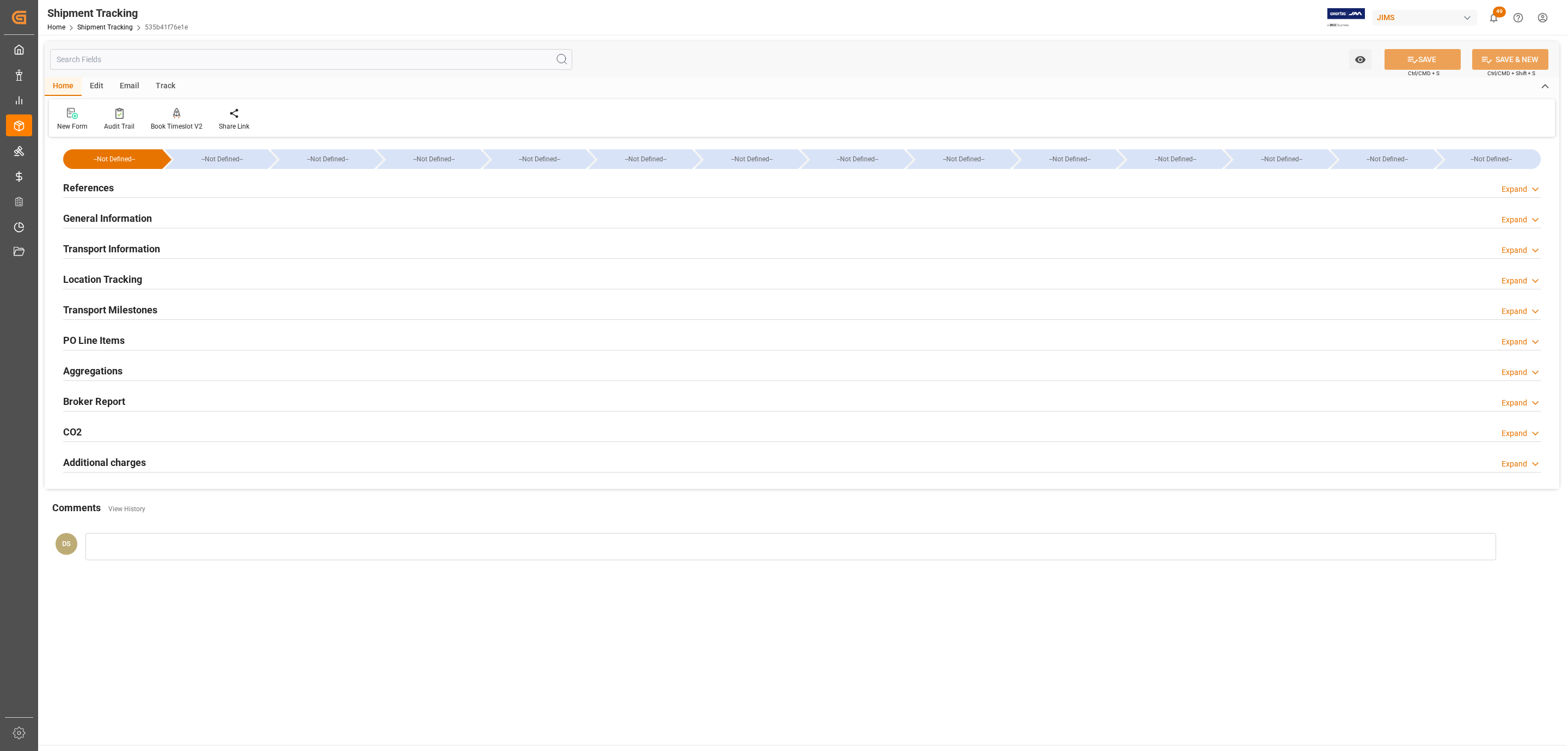
click at [138, 180] on div "References Expand" at bounding box center [802, 187] width 1478 height 21
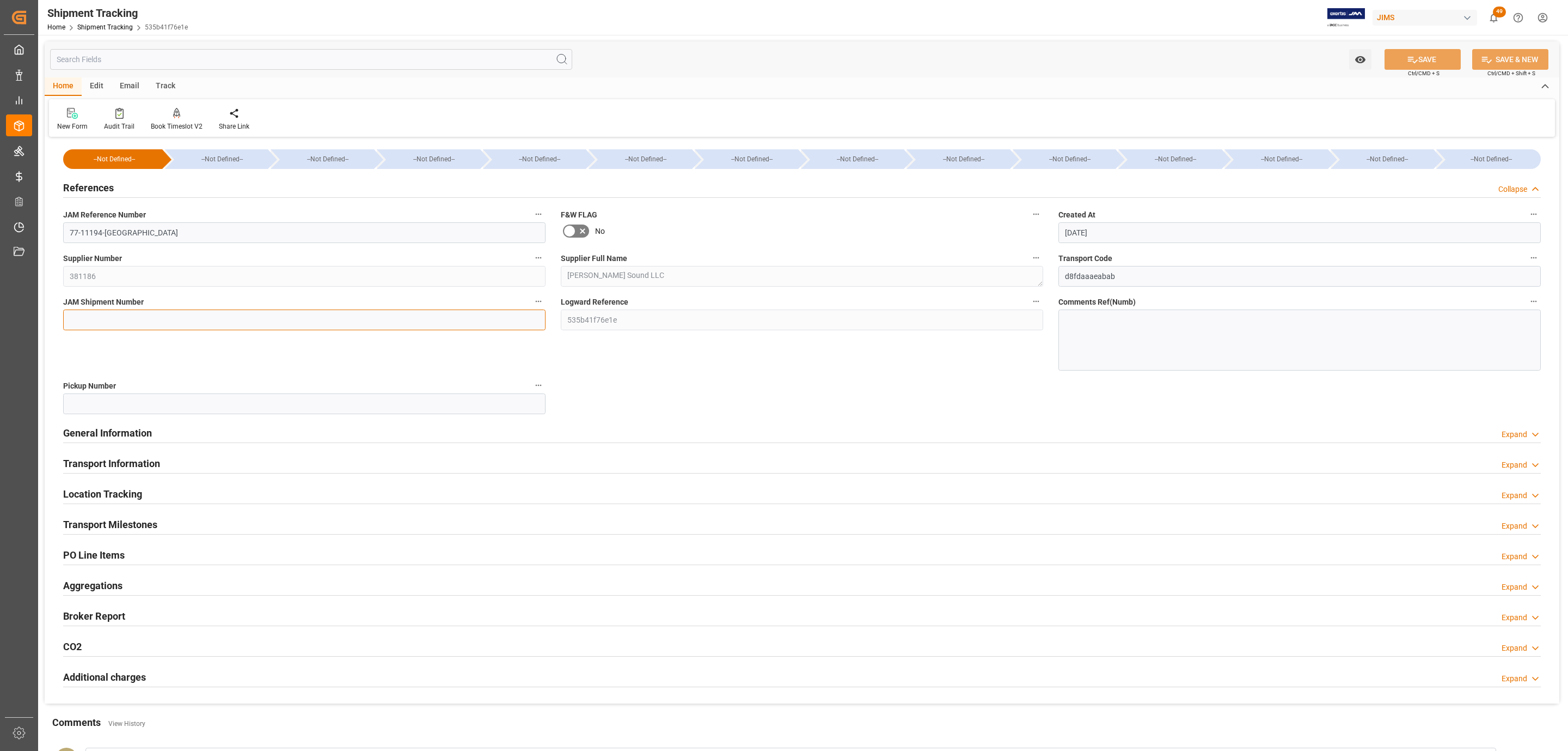
click at [105, 314] on input at bounding box center [304, 320] width 482 height 21
paste input "73225"
type input "73225"
click at [1405, 66] on button "SAVE" at bounding box center [1423, 59] width 76 height 21
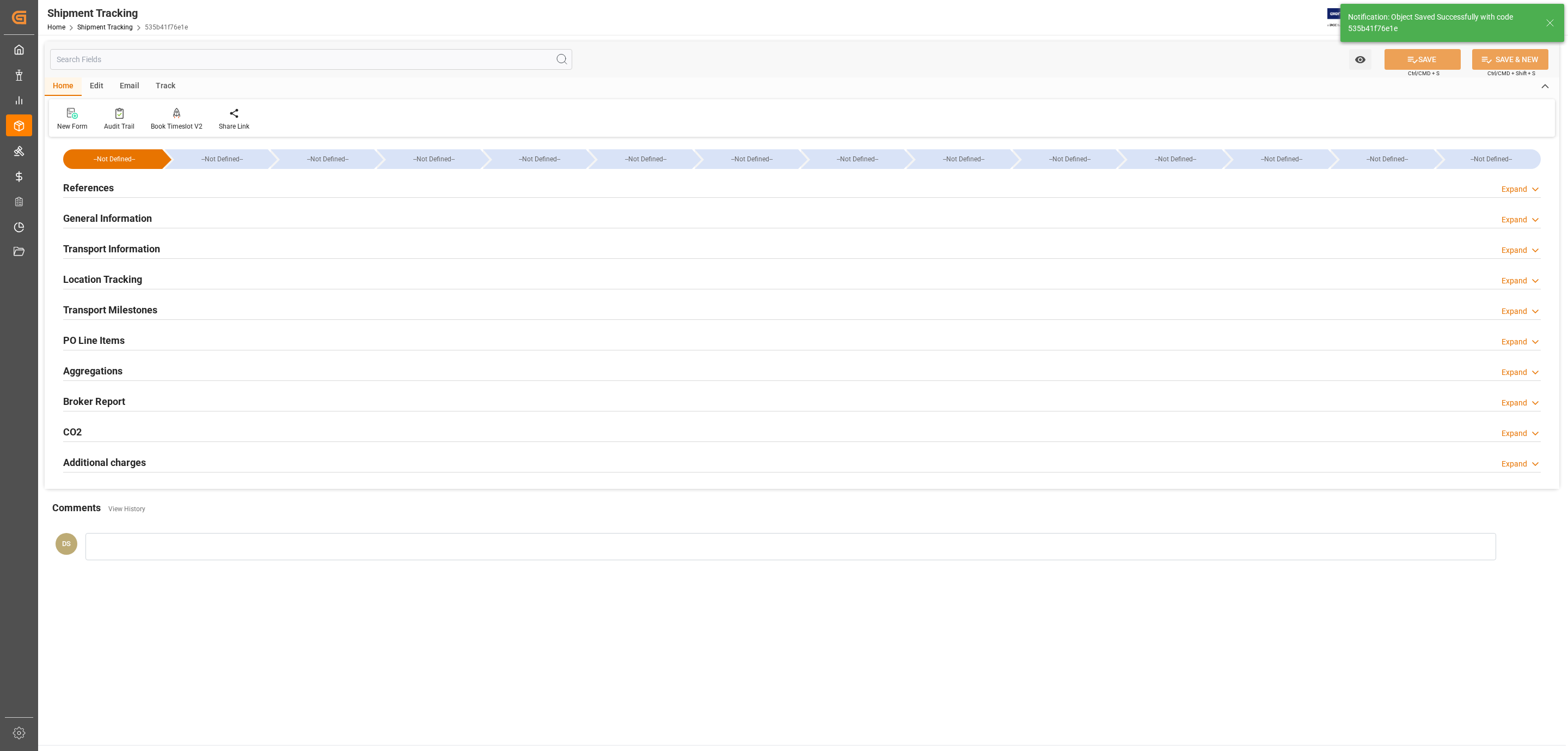
click at [96, 316] on h2 "Transport Milestones" at bounding box center [110, 309] width 94 height 15
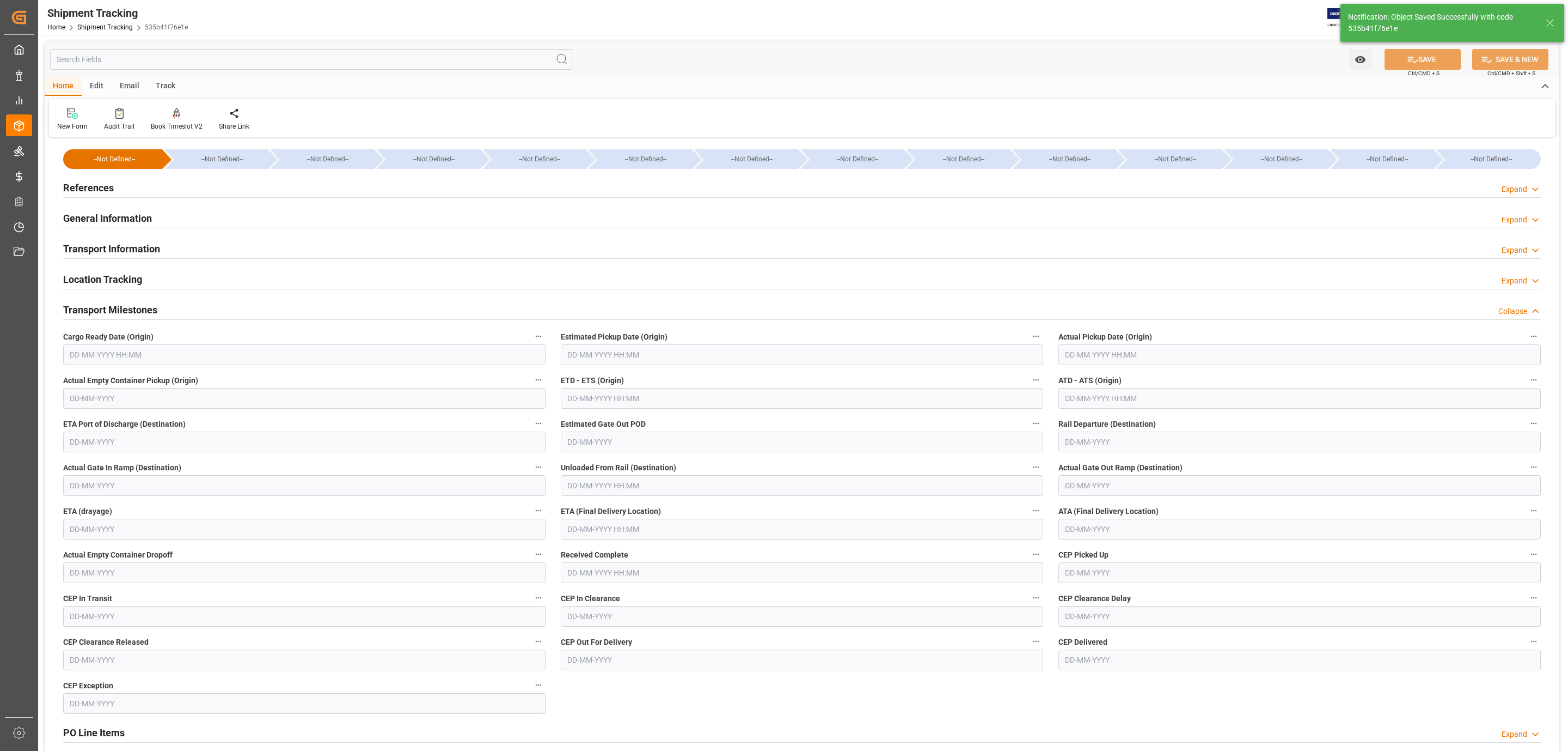
click at [105, 358] on input "text" at bounding box center [304, 354] width 482 height 21
click at [91, 381] on div "September 2025" at bounding box center [141, 382] width 155 height 11
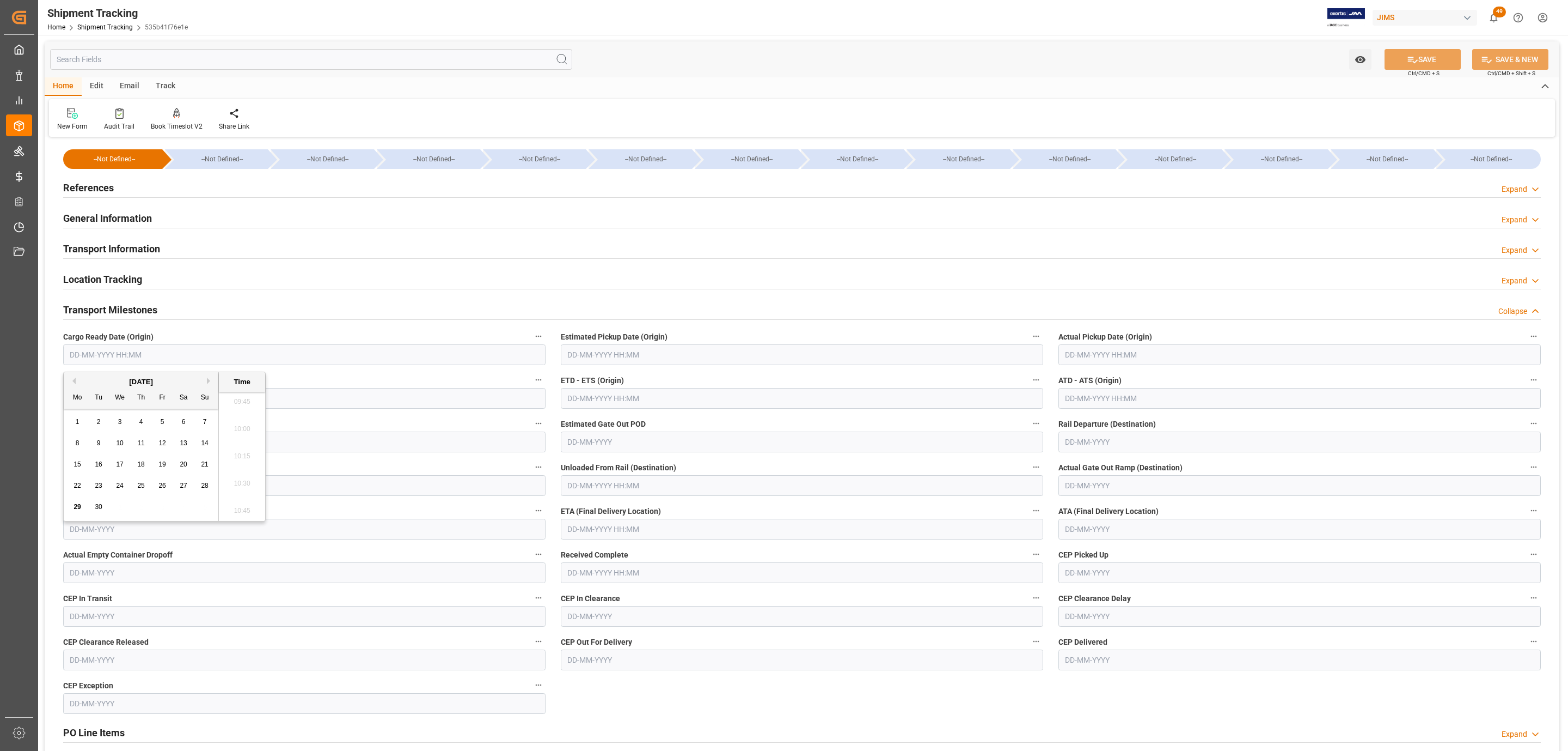
click at [159, 491] on div "26" at bounding box center [163, 485] width 13 height 13
type input "26-09-2025 00:00"
click at [647, 351] on input "text" at bounding box center [802, 354] width 482 height 21
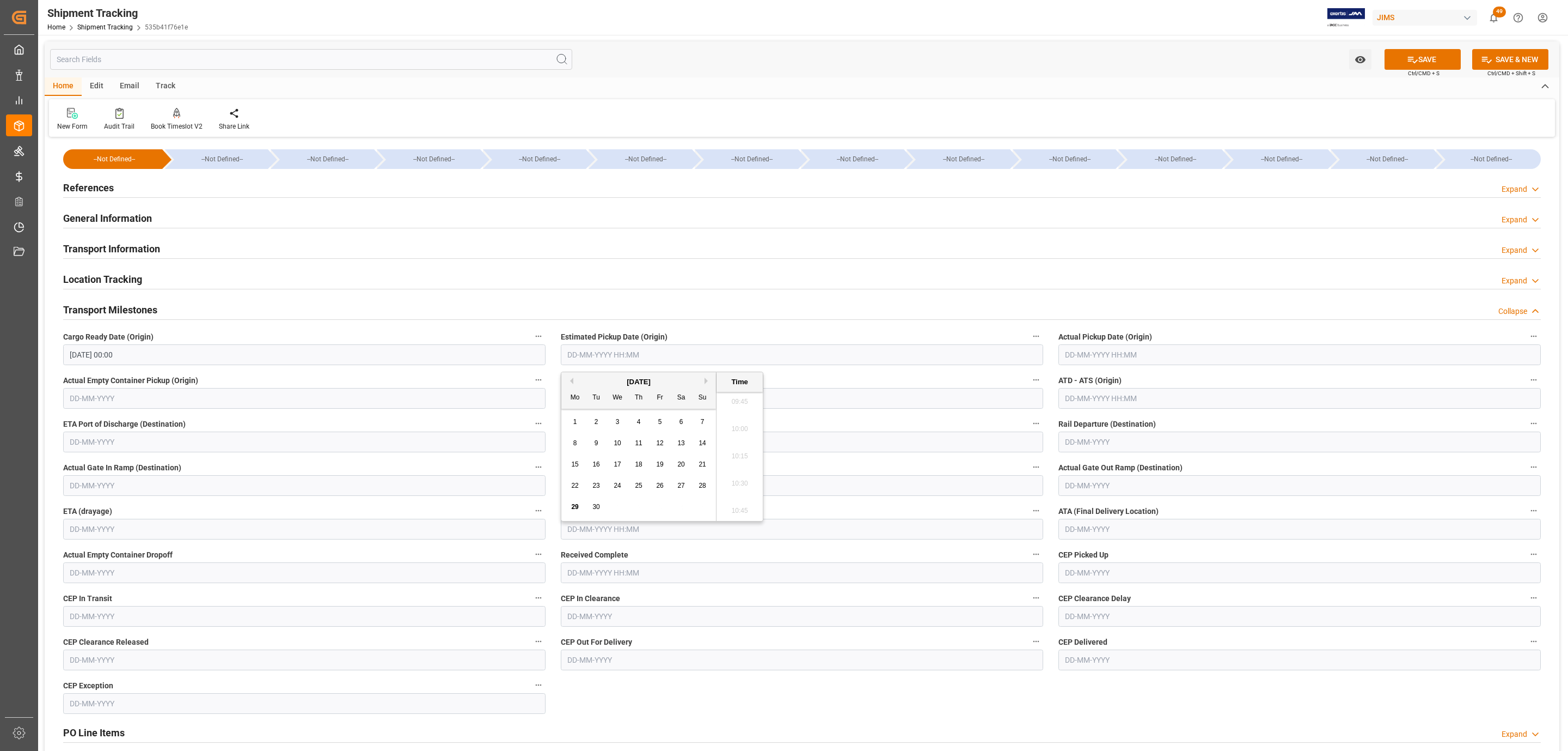
click at [634, 386] on div "September 2025" at bounding box center [639, 382] width 155 height 11
click at [660, 481] on div "26" at bounding box center [660, 485] width 13 height 13
type input "[DATE] 00:00"
click at [1080, 354] on input "text" at bounding box center [1300, 354] width 482 height 21
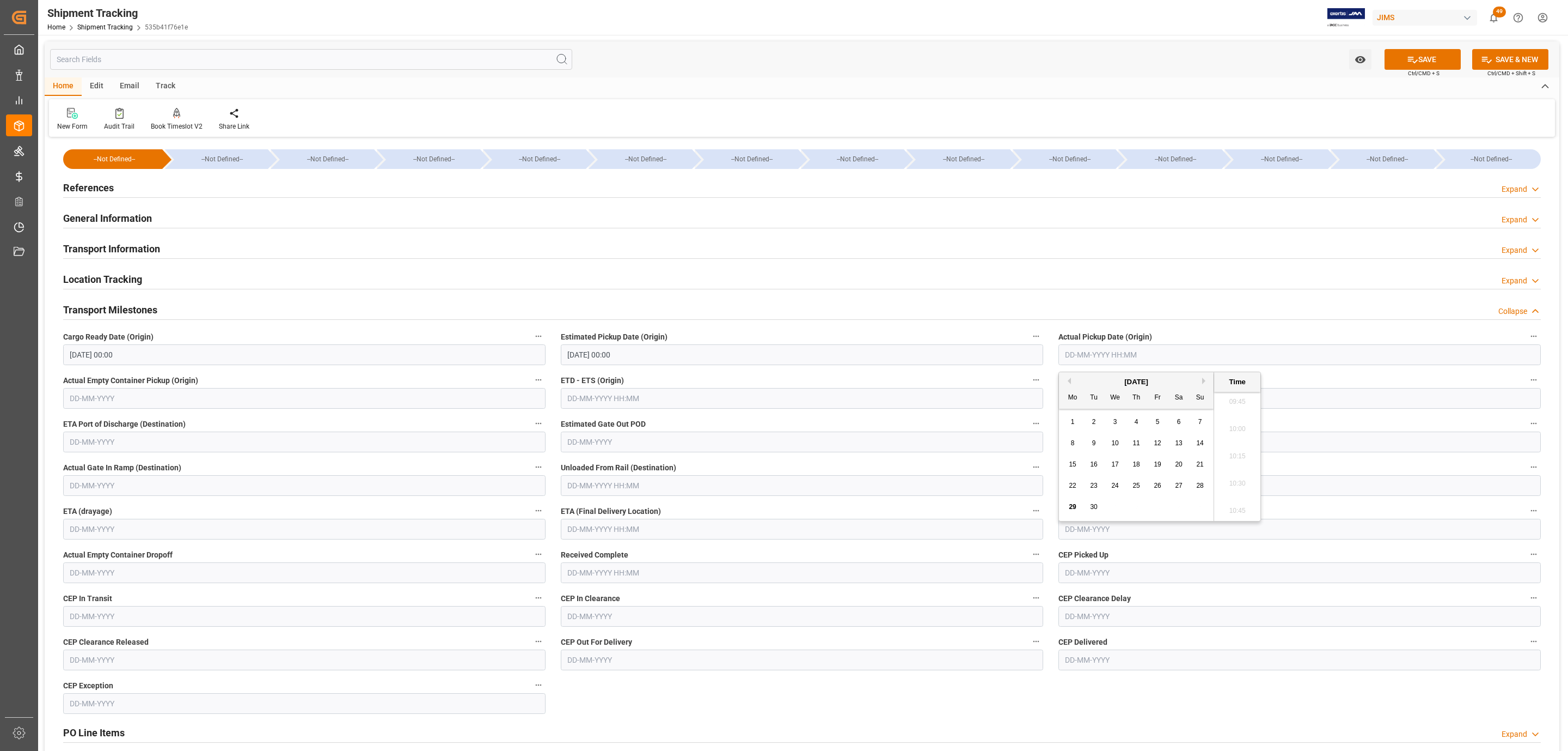
drag, startPoint x: 1083, startPoint y: 381, endPoint x: 1090, endPoint y: 386, distance: 8.6
click at [1083, 381] on div "September 2025" at bounding box center [1136, 382] width 155 height 11
click at [1153, 486] on div "26" at bounding box center [1158, 485] width 13 height 13
type input "26-09-2025 00:00"
click at [647, 530] on input "text" at bounding box center [802, 529] width 482 height 21
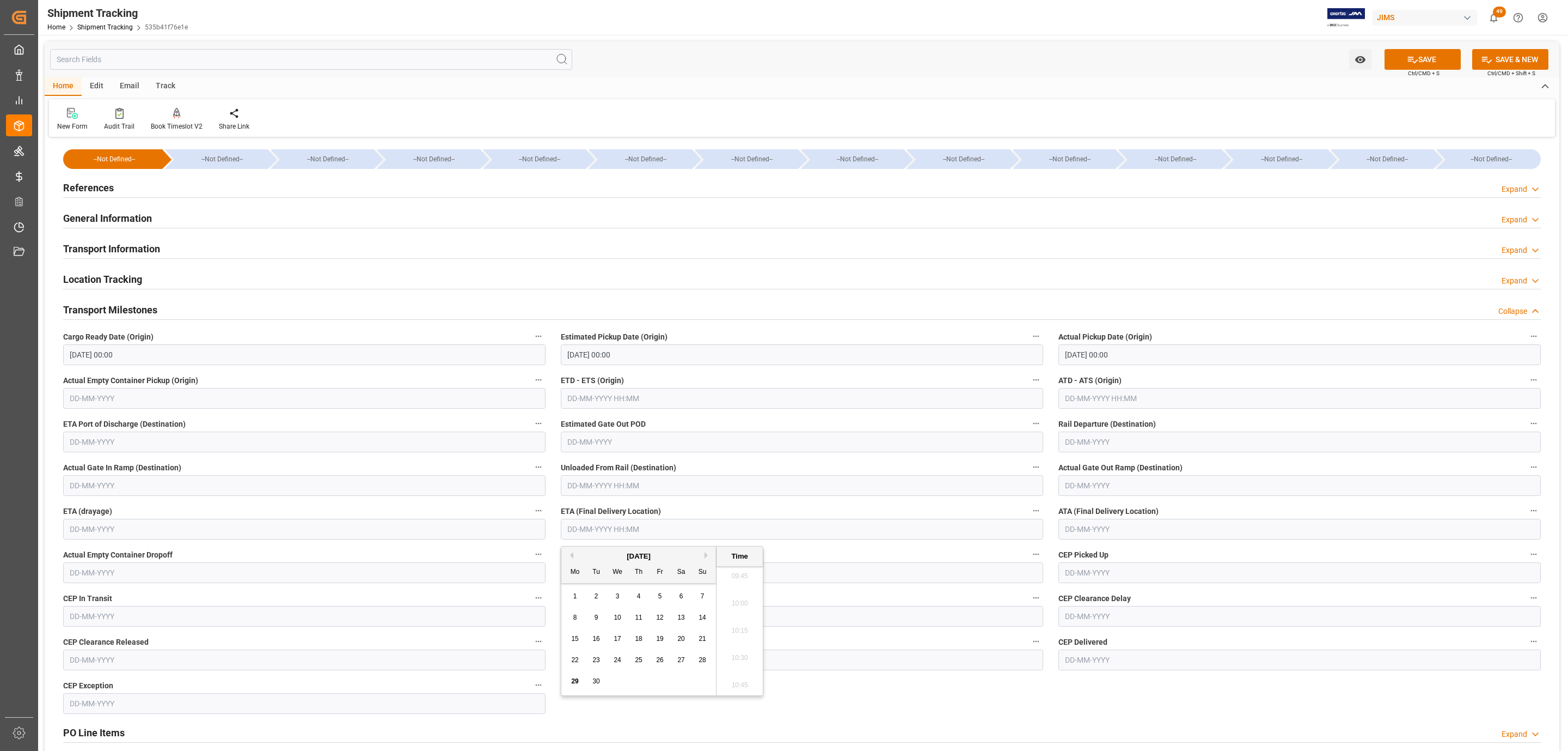
click at [626, 555] on div "September 2025" at bounding box center [639, 556] width 155 height 11
click at [709, 553] on button "Next Month" at bounding box center [707, 555] width 7 height 7
click at [662, 594] on span "3" at bounding box center [660, 596] width 4 height 8
type input "03-10-2025 00:00"
click at [1418, 64] on button "SAVE" at bounding box center [1423, 59] width 76 height 21
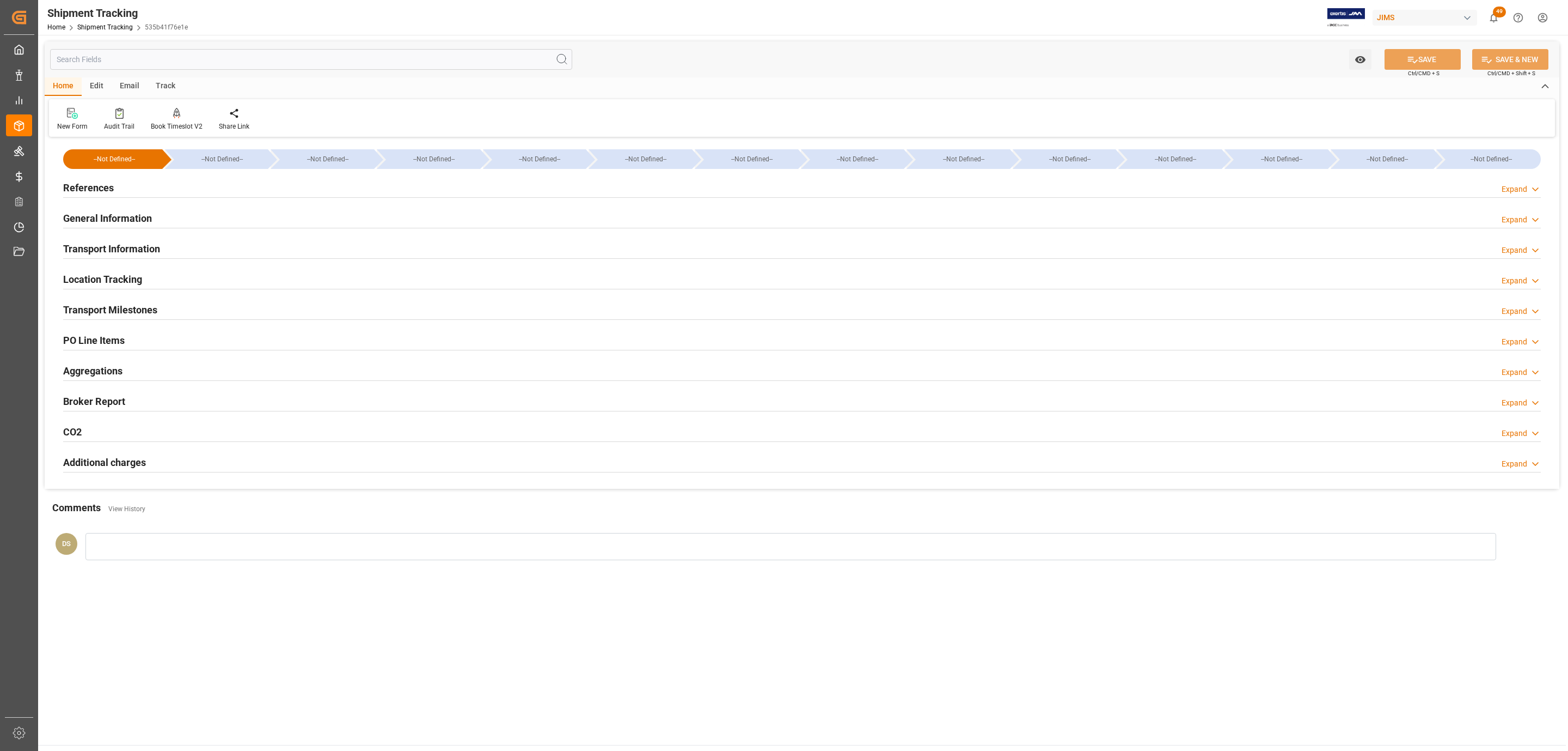
click at [126, 250] on h2 "Transport Information" at bounding box center [111, 249] width 97 height 15
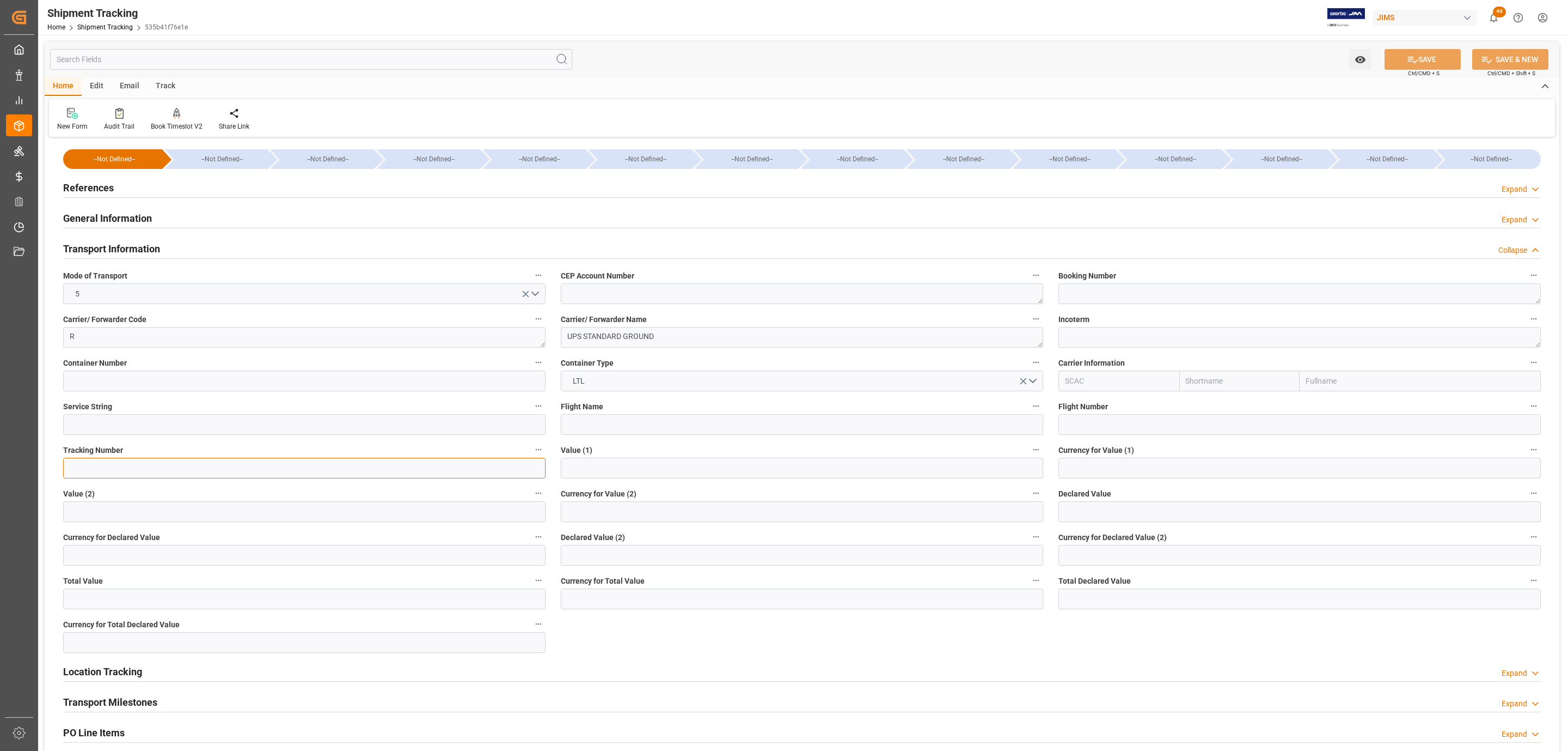
click at [157, 466] on input at bounding box center [304, 468] width 482 height 21
paste input "1ZV191446840756067"
type input "1ZV191446840756067"
click at [1068, 510] on input "text" at bounding box center [1300, 512] width 482 height 21
paste input "text"
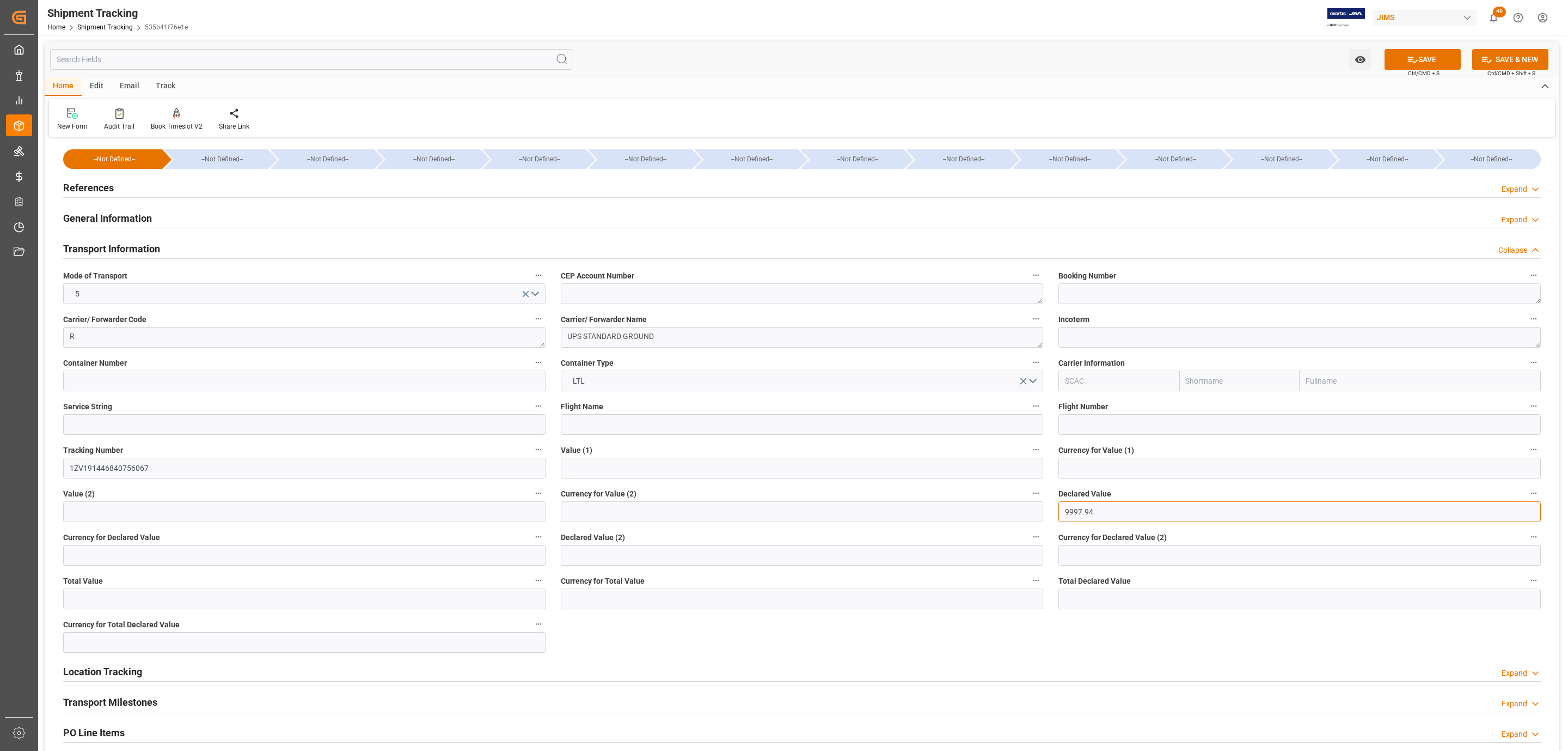
type input "9997.94"
type input "usd"
click at [1436, 61] on button "SAVE" at bounding box center [1423, 59] width 76 height 21
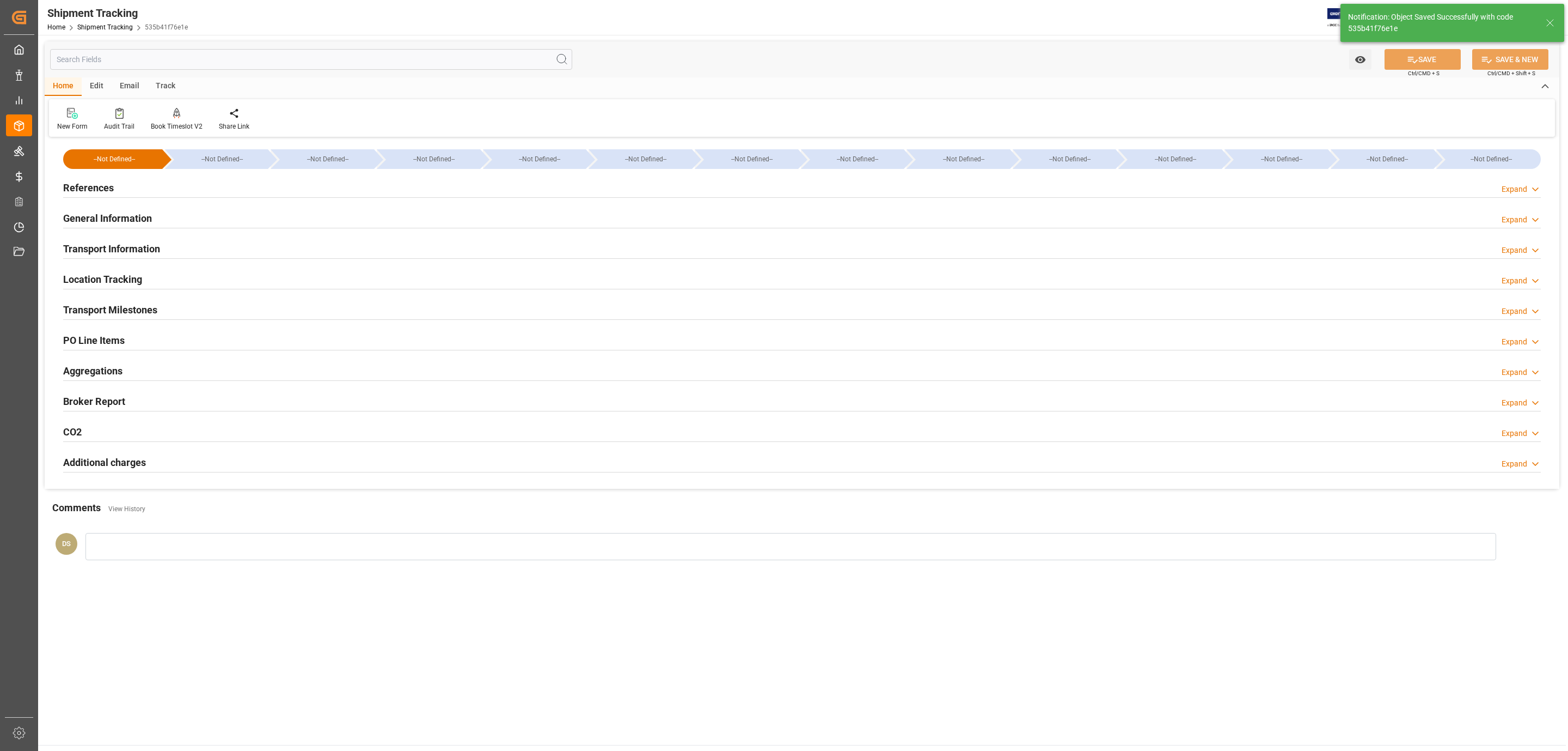
click at [149, 183] on div "References Expand" at bounding box center [802, 187] width 1478 height 21
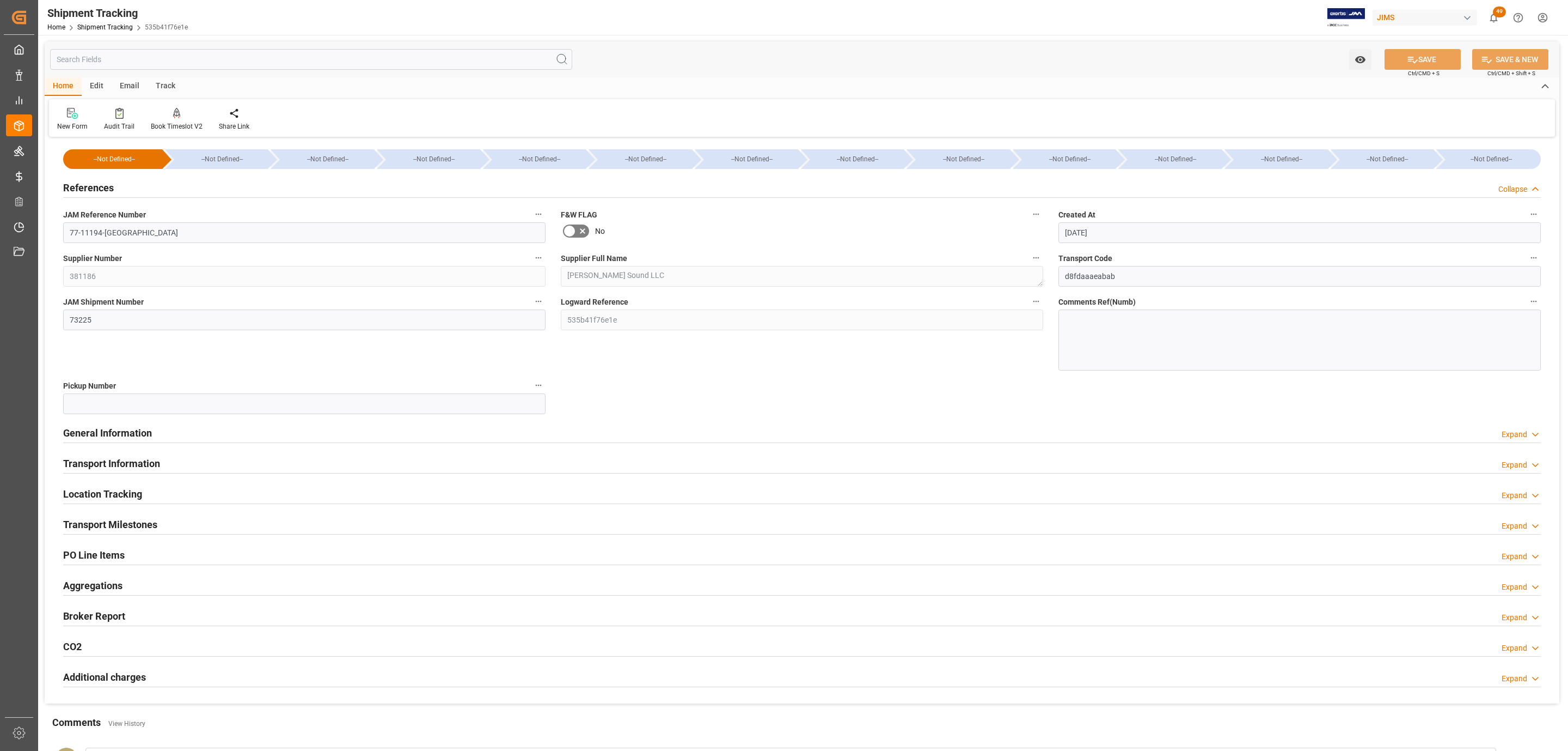
click at [113, 193] on div "References Collapse" at bounding box center [802, 187] width 1478 height 21
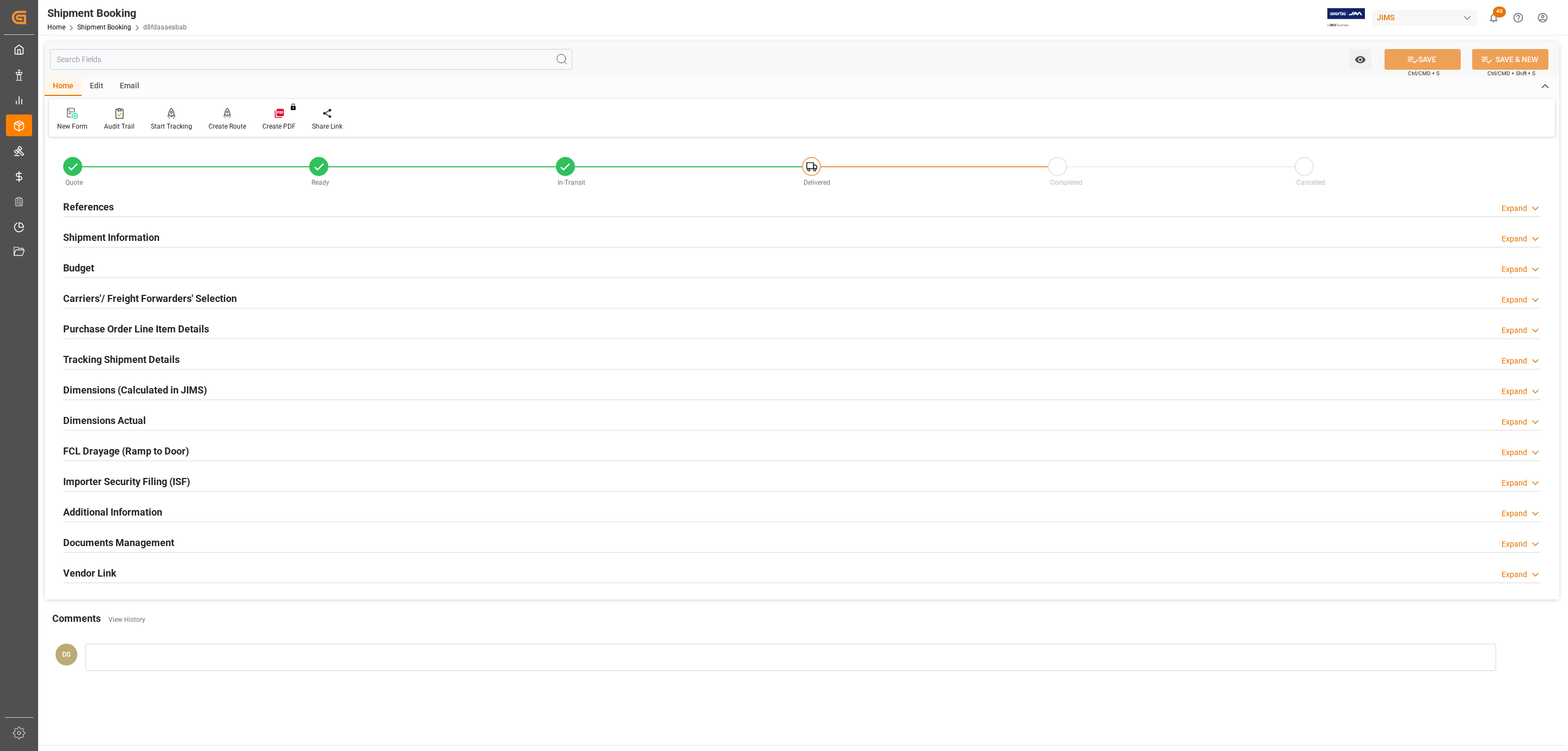
click at [87, 361] on h2 "Tracking Shipment Details" at bounding box center [121, 359] width 116 height 15
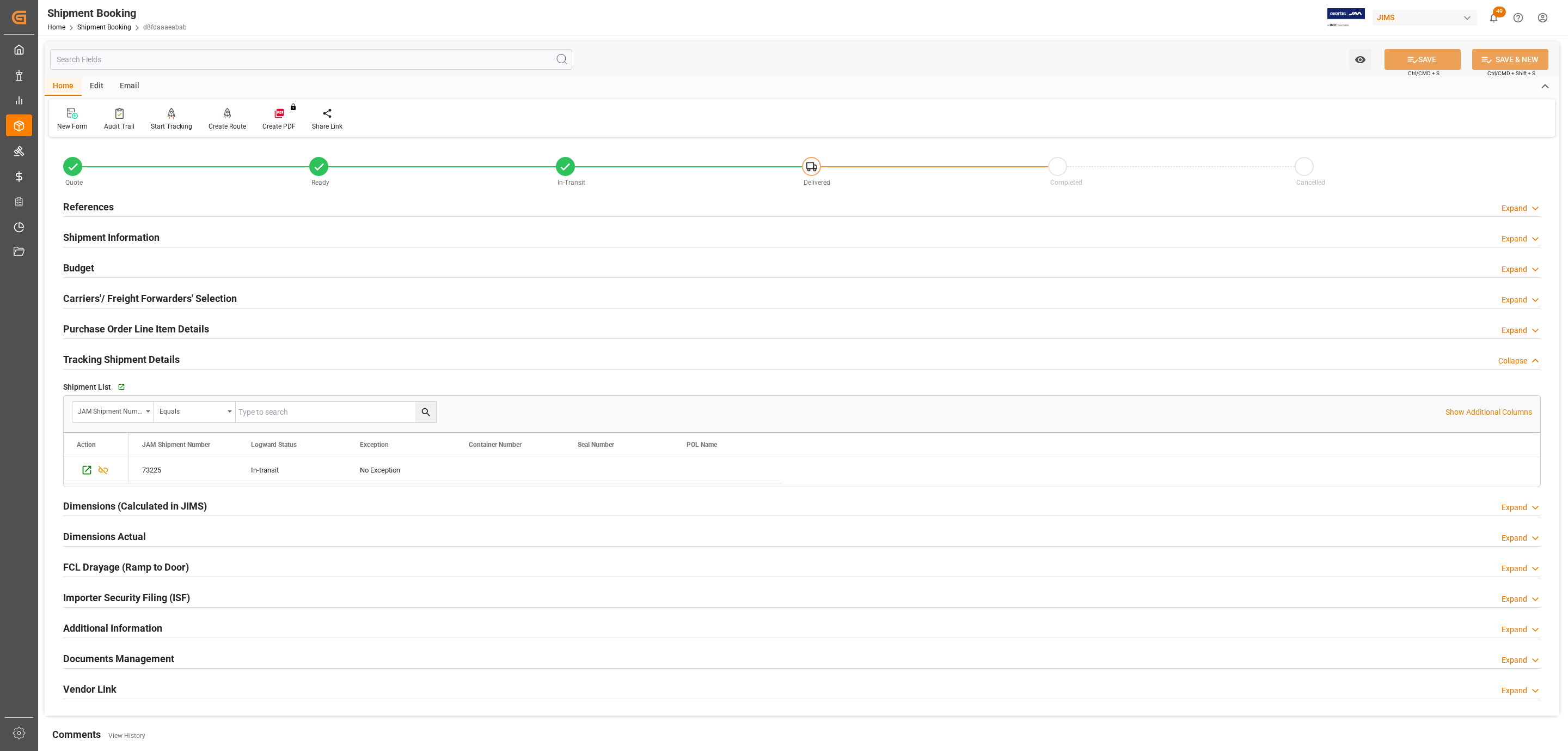
click at [87, 361] on h2 "Tracking Shipment Details" at bounding box center [121, 359] width 116 height 15
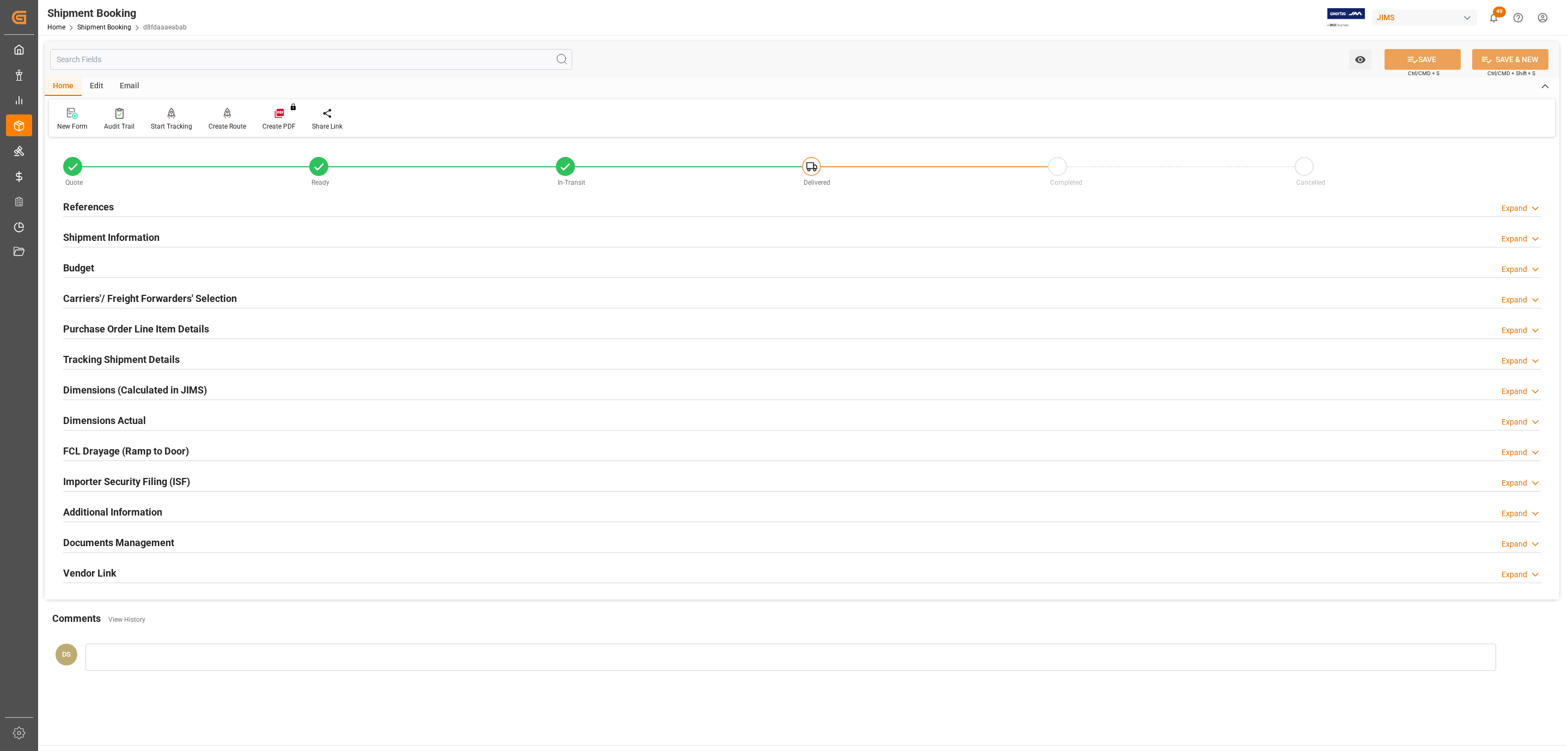
click at [96, 275] on div "Budget Expand" at bounding box center [802, 267] width 1478 height 21
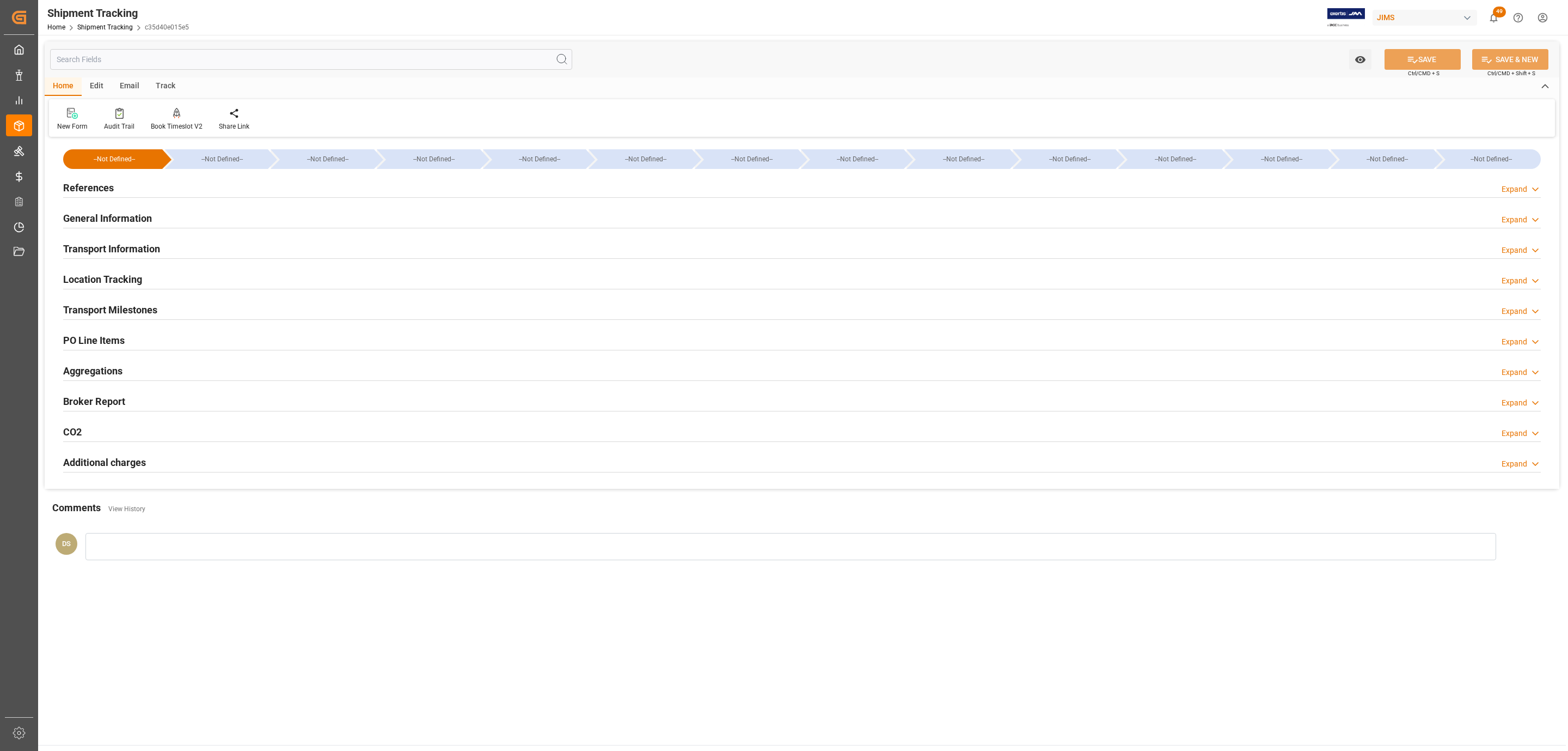
click at [149, 345] on div "PO Line Items Expand" at bounding box center [802, 339] width 1478 height 21
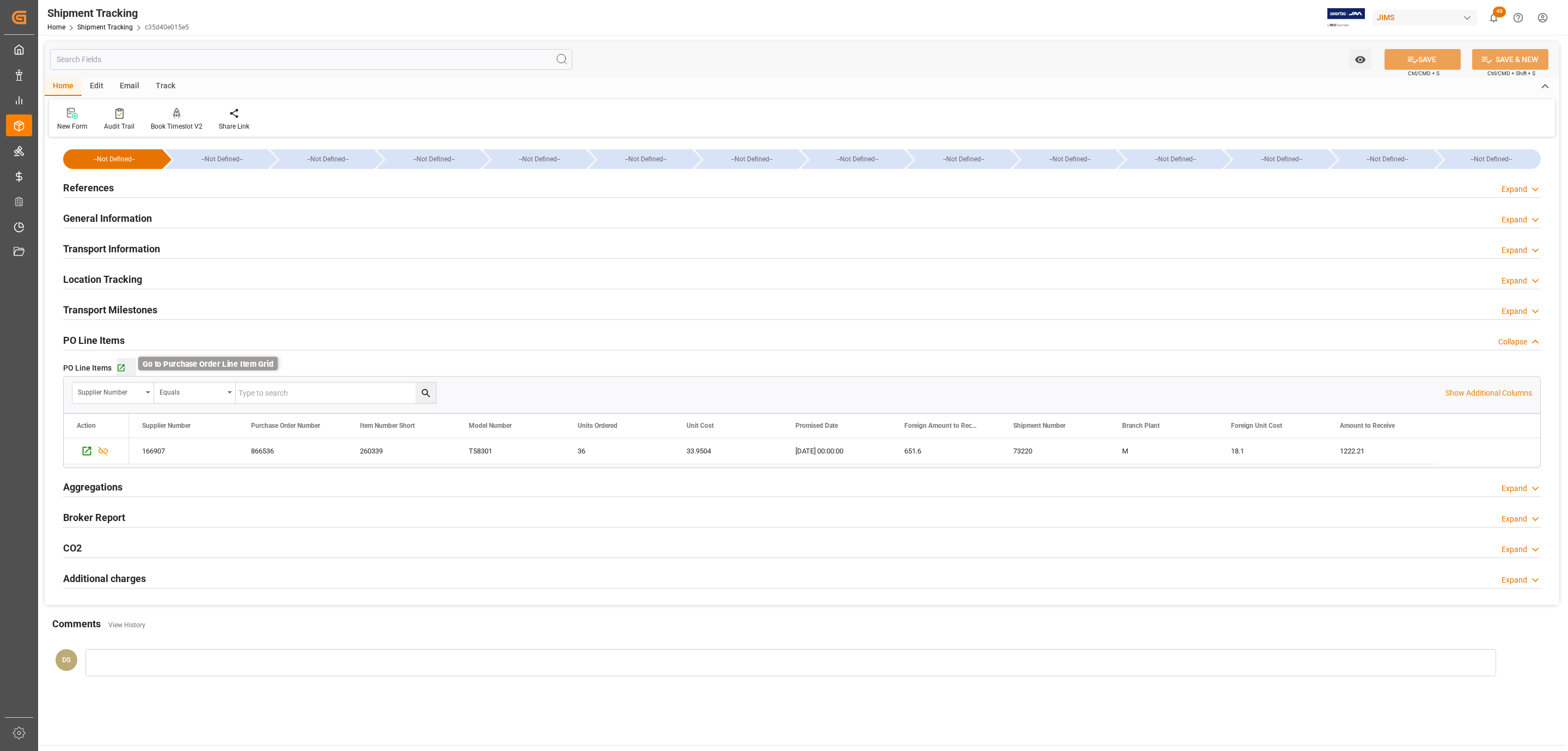
click at [118, 370] on icon "button" at bounding box center [121, 368] width 9 height 9
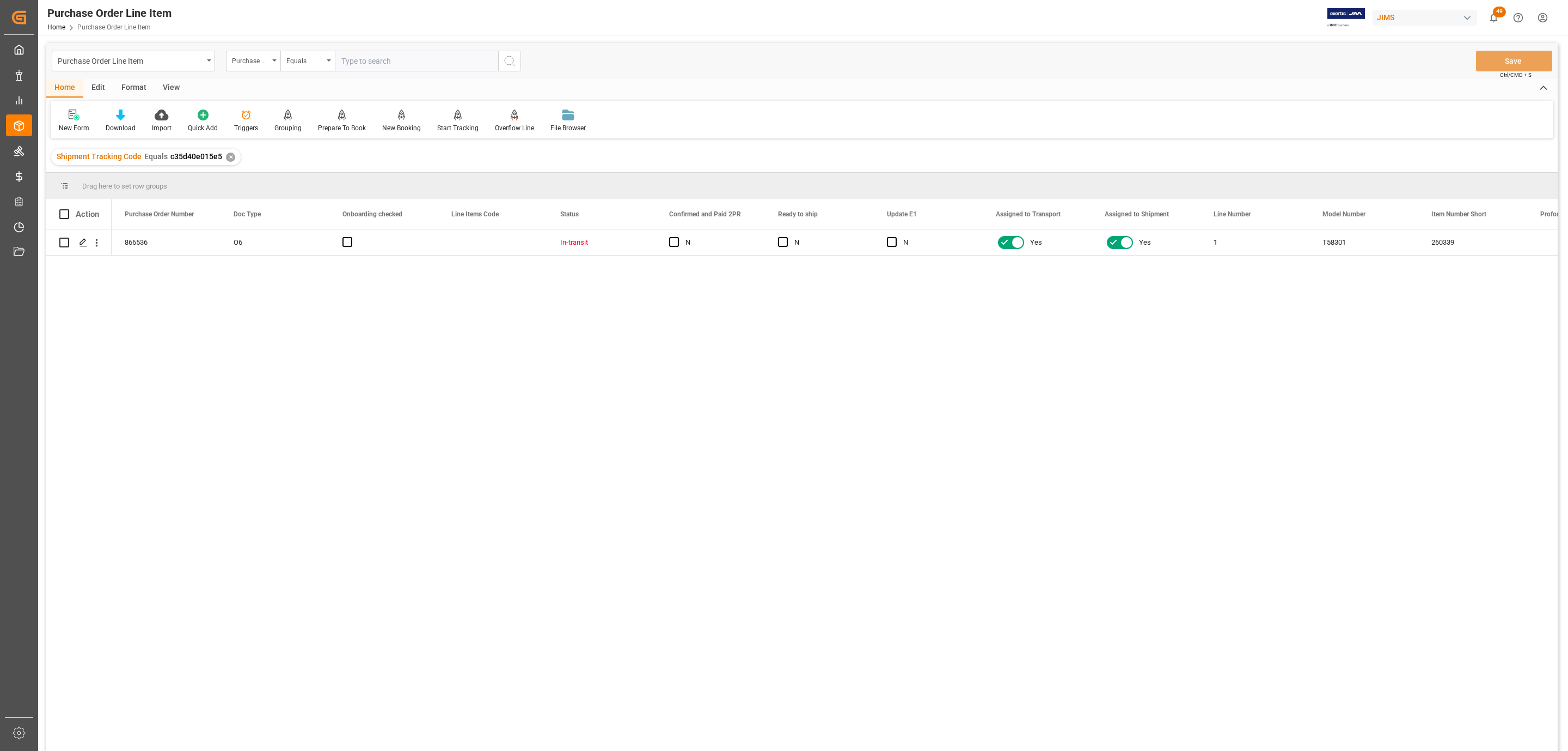
click at [170, 89] on div "View" at bounding box center [171, 88] width 33 height 18
click at [120, 107] on div "Default Standard Templates Save Template Reset Template" at bounding box center [802, 119] width 1503 height 38
click at [120, 113] on icon at bounding box center [124, 115] width 11 height 11
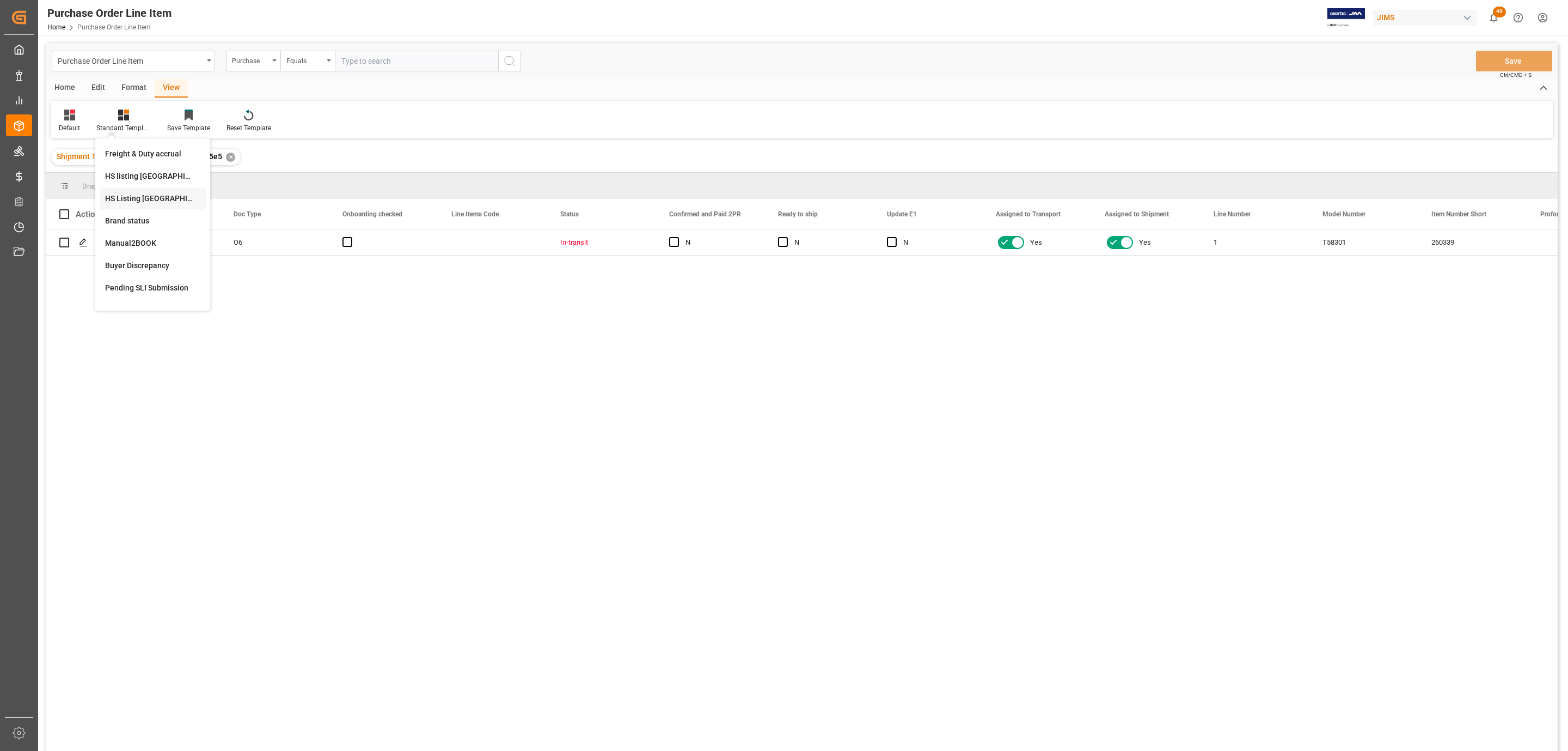
click at [138, 196] on div "HS Listing CANADA" at bounding box center [153, 199] width 96 height 12
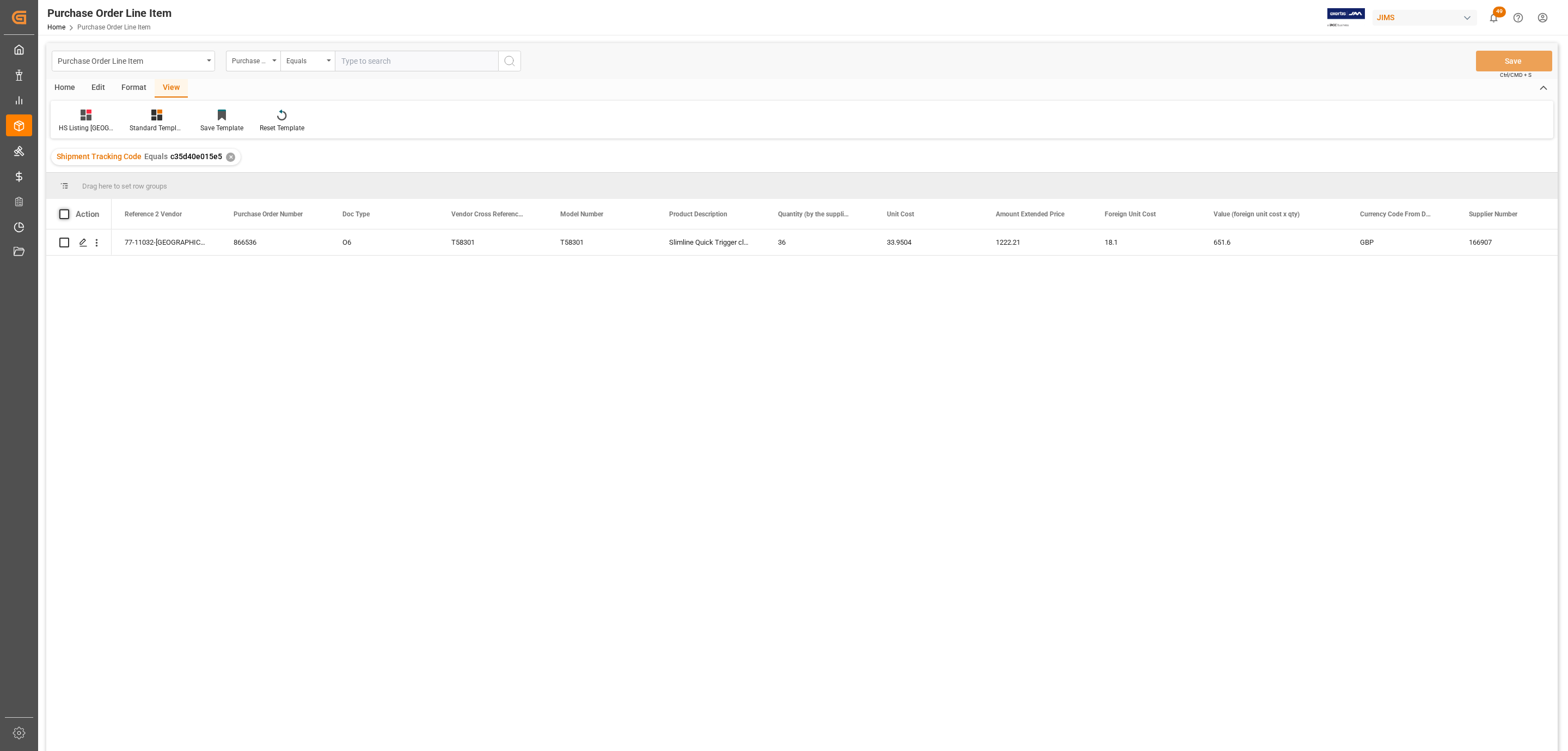
click at [63, 216] on span at bounding box center [64, 214] width 10 height 10
click at [68, 209] on input "checkbox" at bounding box center [68, 209] width 0 height 0
checkbox input "true"
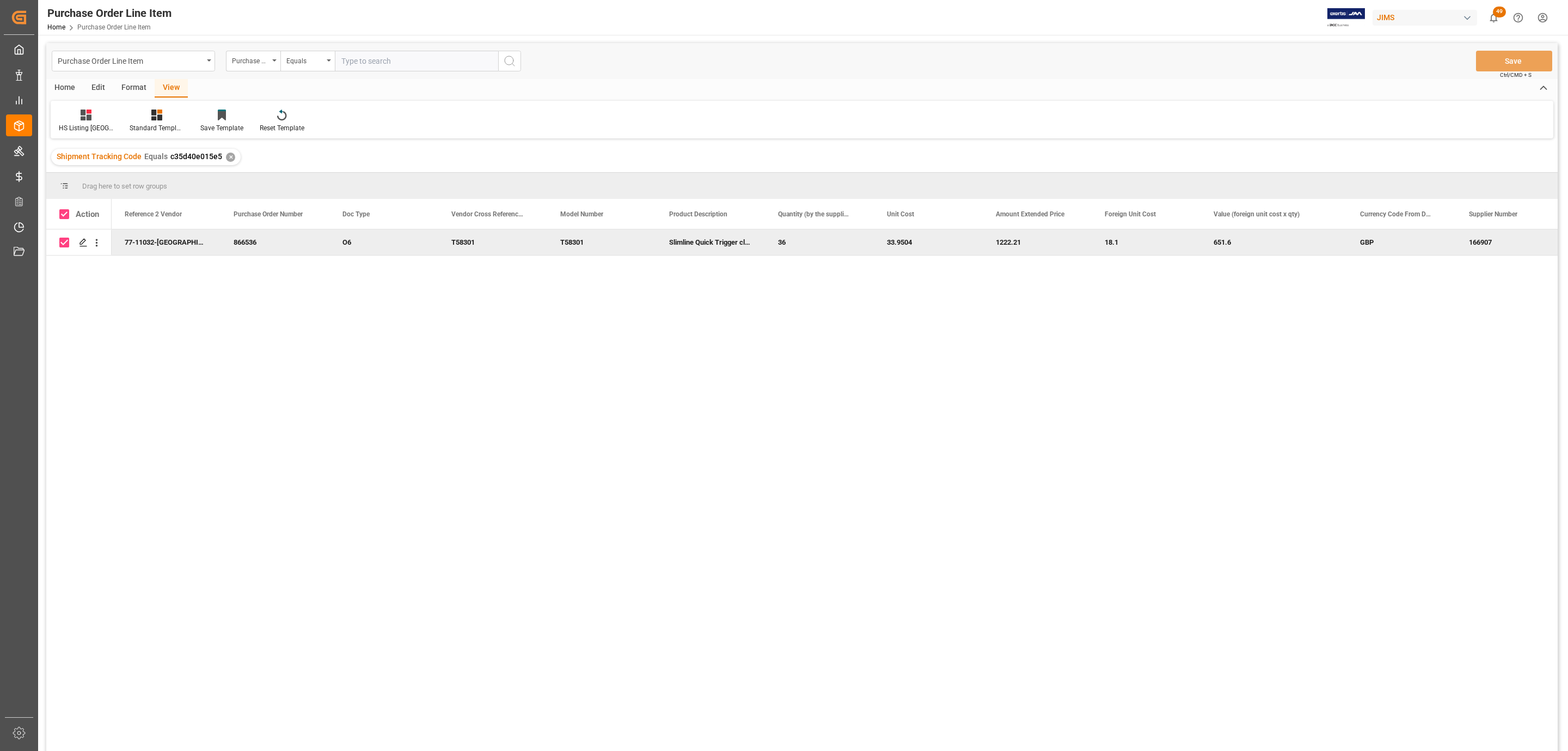
click at [62, 90] on div "Home" at bounding box center [65, 88] width 37 height 18
click at [120, 113] on icon at bounding box center [121, 115] width 9 height 11
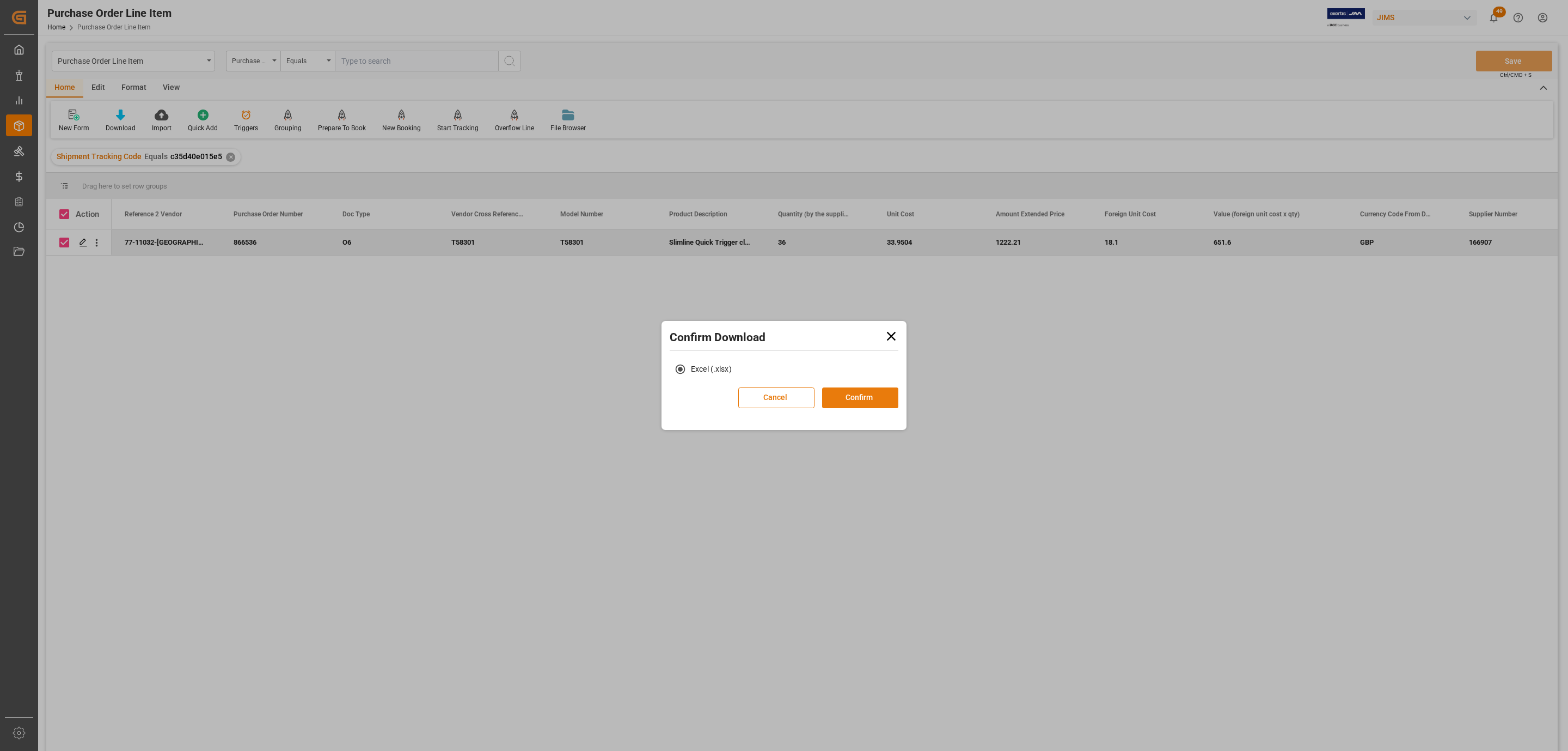
click at [845, 395] on button "Confirm" at bounding box center [860, 398] width 76 height 21
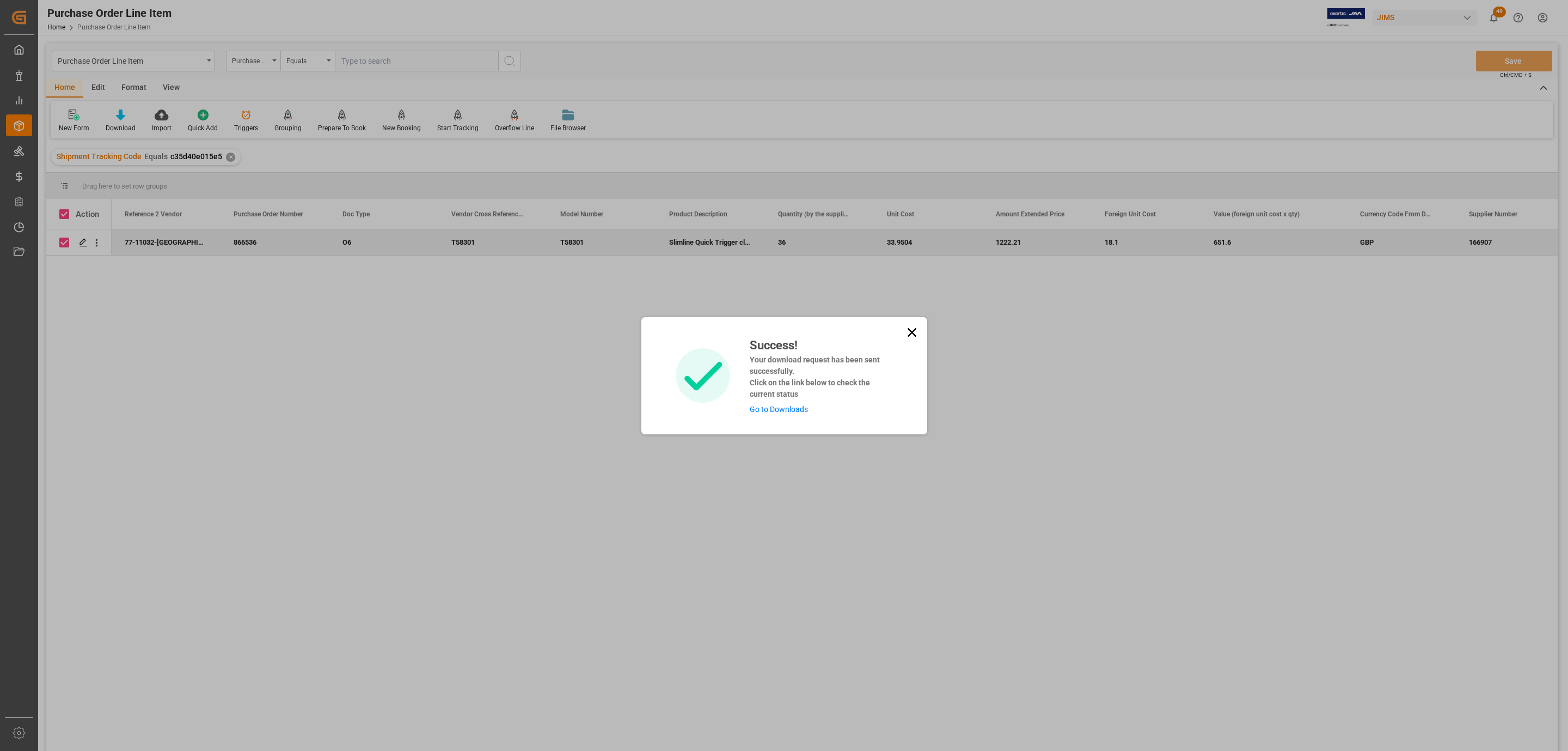
click at [775, 409] on link "Go to Downloads" at bounding box center [779, 409] width 58 height 9
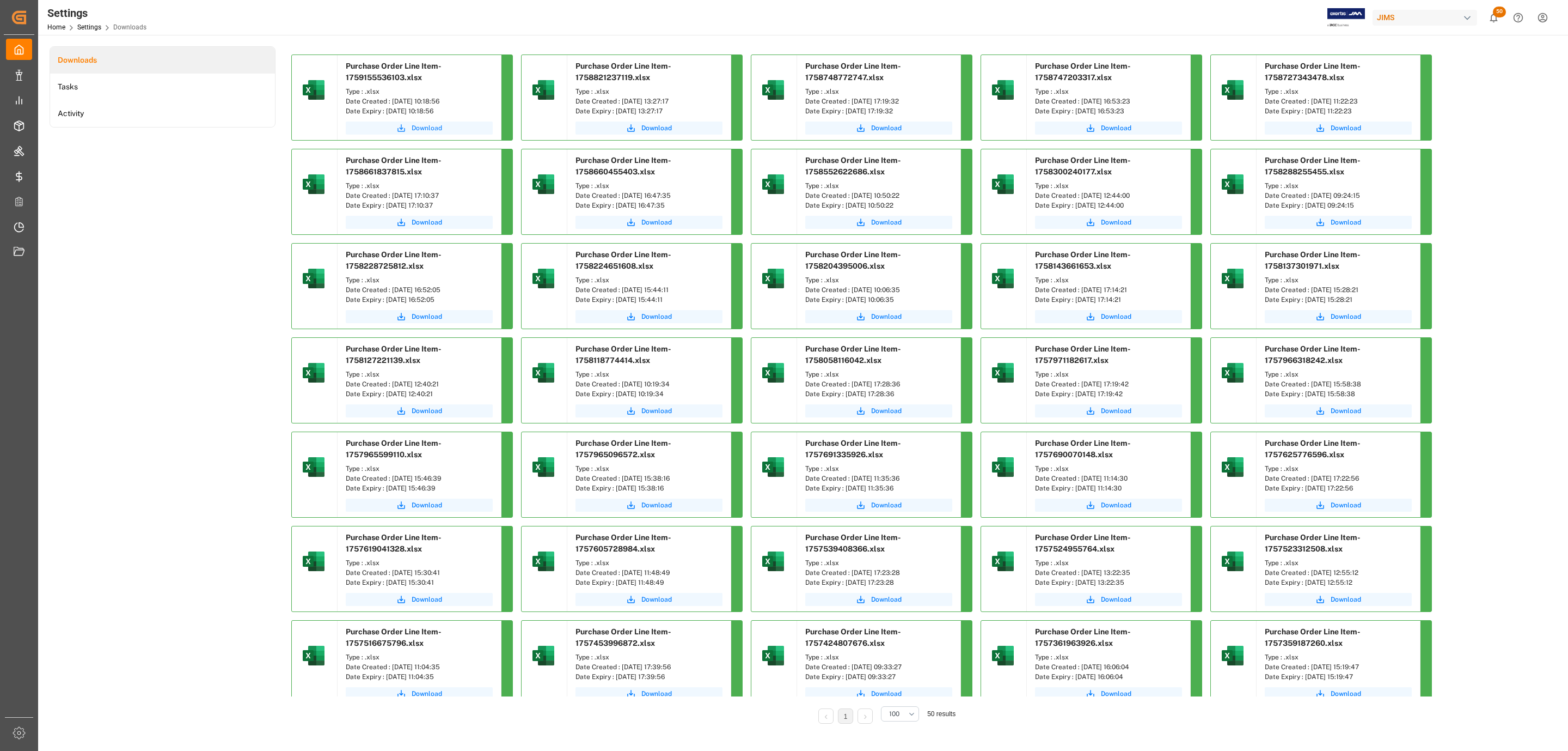
click at [443, 124] on button "Download" at bounding box center [419, 127] width 147 height 13
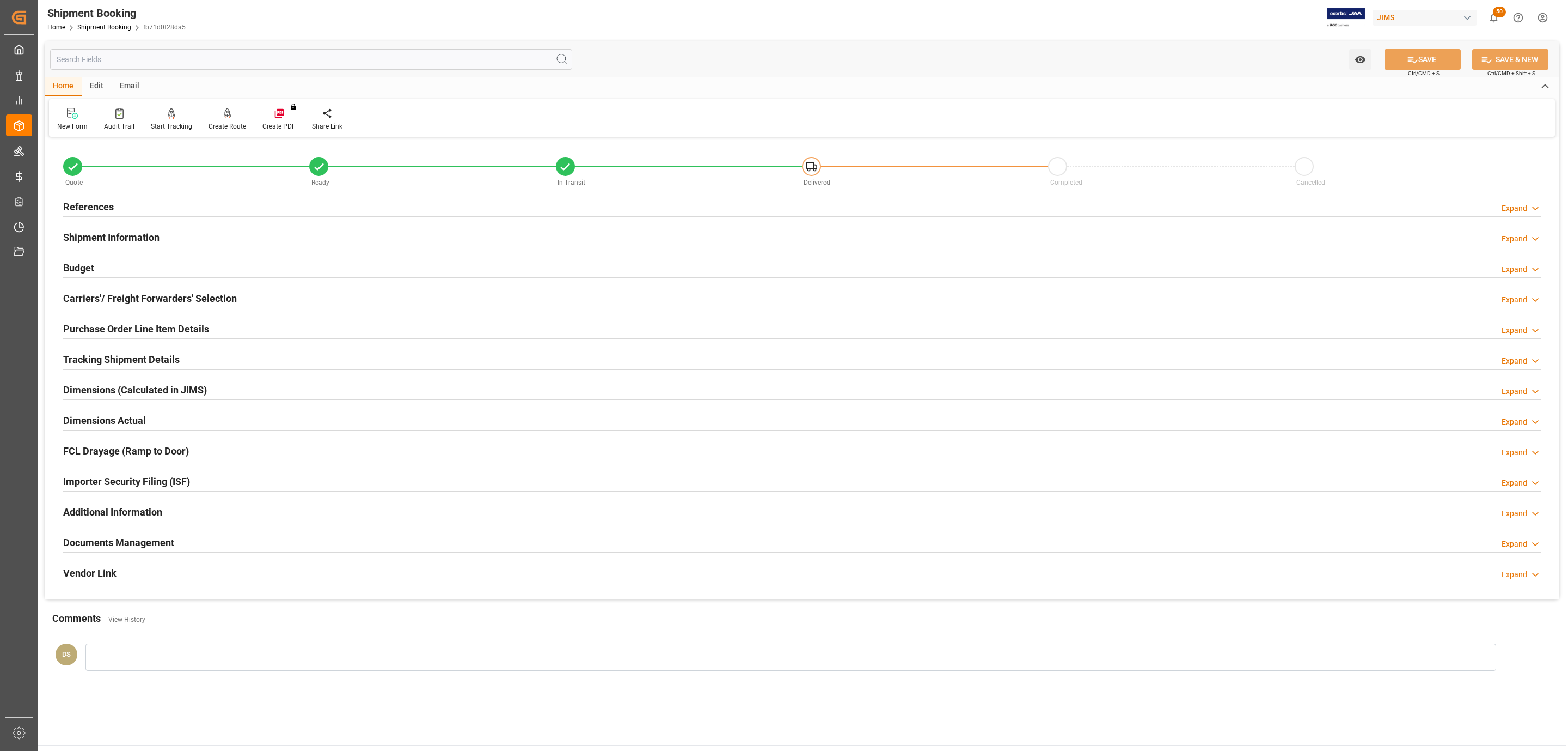
click at [130, 541] on h2 "Documents Management" at bounding box center [119, 542] width 111 height 15
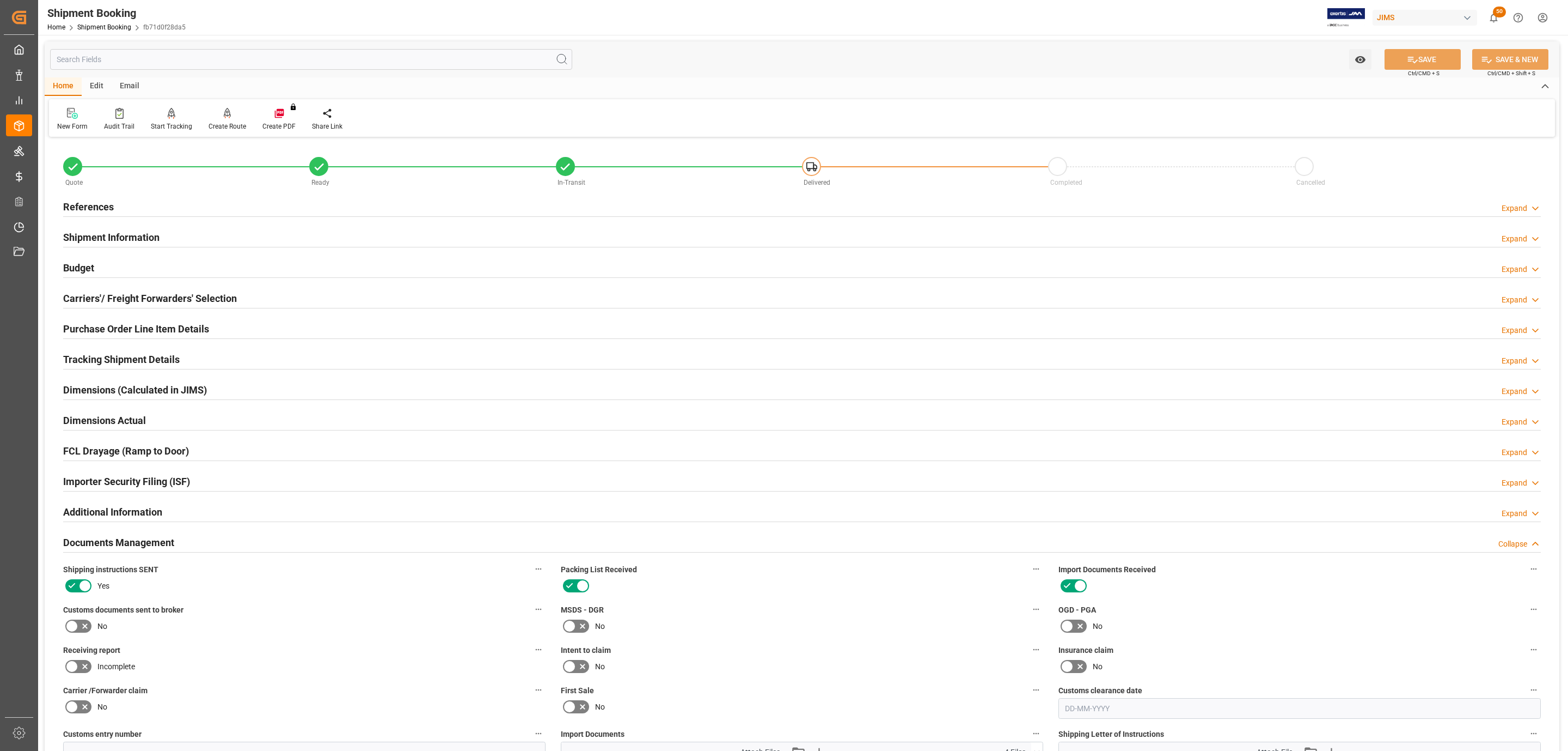
click at [77, 625] on icon at bounding box center [71, 626] width 13 height 13
click at [0, 0] on input "checkbox" at bounding box center [0, 0] width 0 height 0
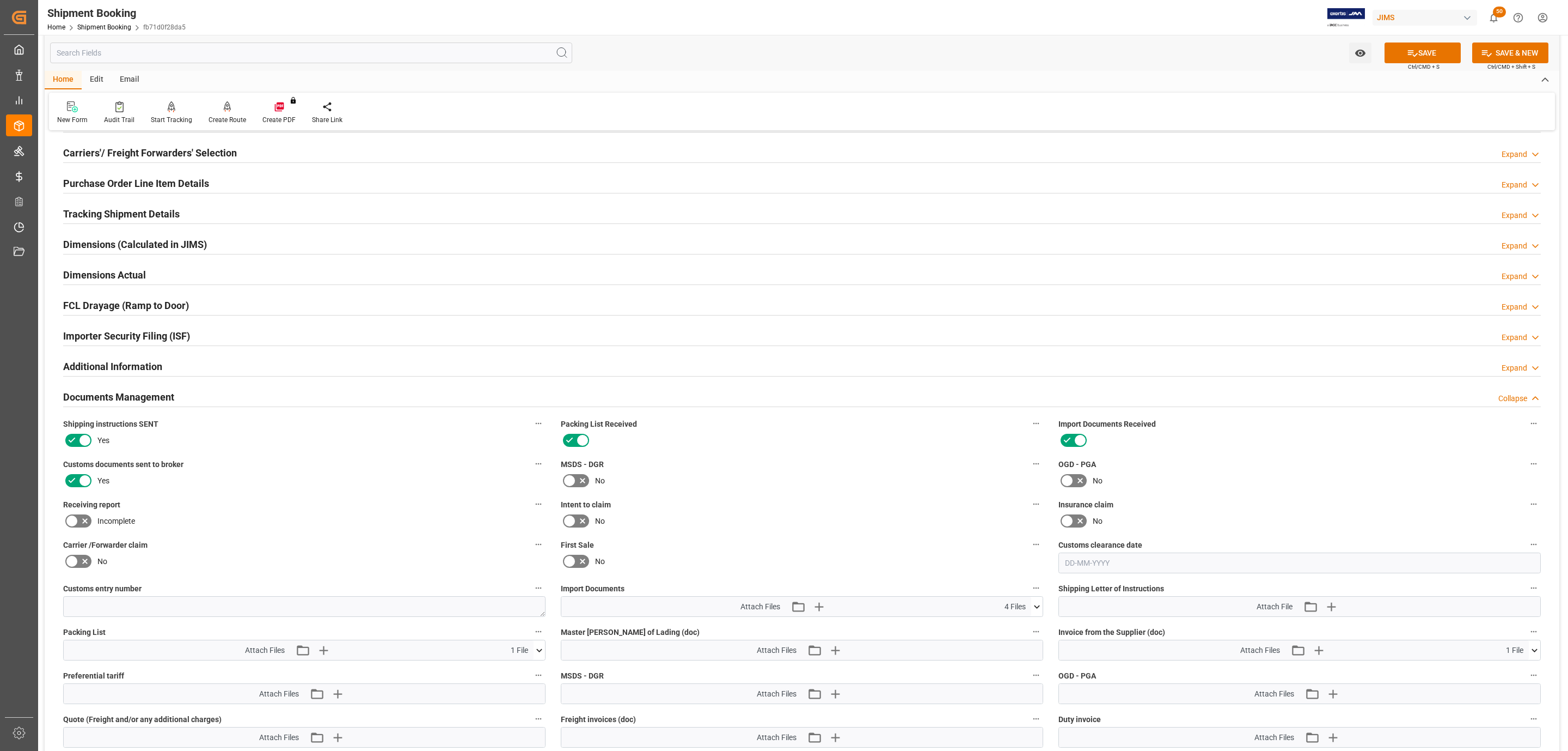
scroll to position [409, 0]
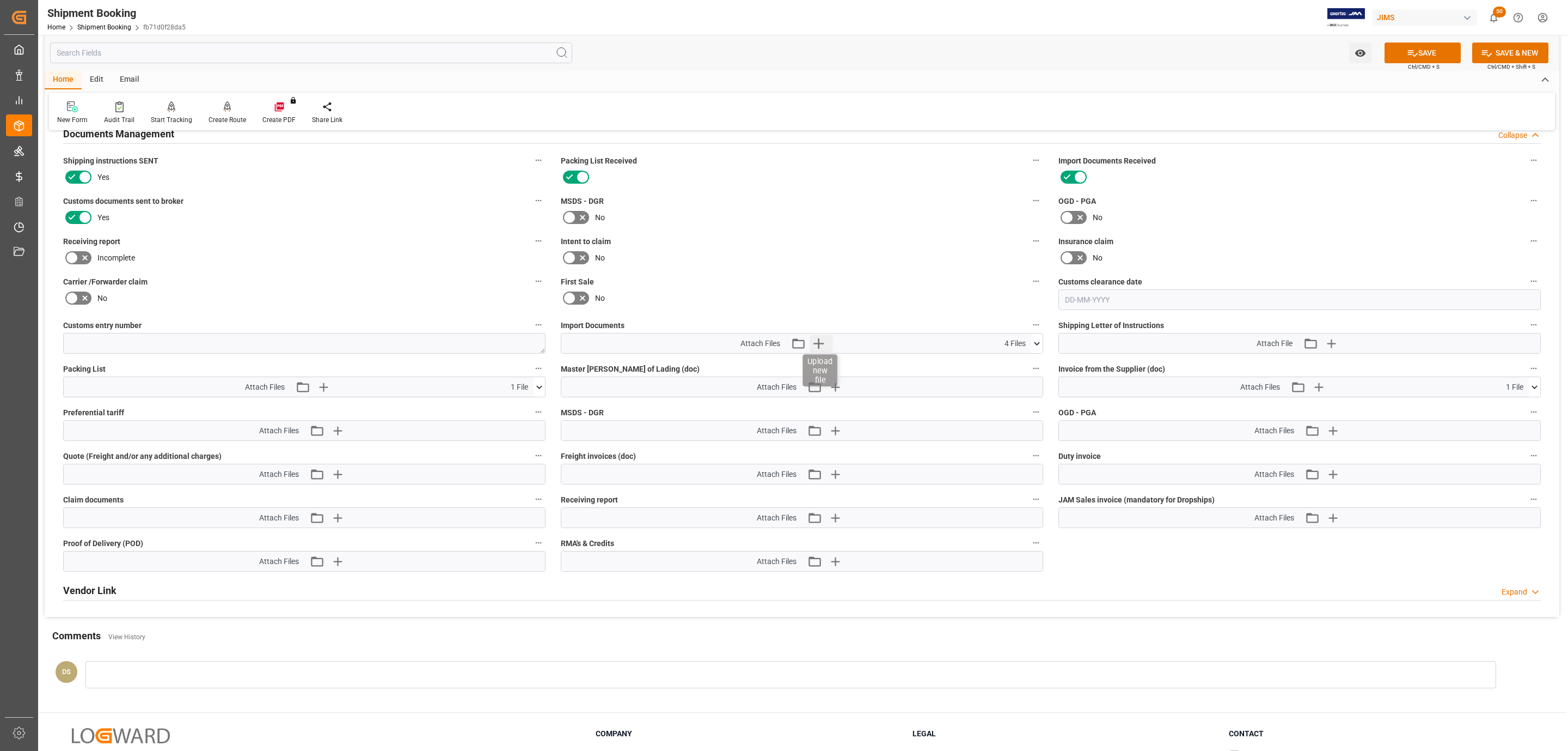
click at [819, 345] on icon "button" at bounding box center [818, 343] width 10 height 10
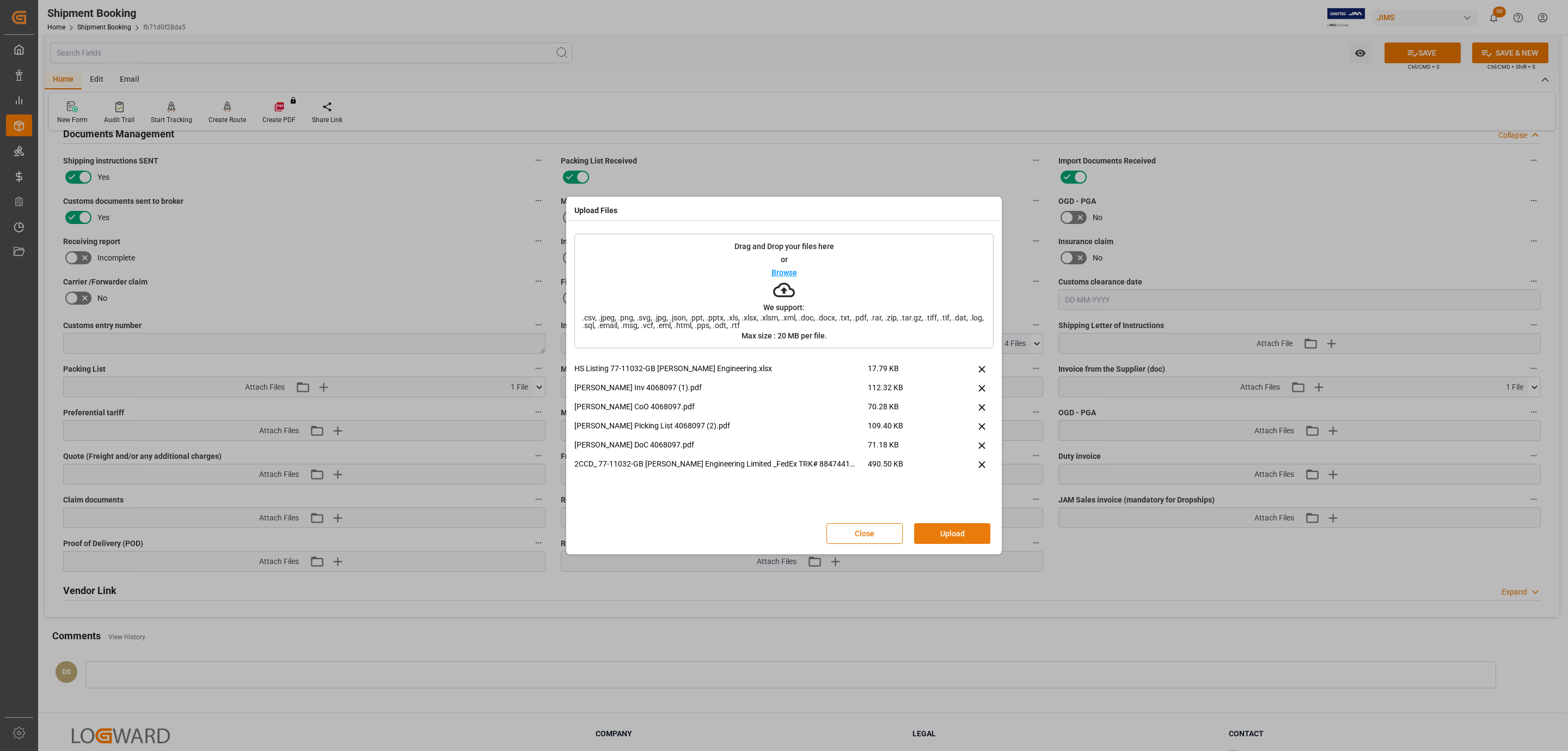
click at [975, 527] on button "Upload" at bounding box center [952, 534] width 76 height 21
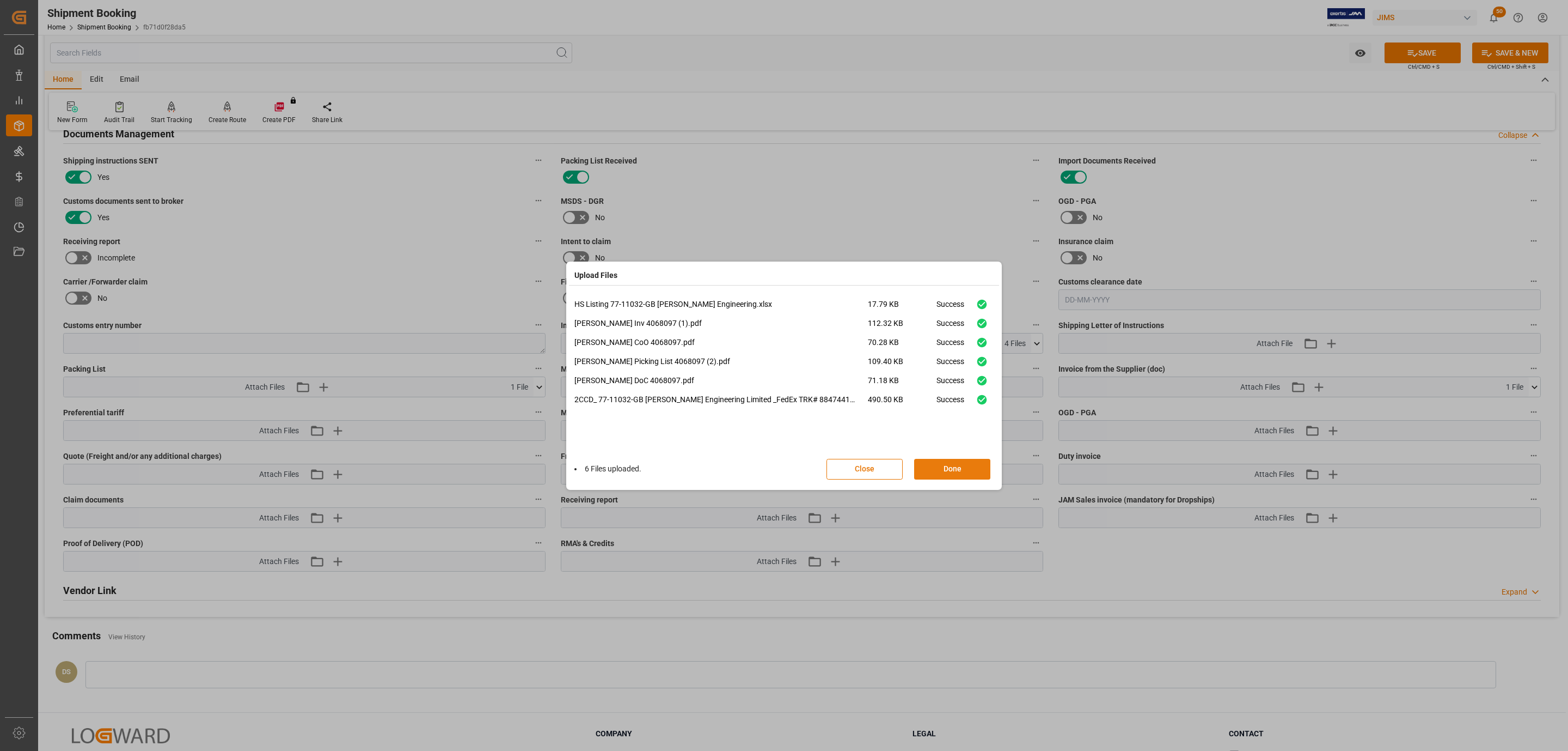
click at [931, 467] on button "Done" at bounding box center [952, 469] width 76 height 21
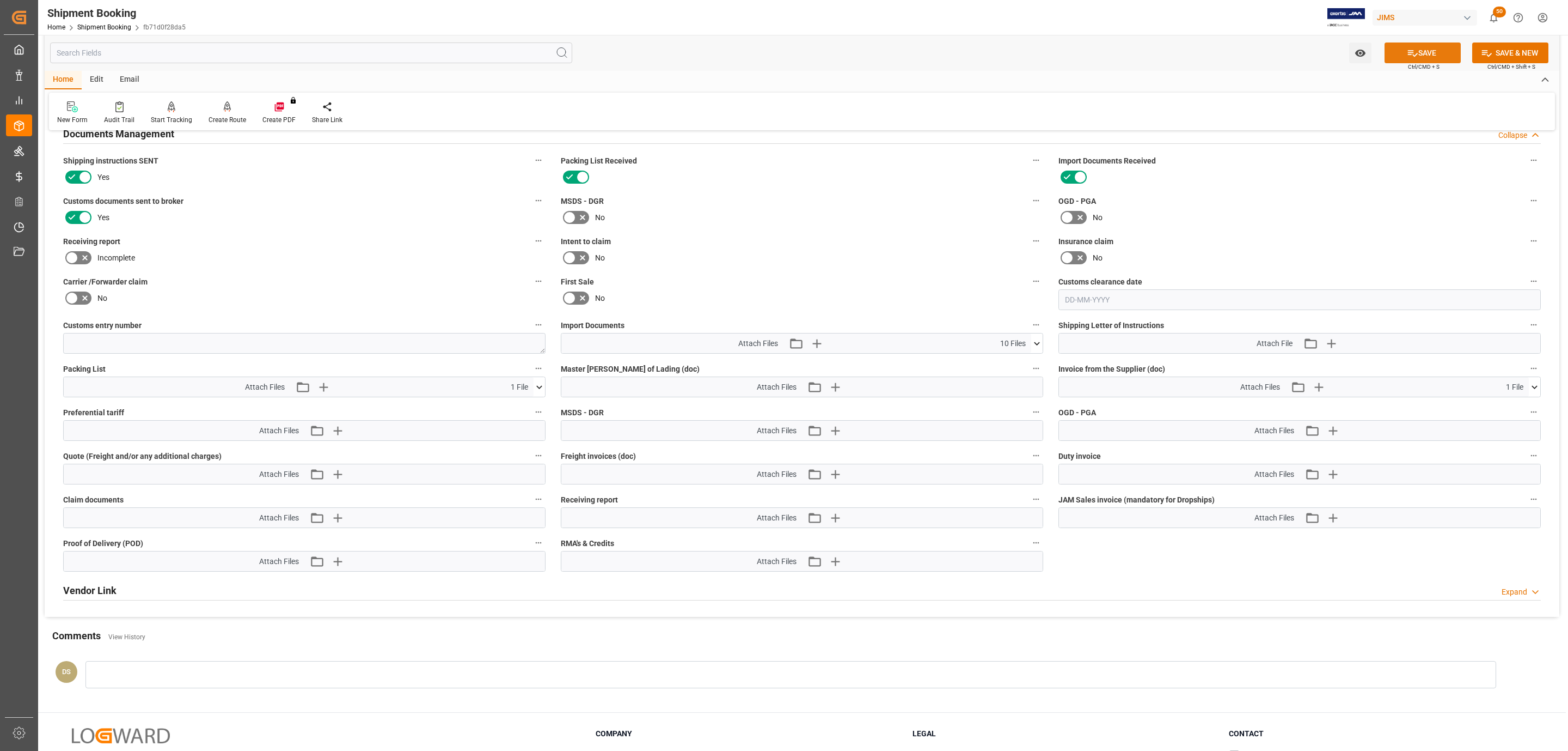
click at [1395, 57] on button "SAVE" at bounding box center [1423, 53] width 76 height 21
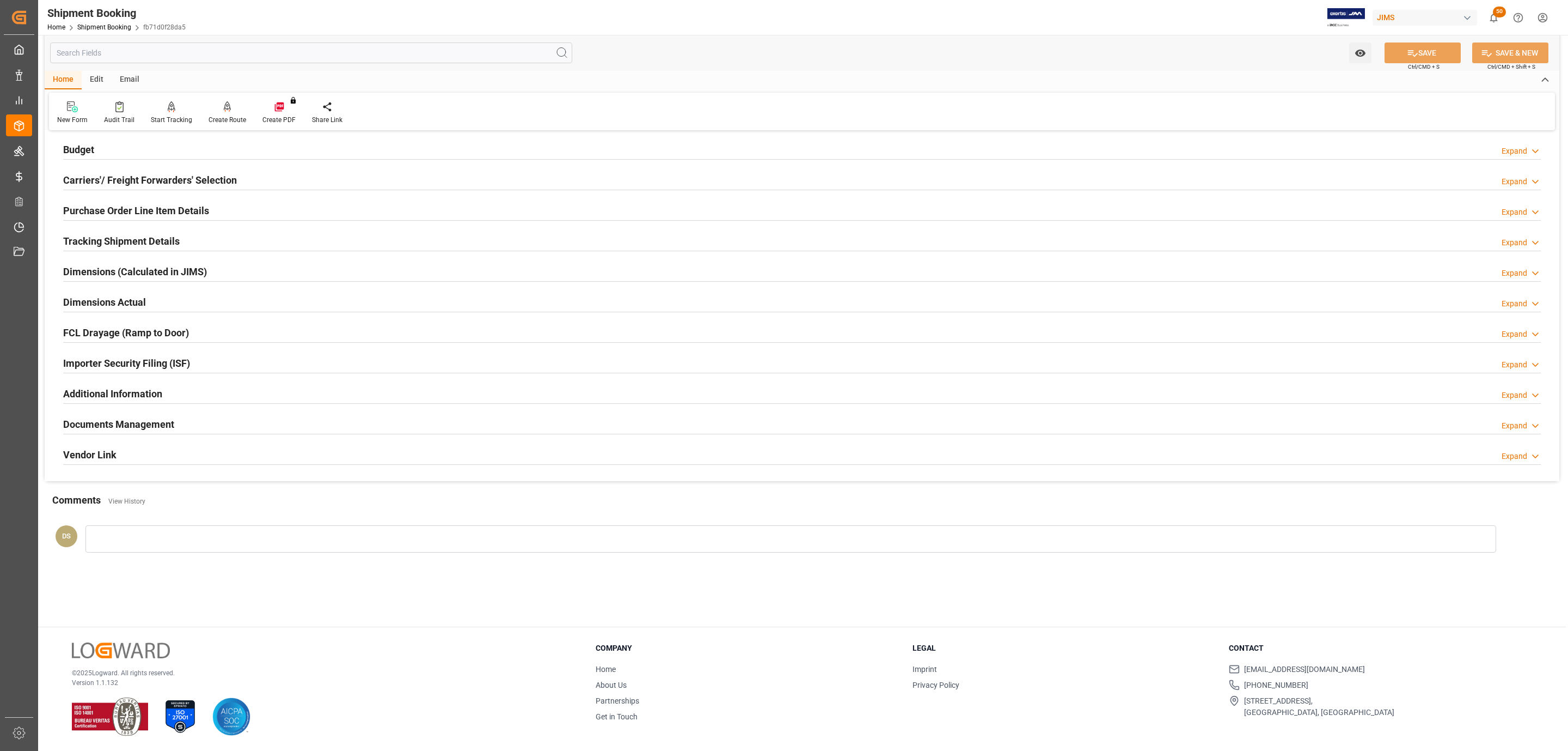
scroll to position [0, 0]
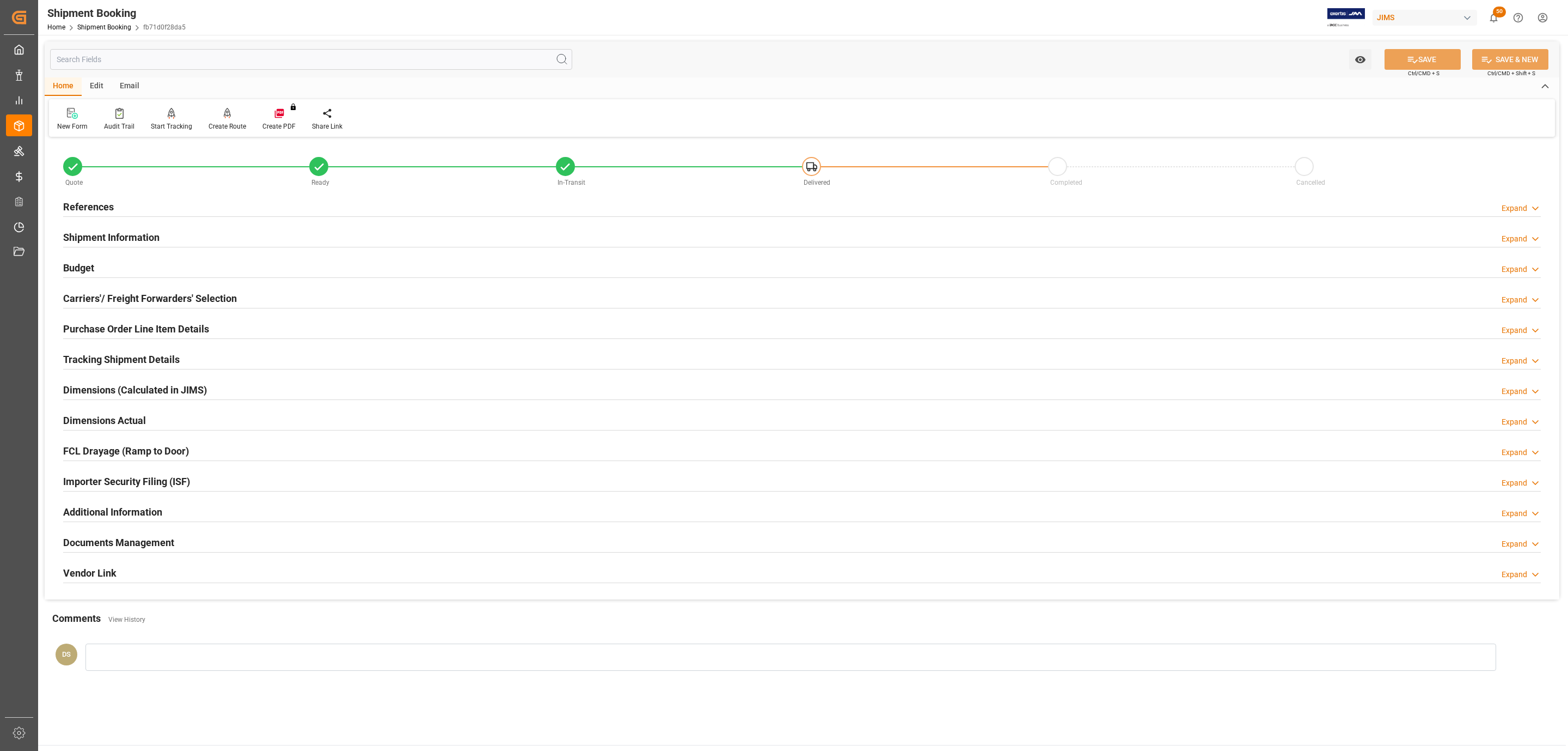
click at [142, 194] on div "References Expand" at bounding box center [802, 207] width 1493 height 30
click at [139, 198] on div "References Expand" at bounding box center [802, 206] width 1478 height 21
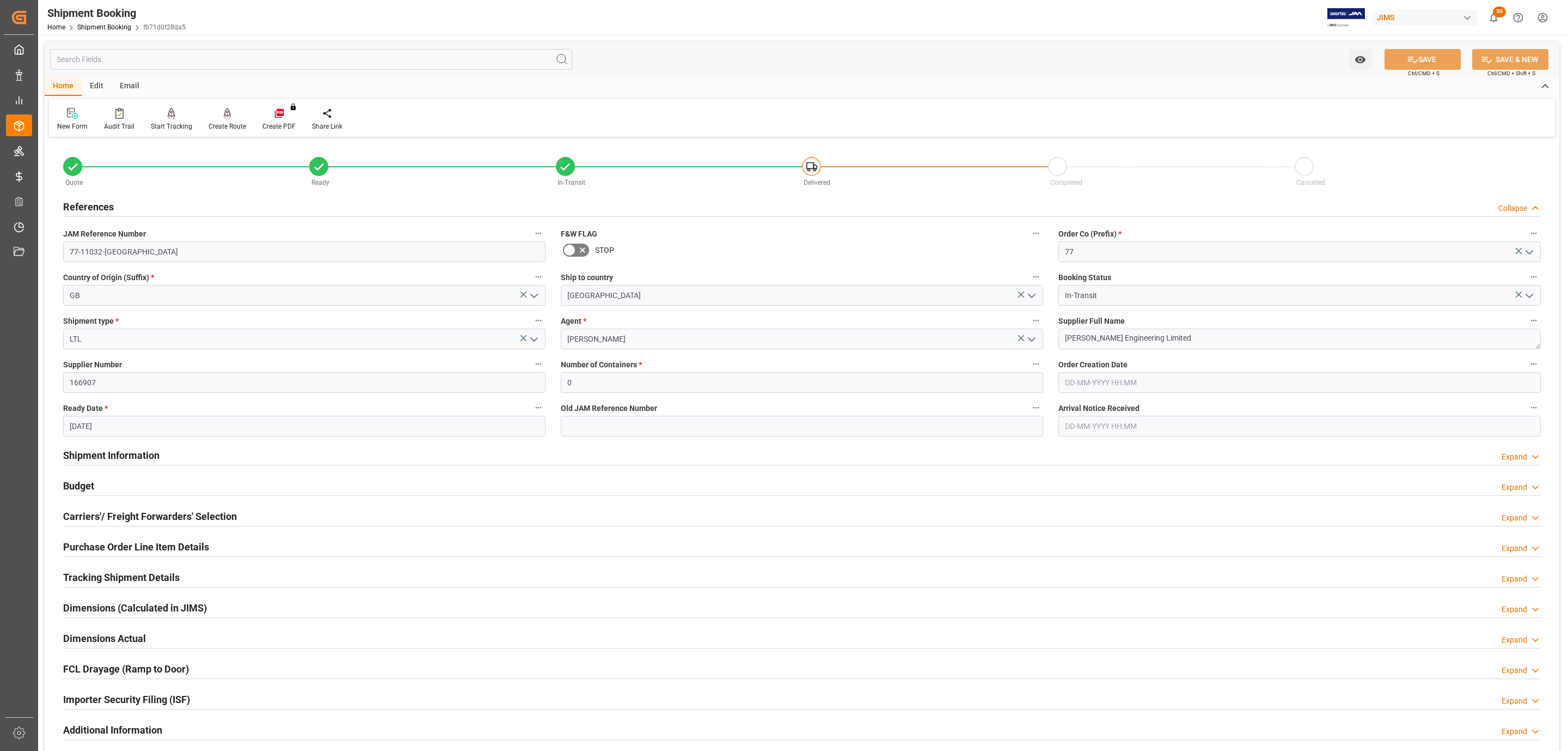
click at [127, 518] on h2 "Carriers'/ Freight Forwarders' Selection" at bounding box center [150, 516] width 173 height 15
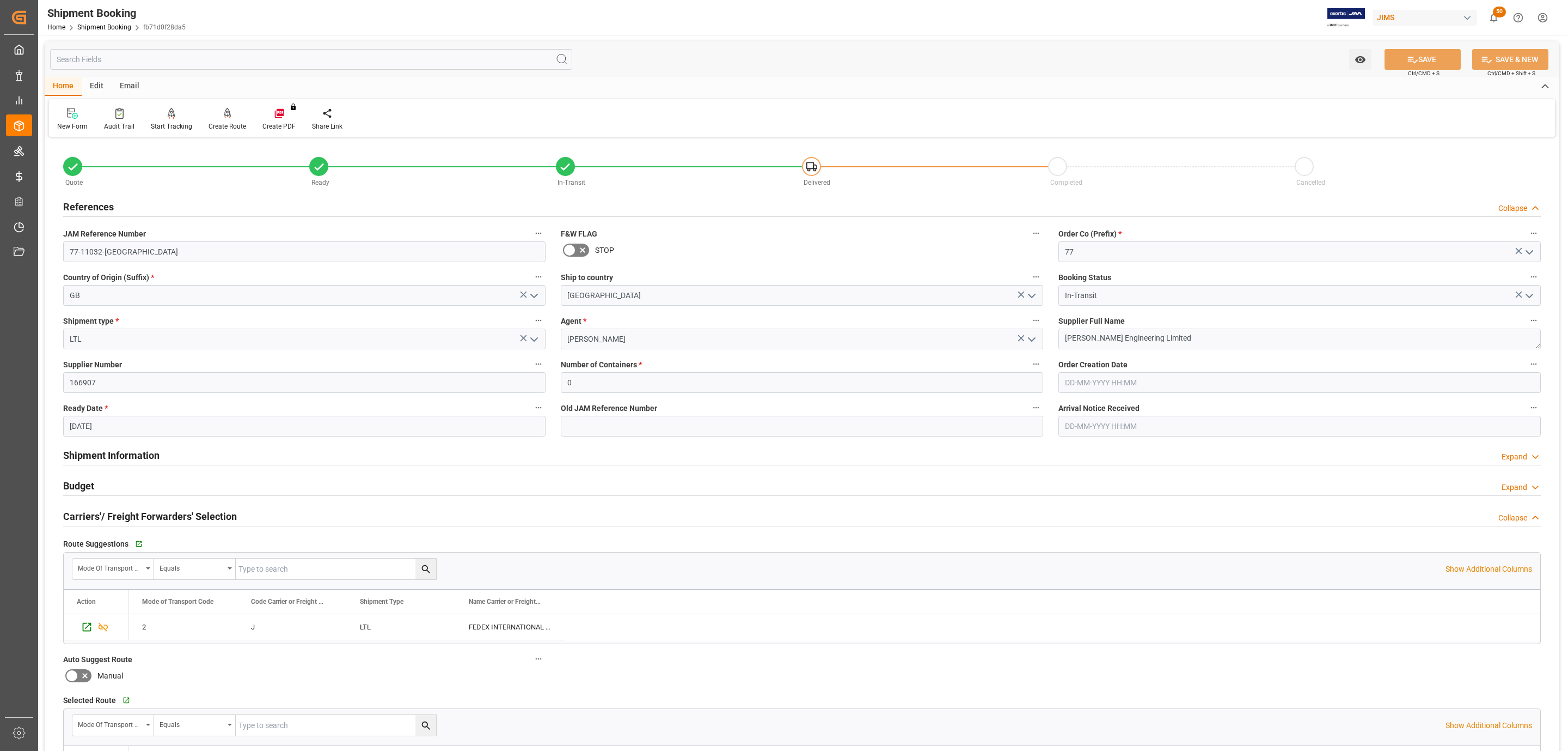
click at [131, 488] on div "Budget Expand" at bounding box center [802, 485] width 1478 height 21
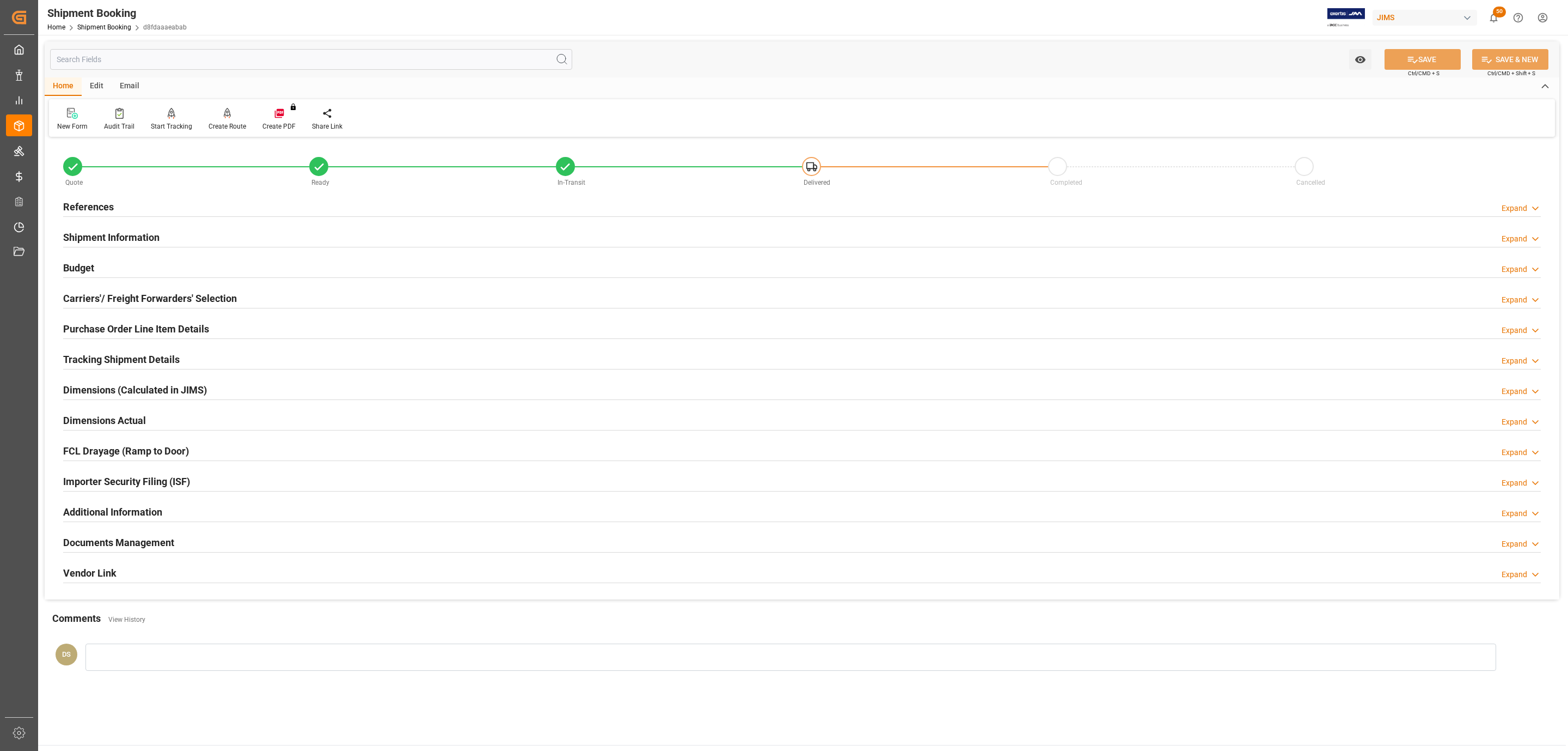
click at [141, 364] on h2 "Tracking Shipment Details" at bounding box center [121, 359] width 116 height 15
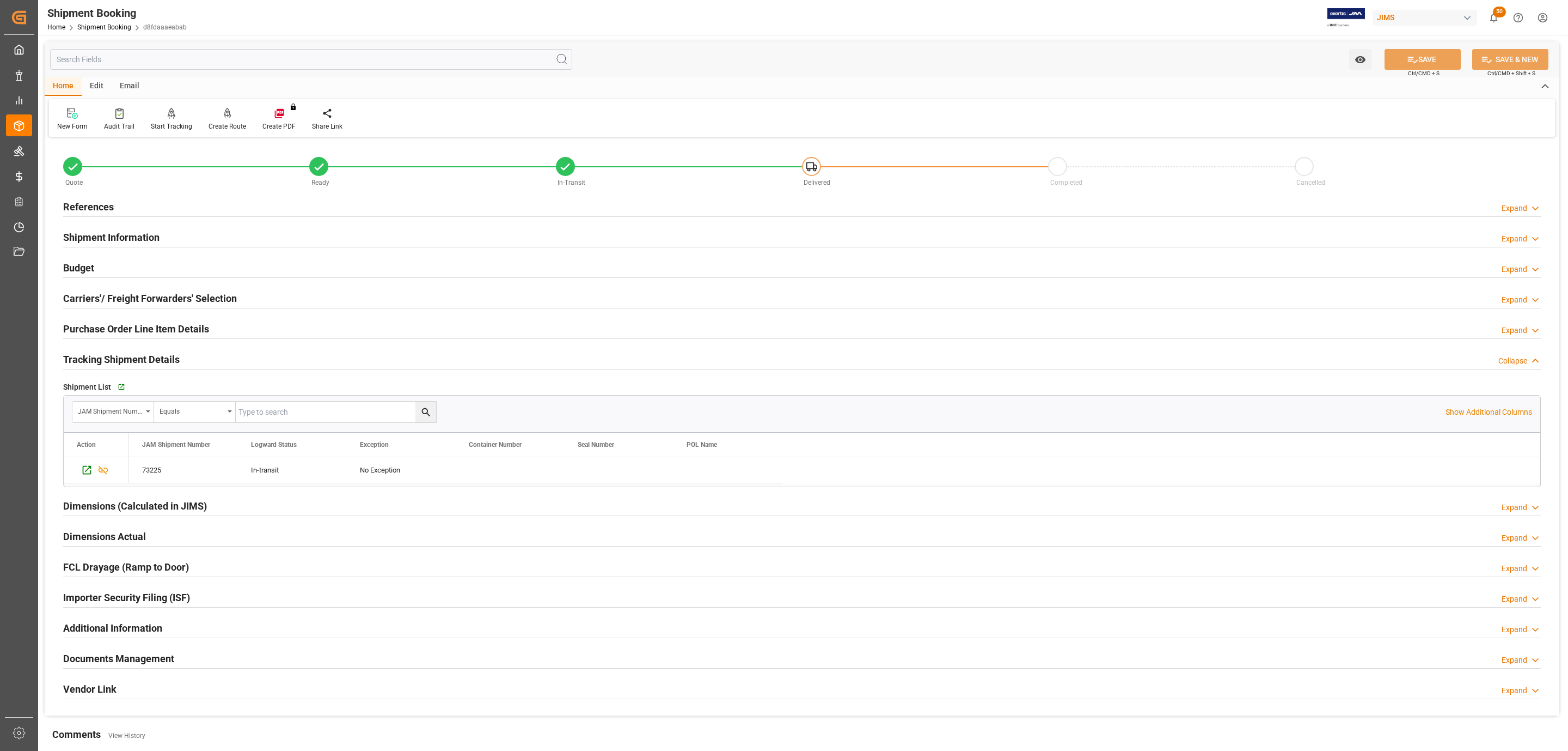
click at [141, 365] on h2 "Tracking Shipment Details" at bounding box center [121, 359] width 116 height 15
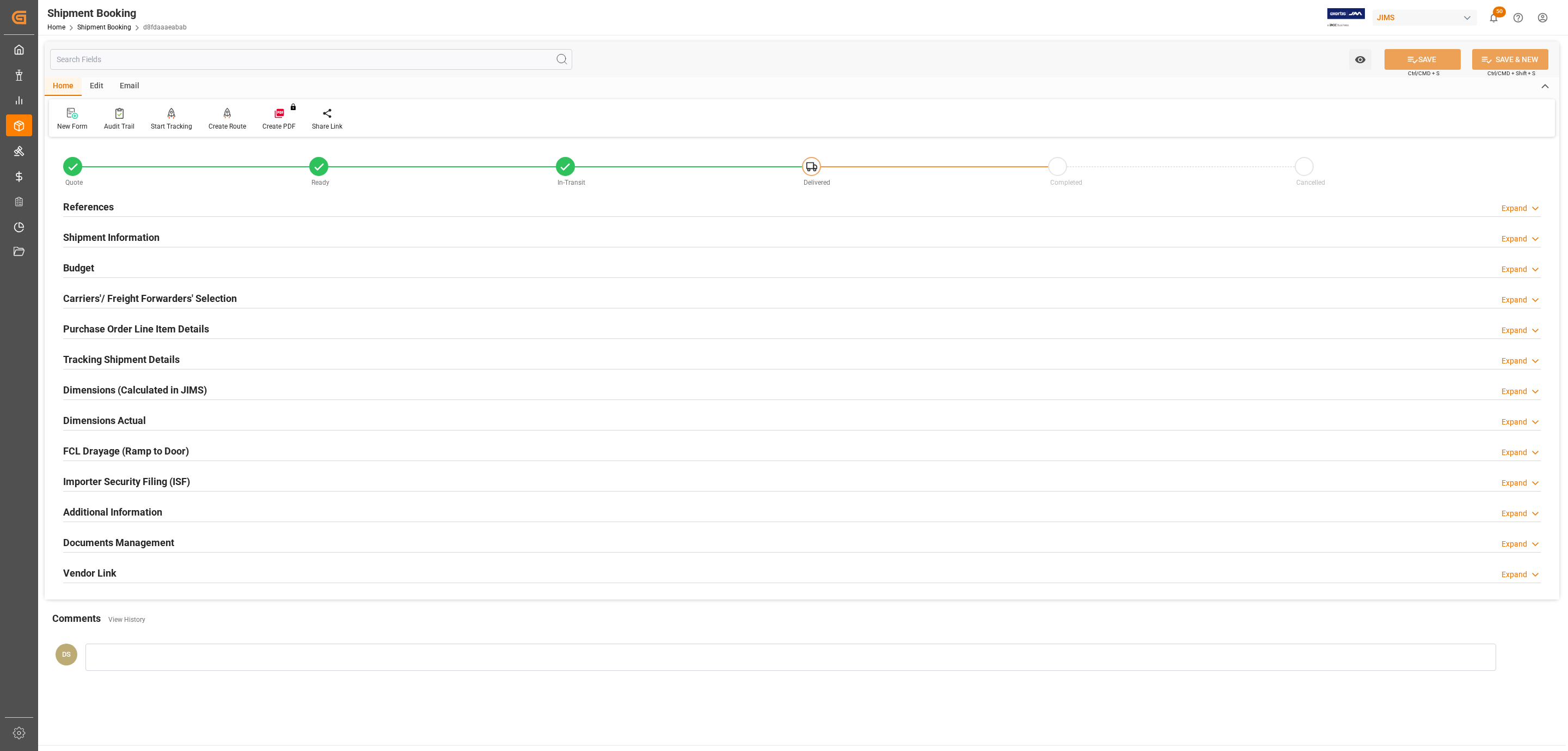
click at [98, 268] on div "Budget Expand" at bounding box center [802, 267] width 1478 height 21
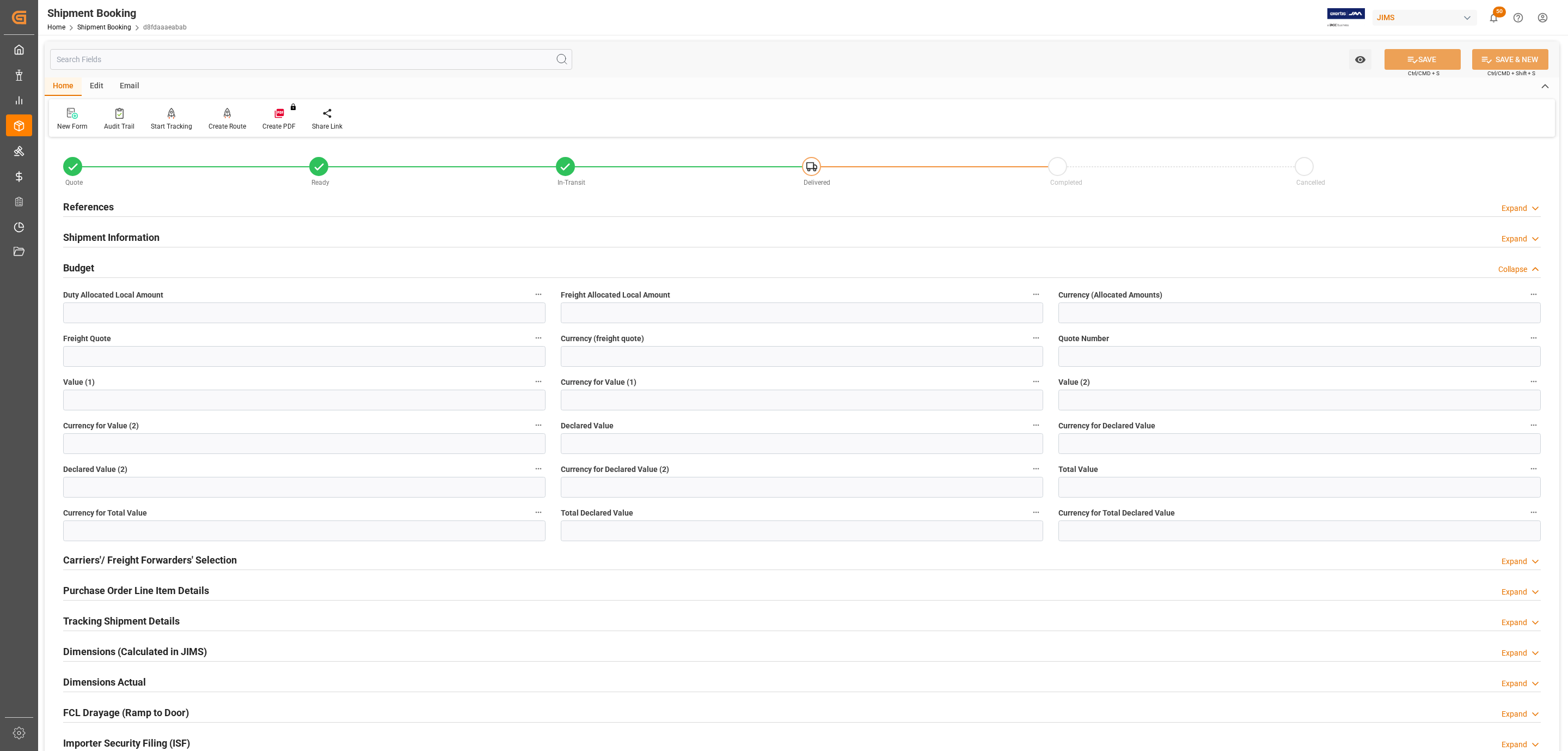
click at [98, 268] on div "Budget Collapse" at bounding box center [802, 267] width 1478 height 21
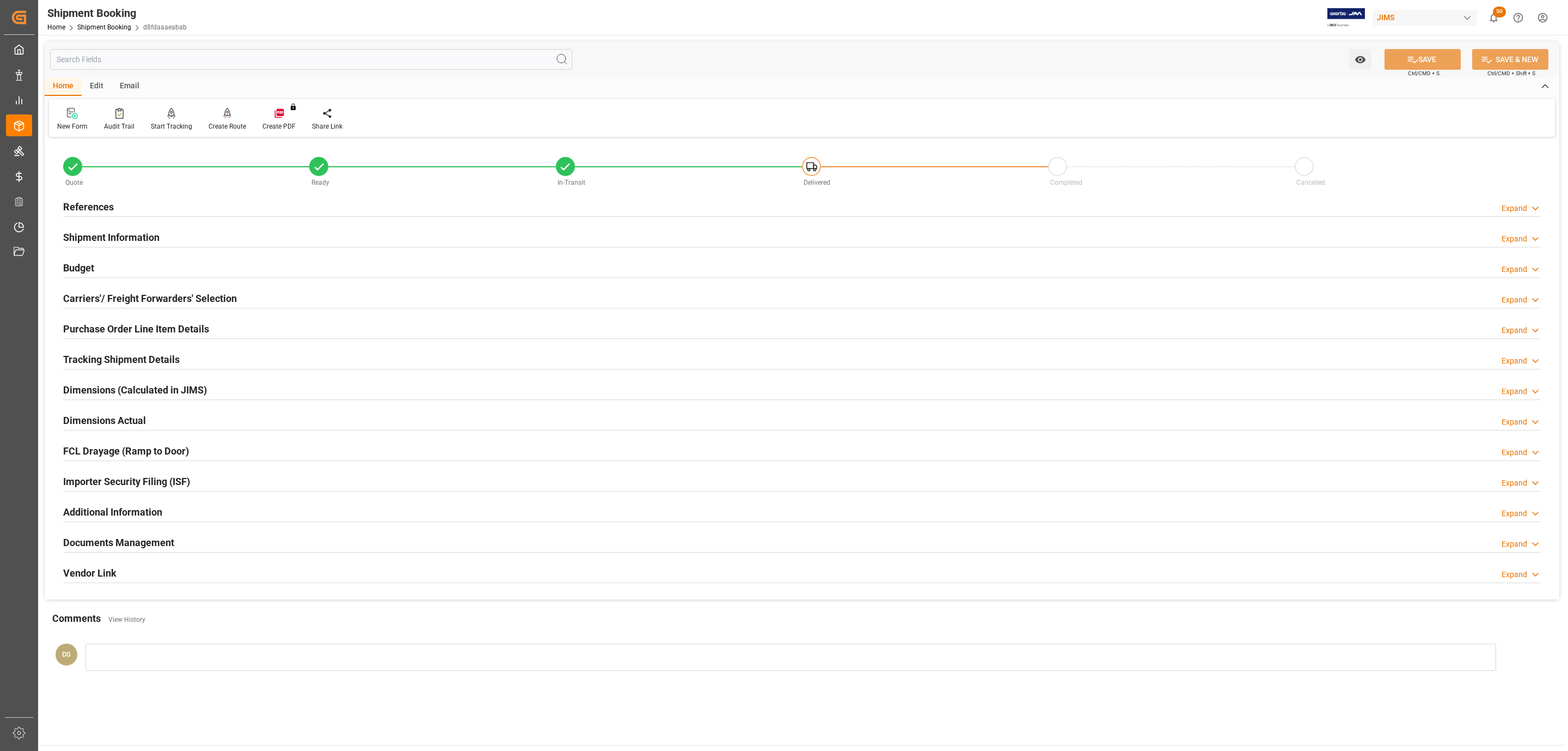
click at [147, 291] on div "Carriers'/ Freight Forwarders' Selection" at bounding box center [150, 297] width 173 height 21
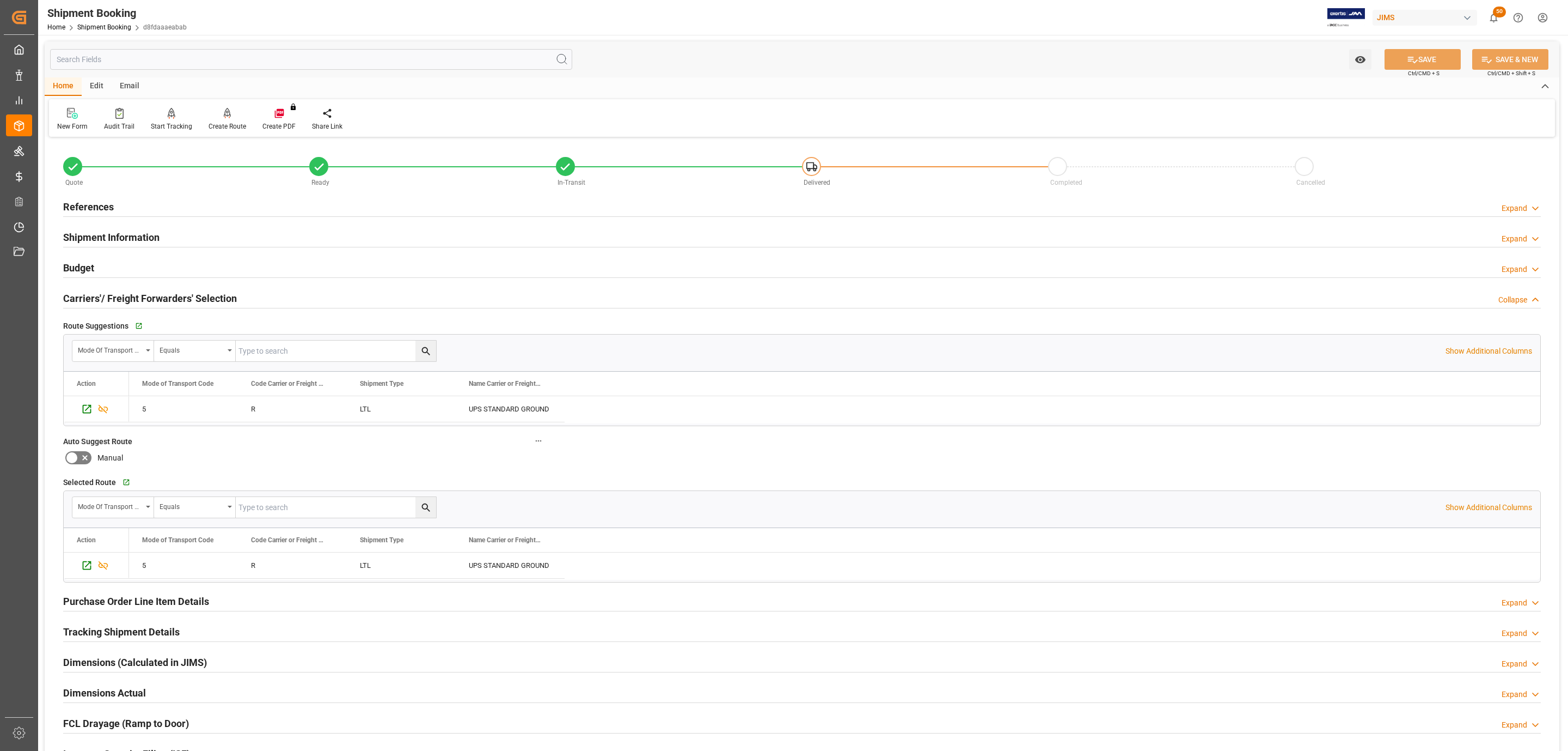
click at [147, 291] on div "Carriers'/ Freight Forwarders' Selection" at bounding box center [150, 297] width 173 height 21
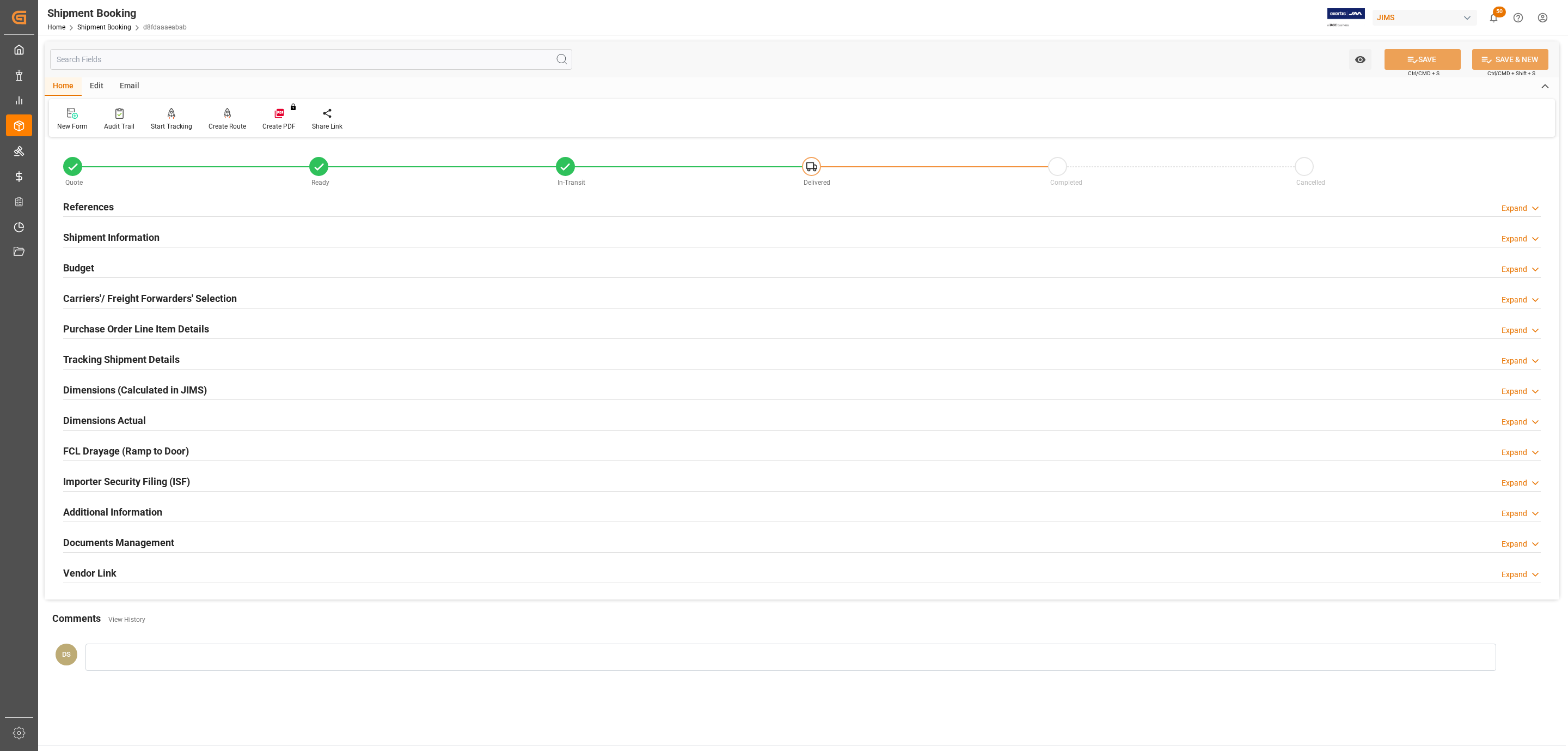
click at [178, 198] on div "References Expand" at bounding box center [802, 206] width 1478 height 21
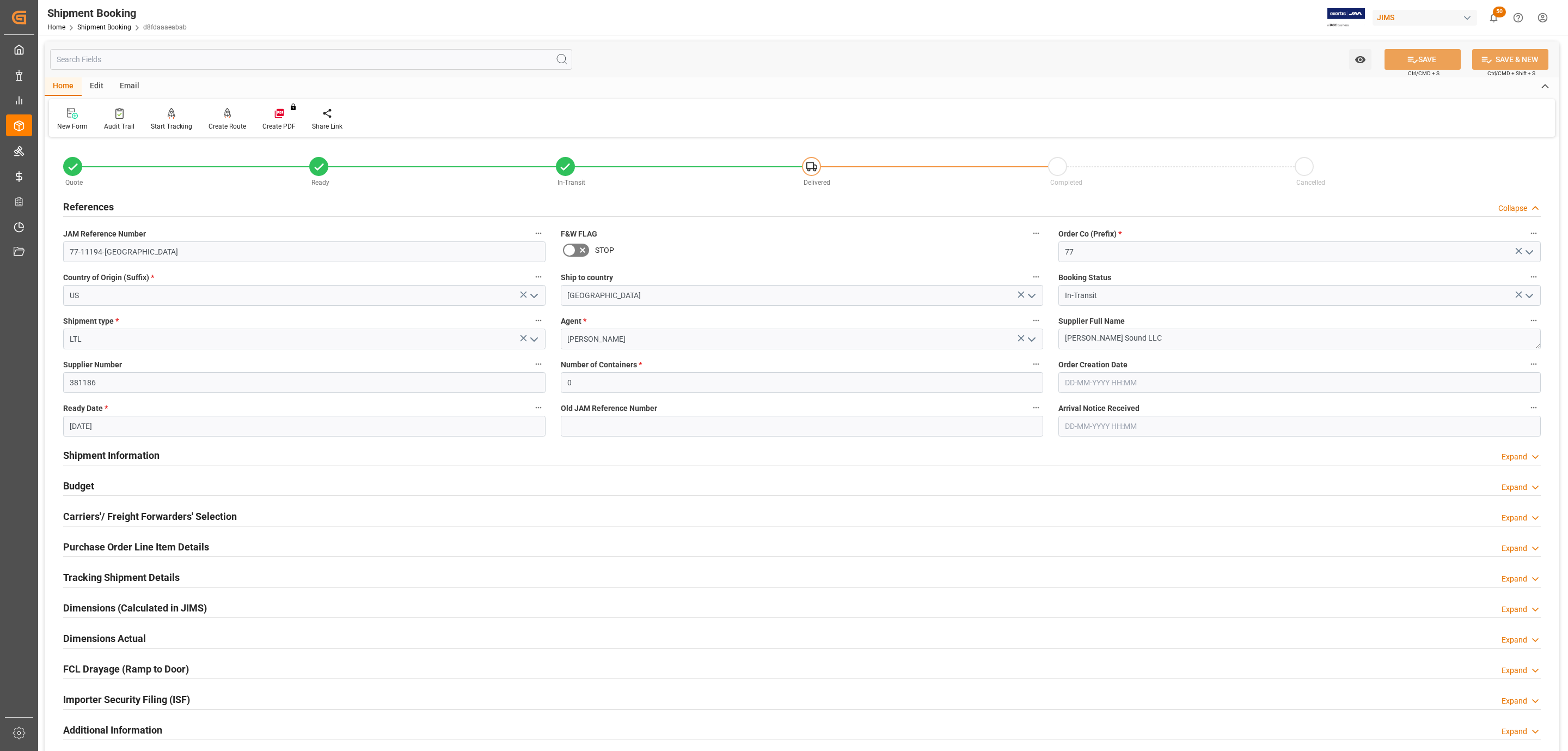
click at [178, 198] on div "References Collapse" at bounding box center [802, 206] width 1478 height 21
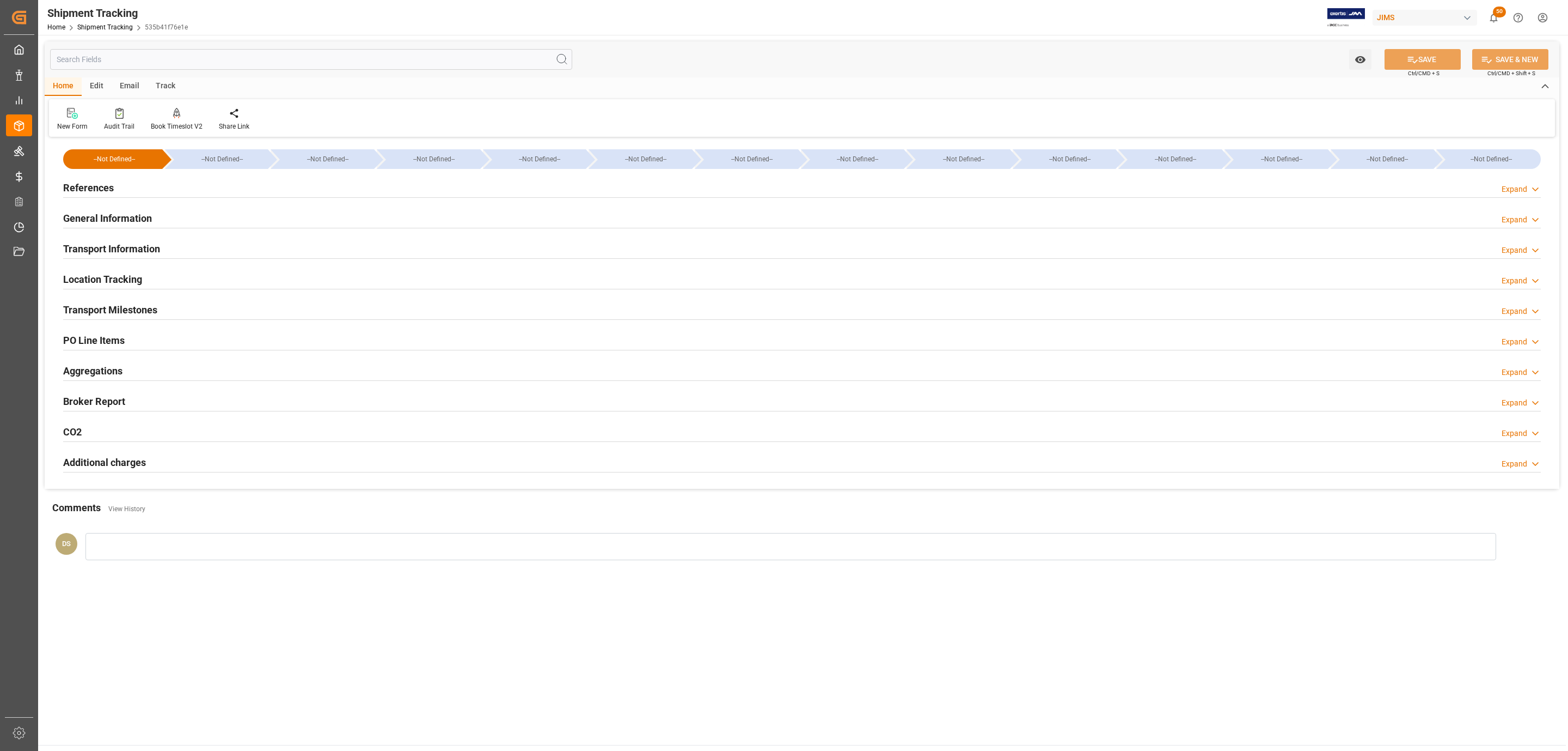
click at [103, 345] on h2 "PO Line Items" at bounding box center [94, 340] width 61 height 15
click at [141, 336] on div "PO Line Items Expand" at bounding box center [802, 339] width 1478 height 21
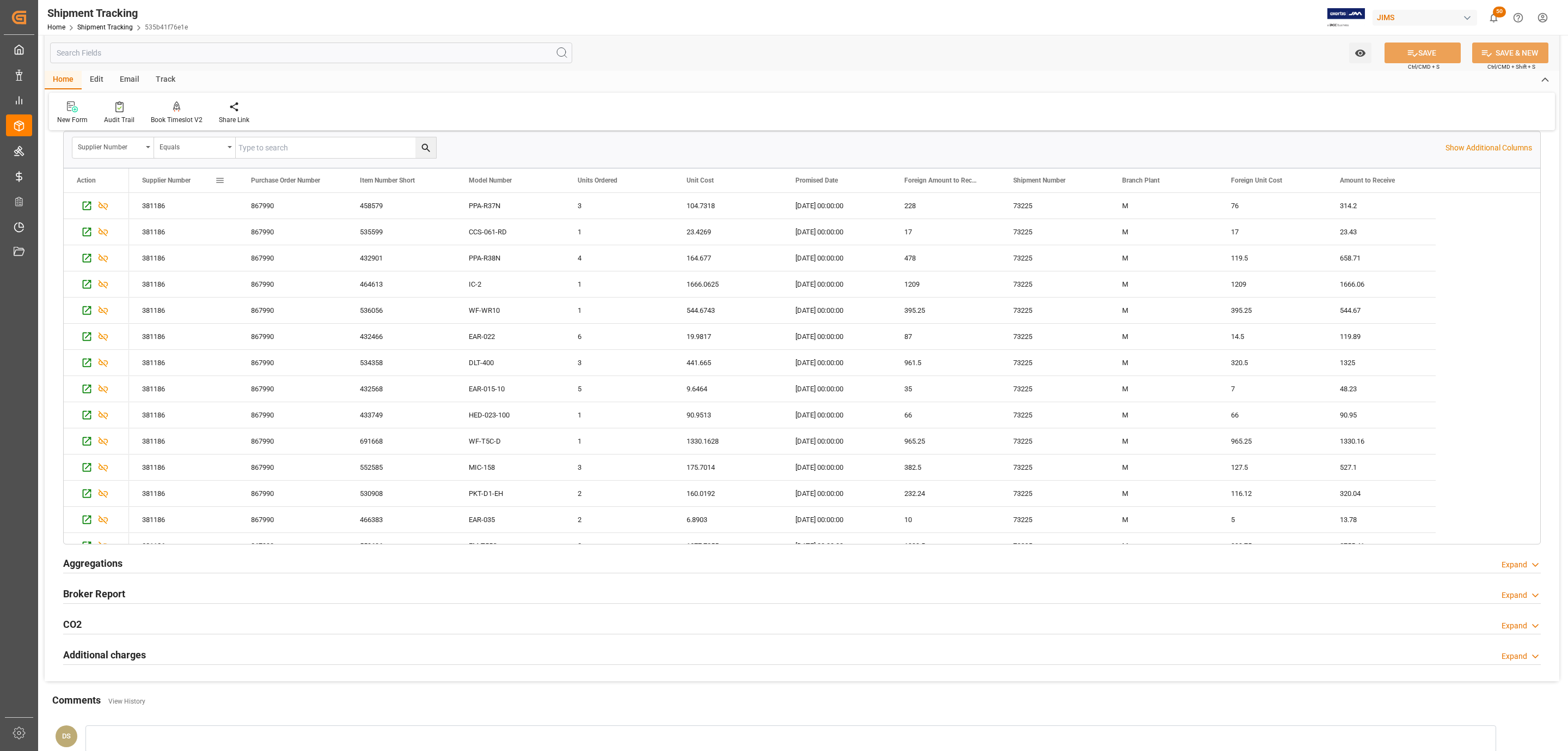
scroll to position [163, 0]
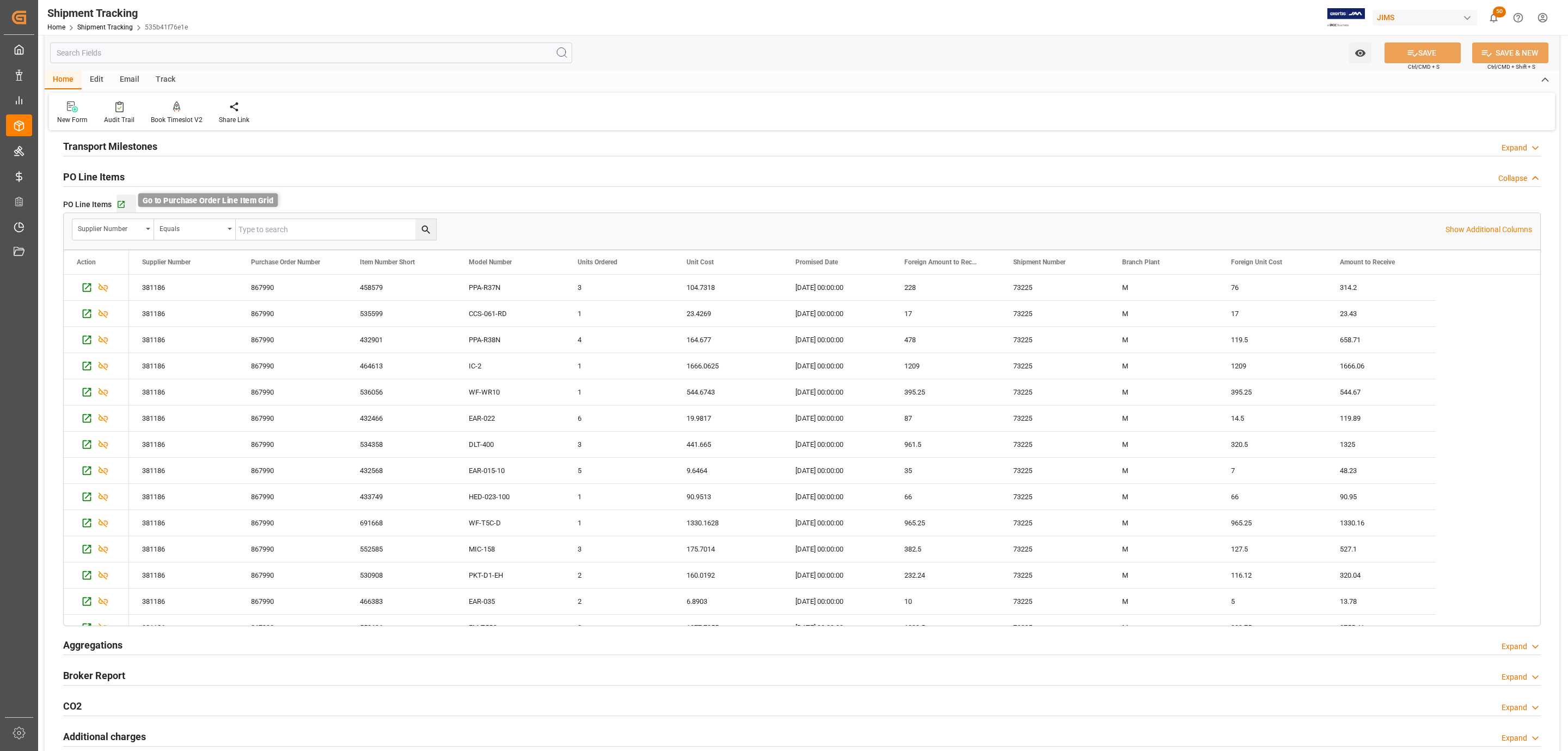
click at [123, 208] on icon "button" at bounding box center [121, 205] width 7 height 7
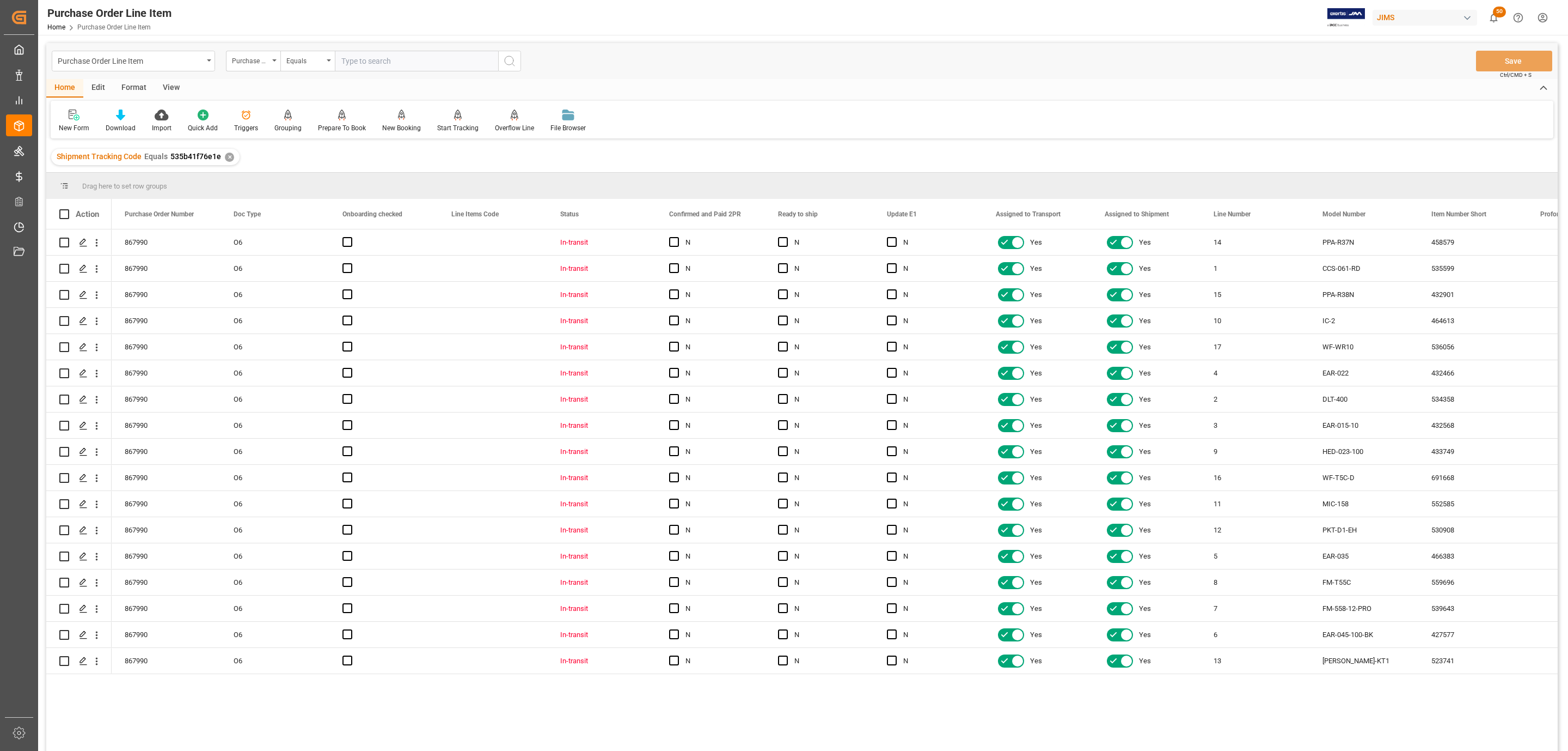
click at [166, 87] on div "View" at bounding box center [171, 88] width 33 height 18
click at [111, 120] on div at bounding box center [123, 115] width 54 height 12
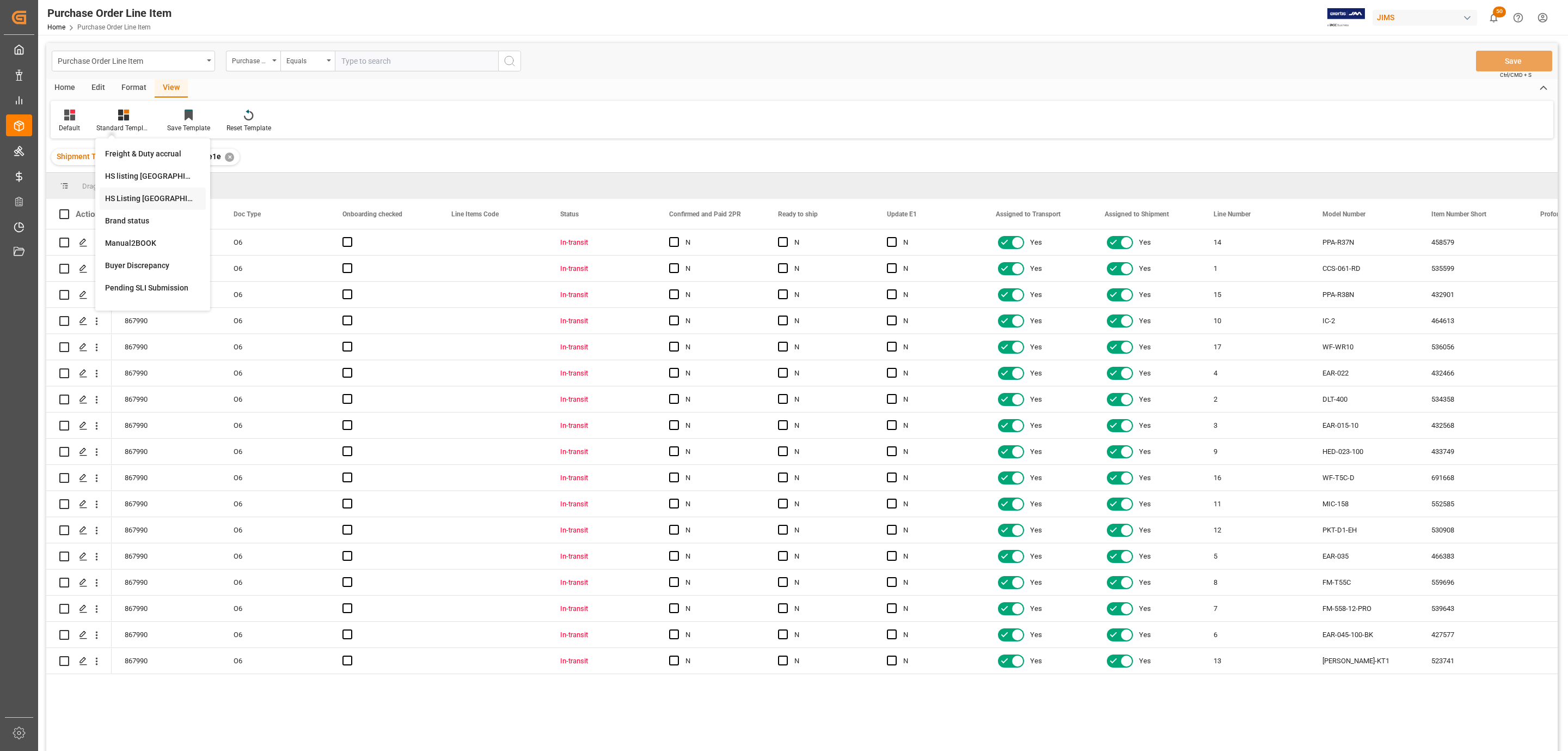
click at [139, 200] on div "HS Listing [GEOGRAPHIC_DATA]" at bounding box center [153, 199] width 96 height 12
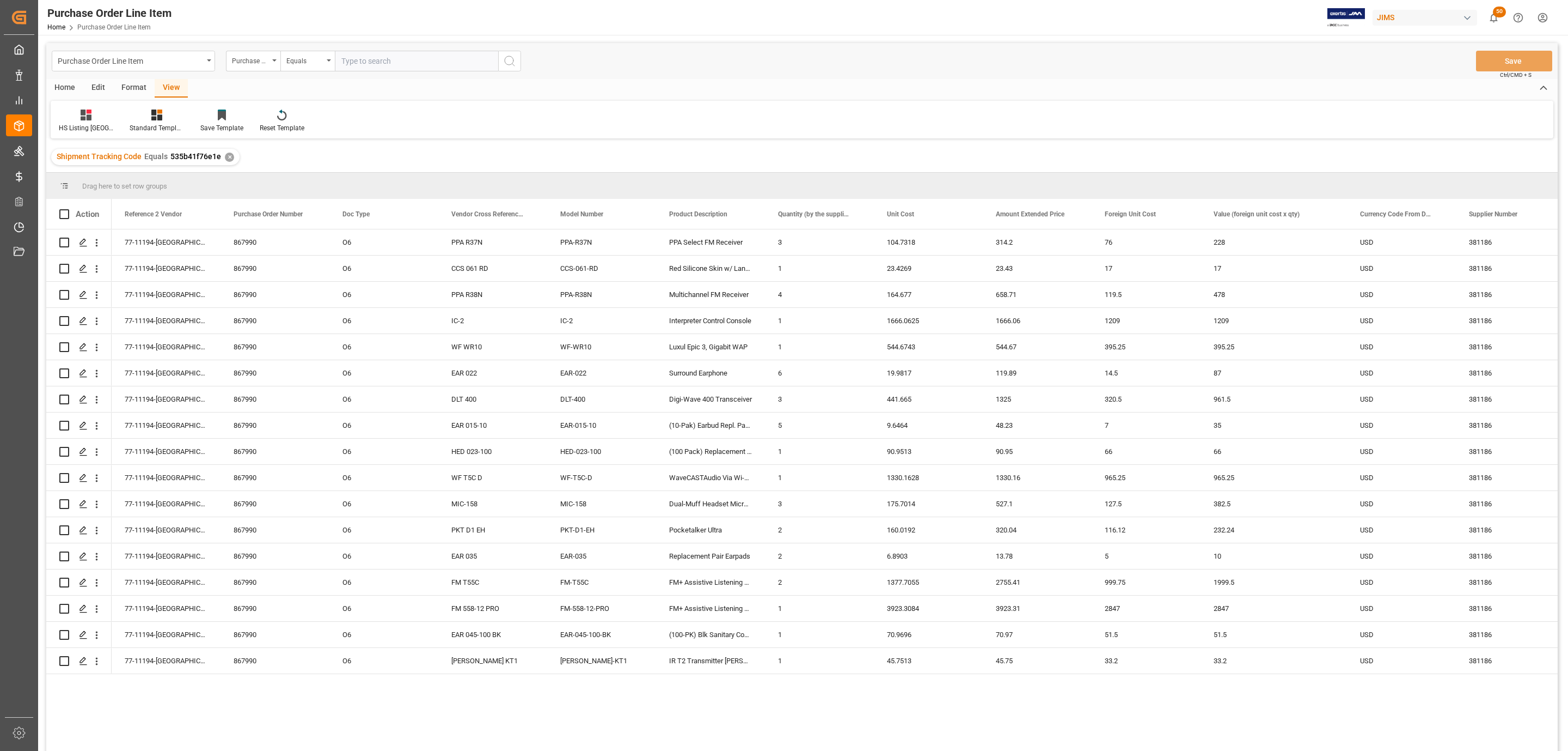
click at [69, 85] on div "Home" at bounding box center [65, 88] width 37 height 18
click at [64, 213] on span at bounding box center [64, 214] width 10 height 10
click at [68, 209] on input "checkbox" at bounding box center [68, 209] width 0 height 0
checkbox input "true"
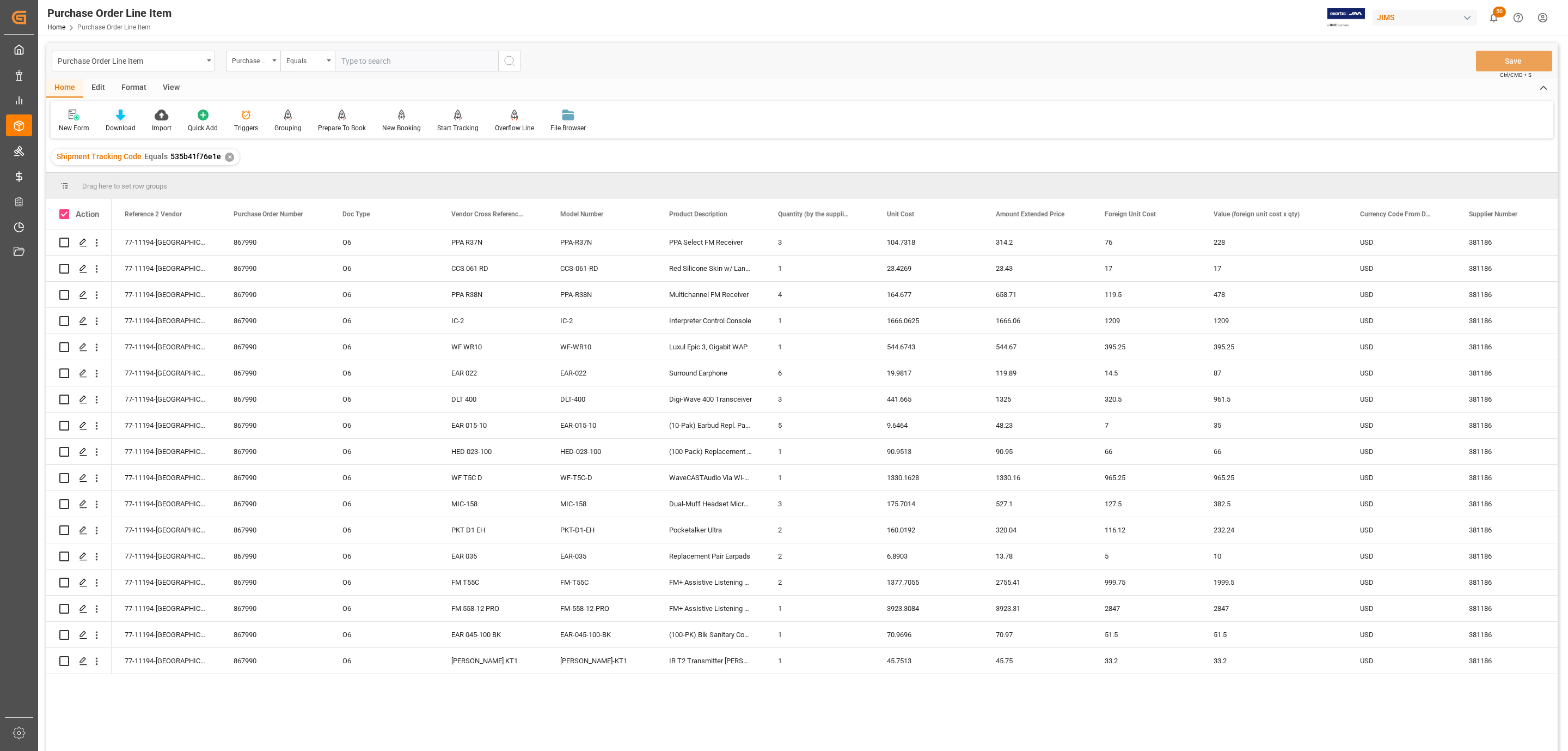
checkbox input "true"
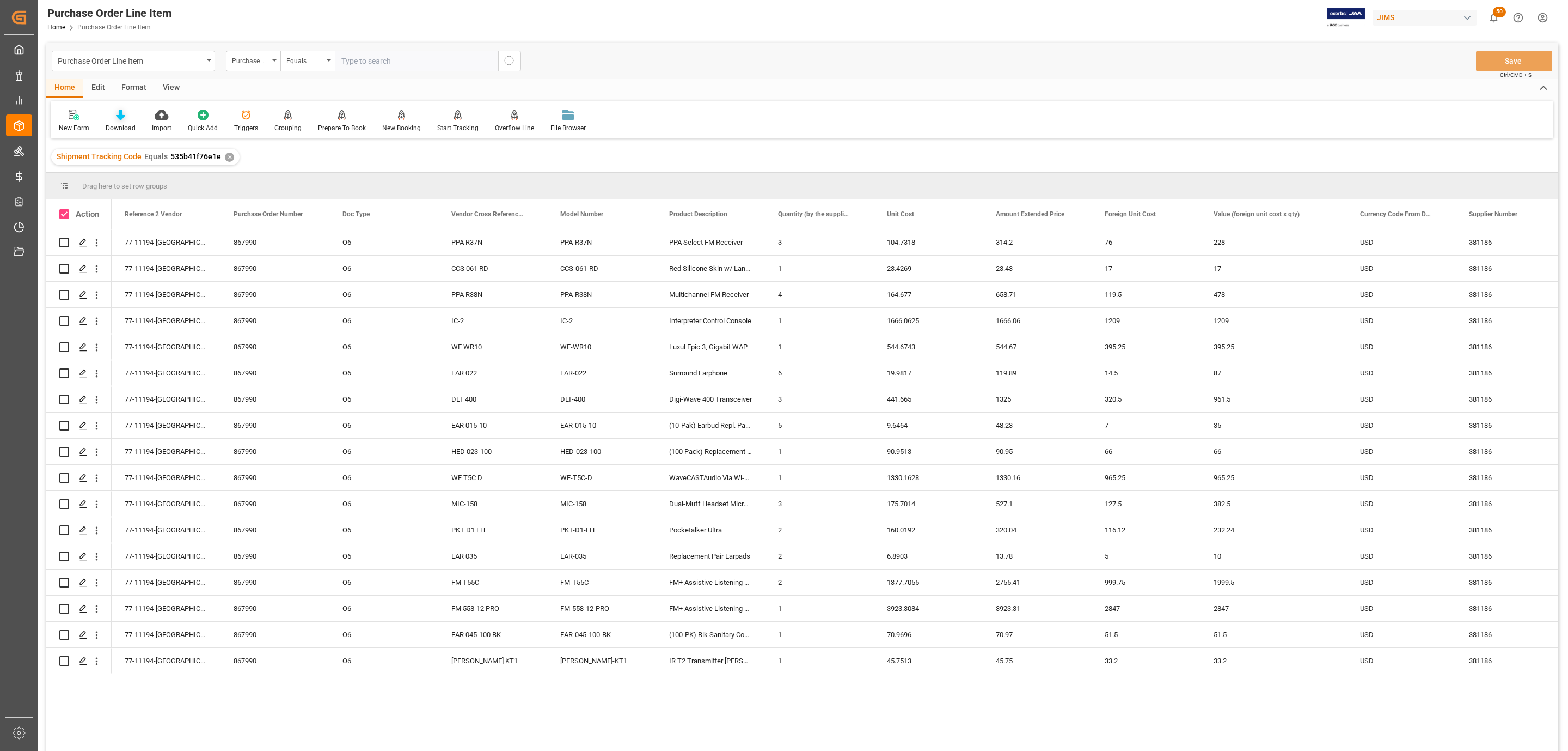
checkbox input "true"
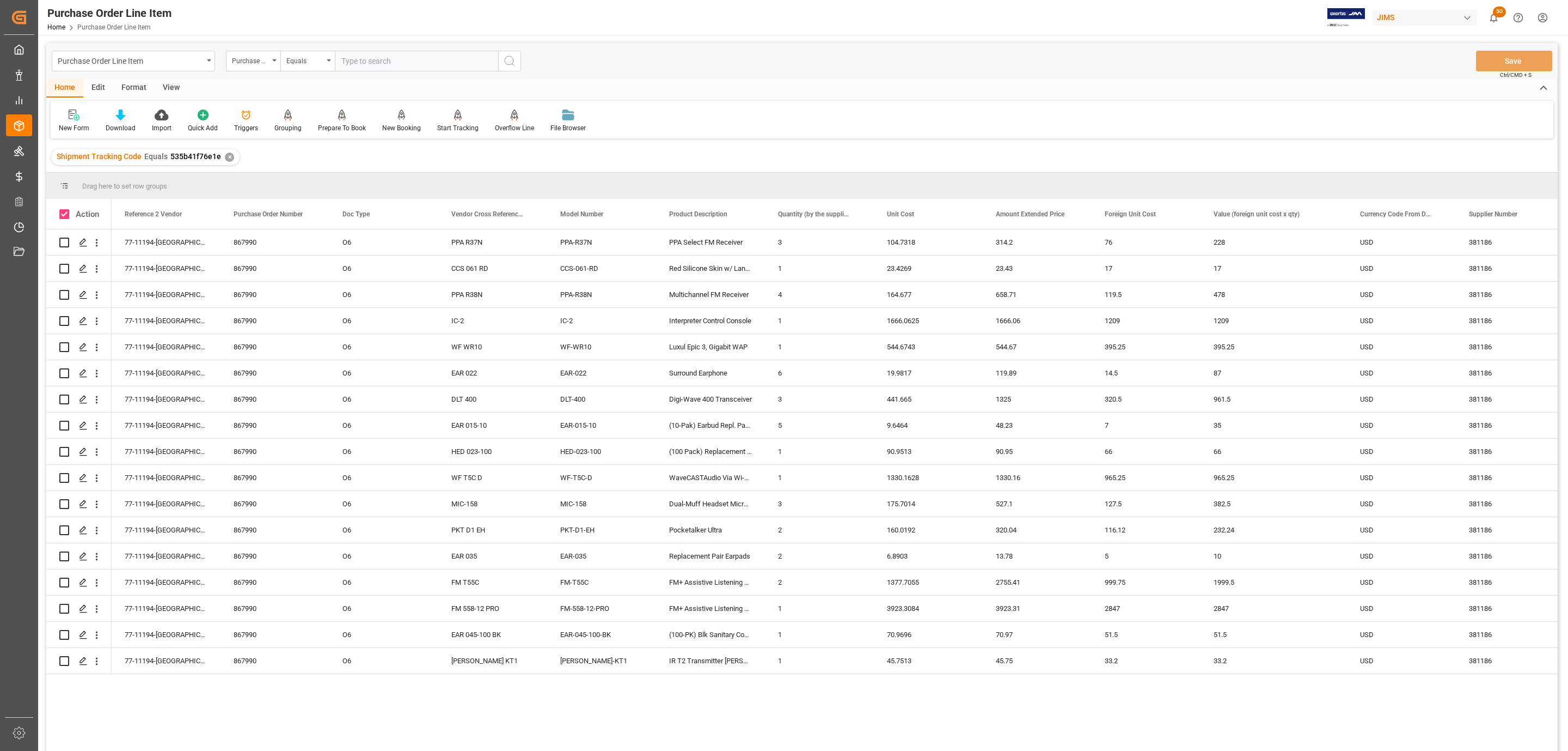
checkbox input "true"
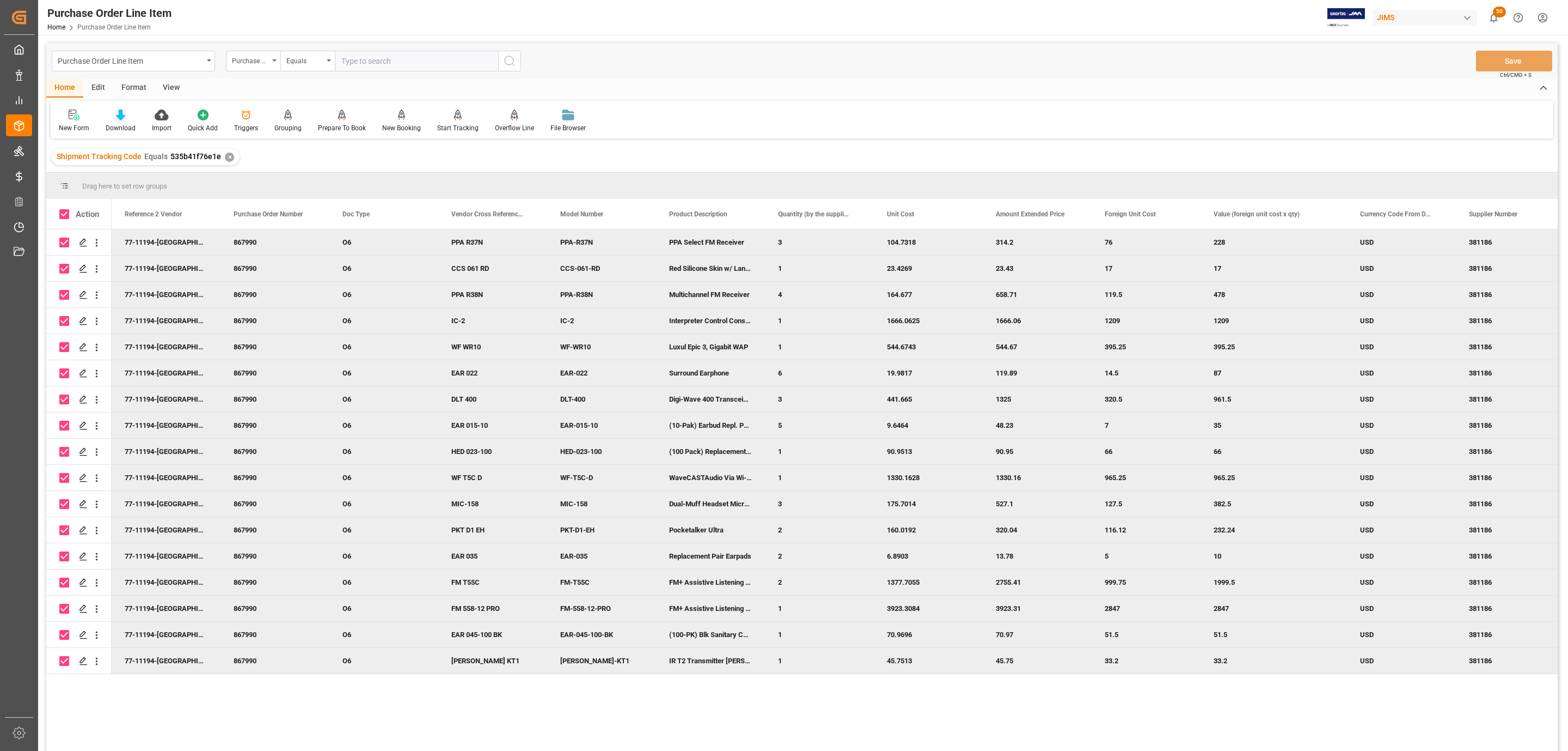
click at [111, 123] on div "Download" at bounding box center [121, 128] width 30 height 10
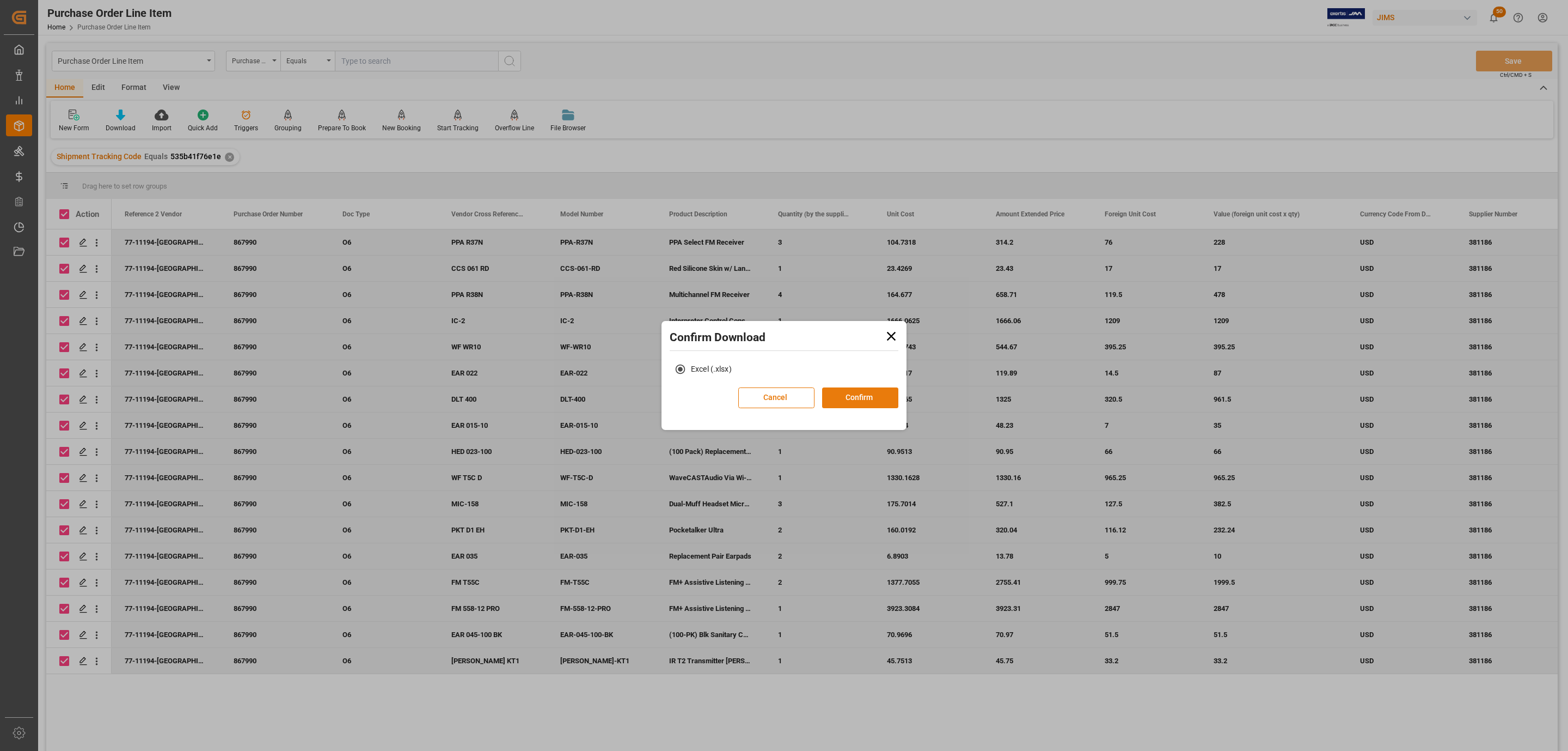
click at [840, 393] on button "Confirm" at bounding box center [860, 398] width 76 height 21
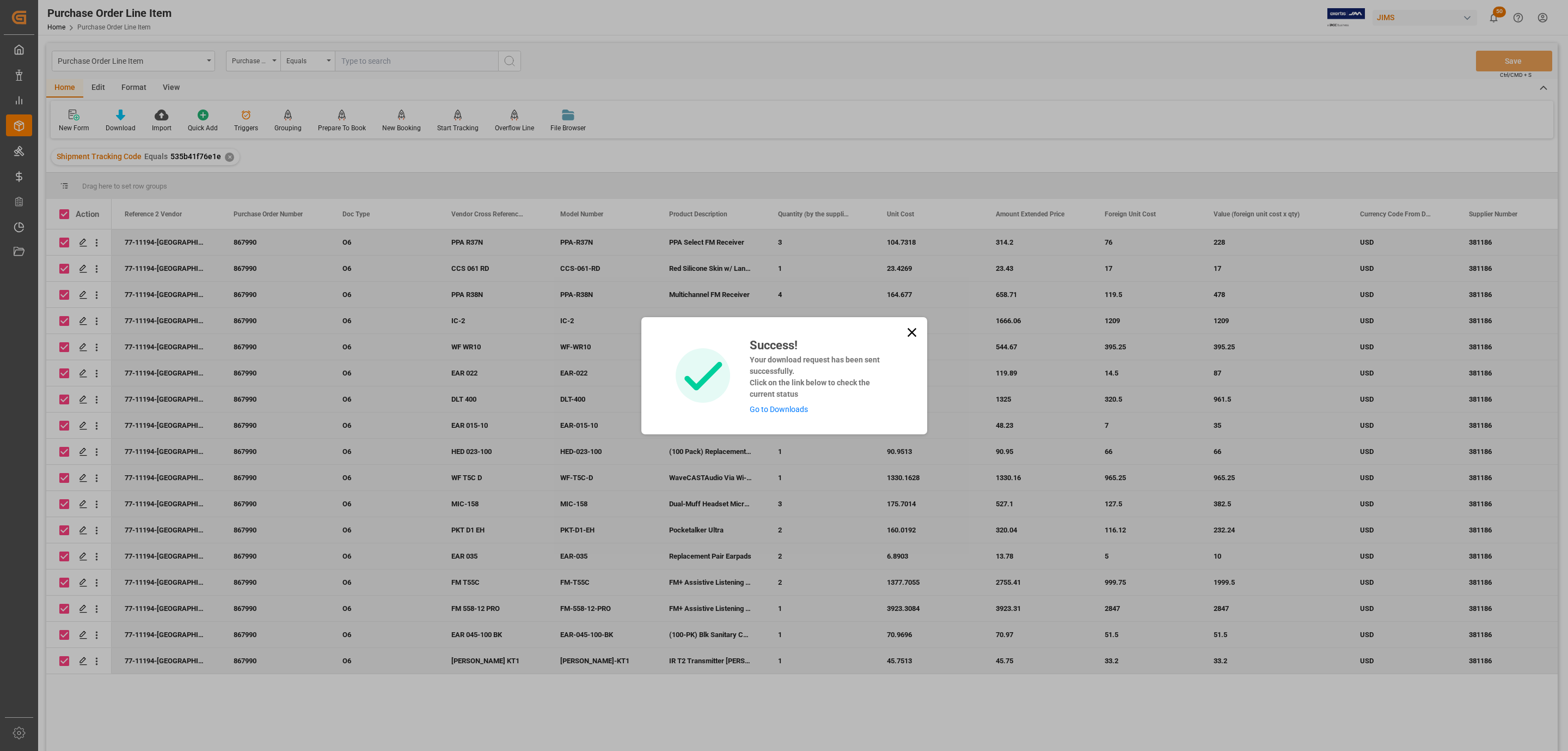
click at [773, 405] on link "Go to Downloads" at bounding box center [779, 409] width 58 height 9
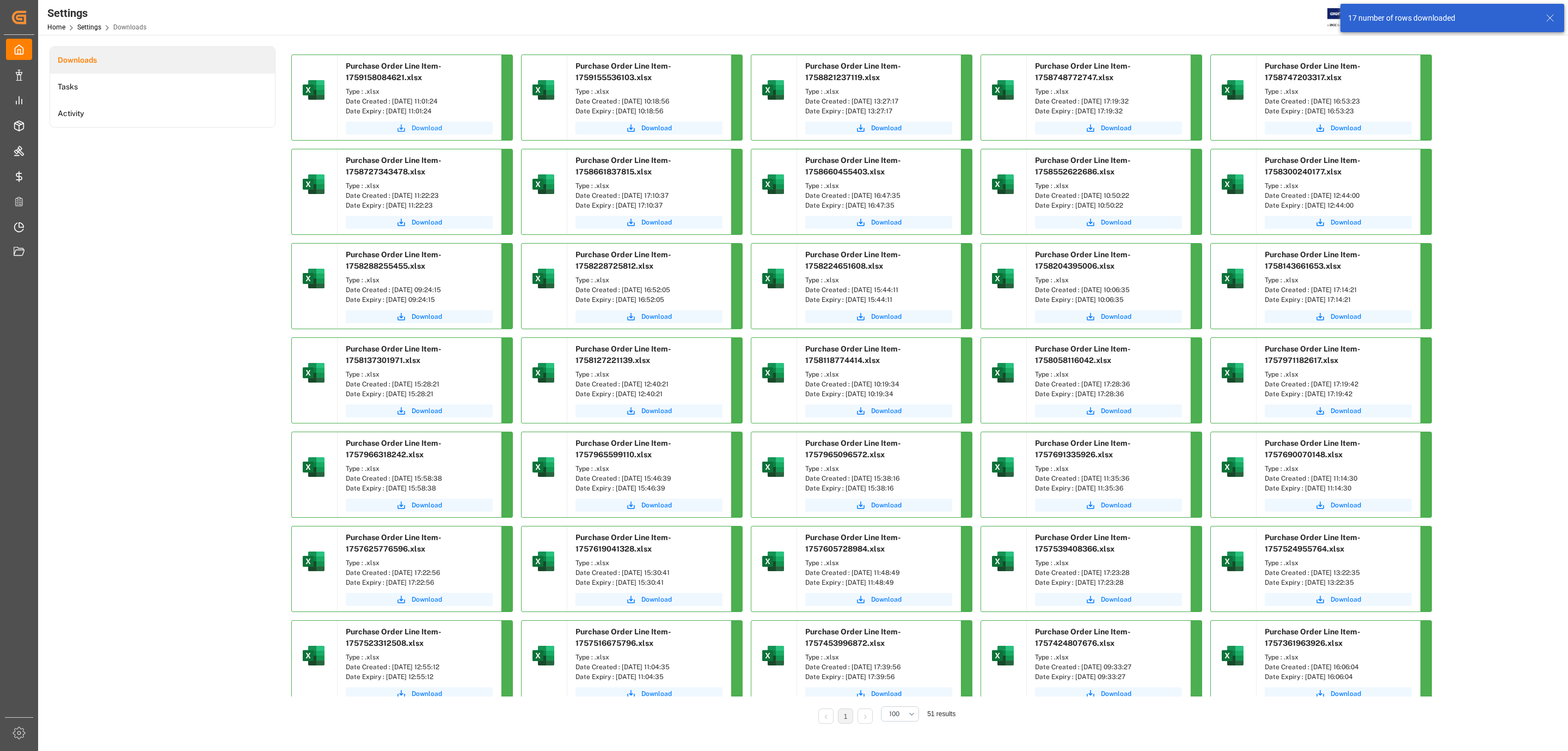
click at [438, 131] on span "Download" at bounding box center [427, 128] width 30 height 10
